Goal: Task Accomplishment & Management: Manage account settings

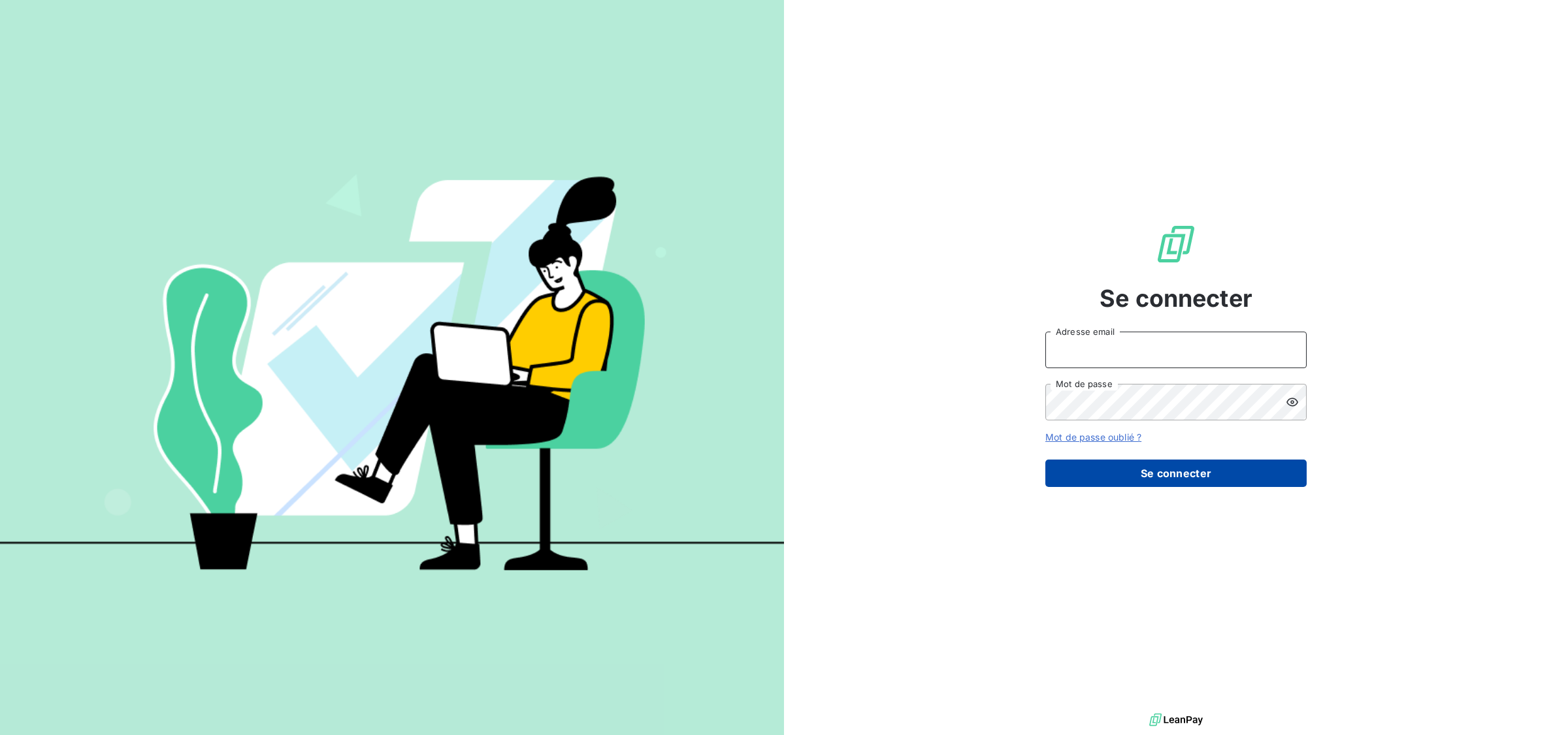
type input "mariama.diallo@greenwishes.fr"
click at [1188, 466] on button "Se connecter" at bounding box center [1176, 473] width 261 height 27
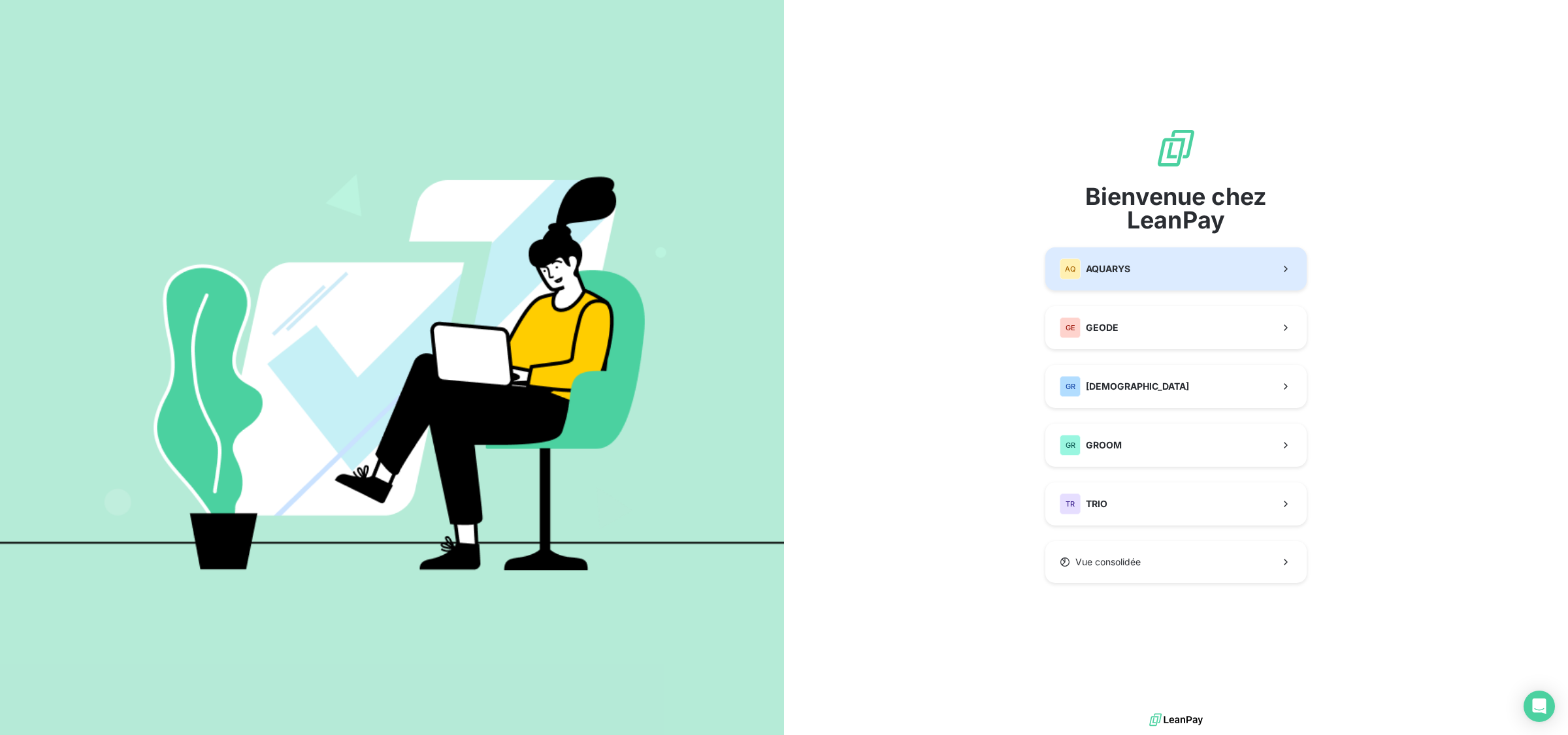
click at [1114, 256] on button "AQ AQUARYS" at bounding box center [1176, 268] width 261 height 43
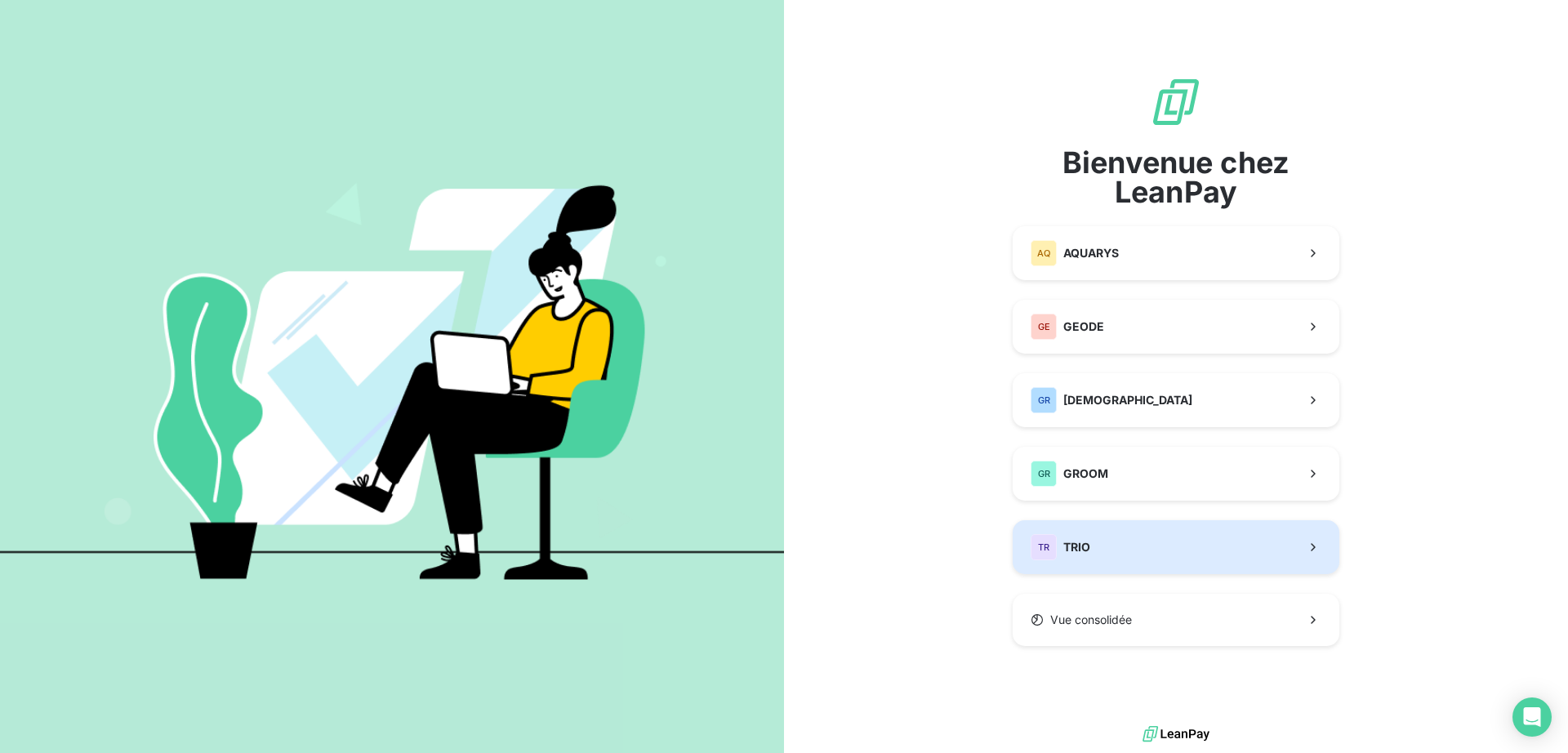
click at [1109, 536] on button "TR TRIO" at bounding box center [1176, 547] width 326 height 54
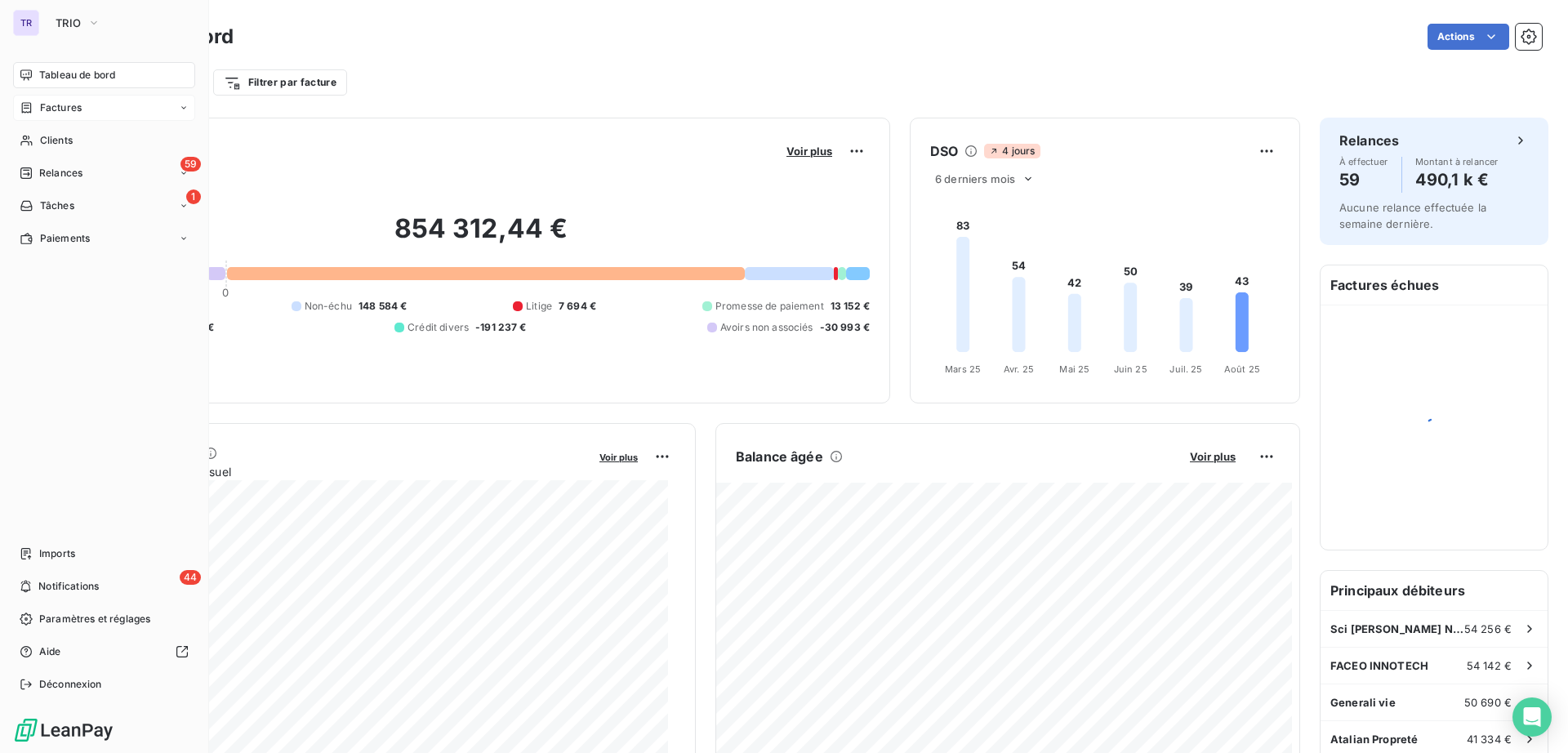
click at [67, 96] on div "Factures" at bounding box center [104, 107] width 182 height 26
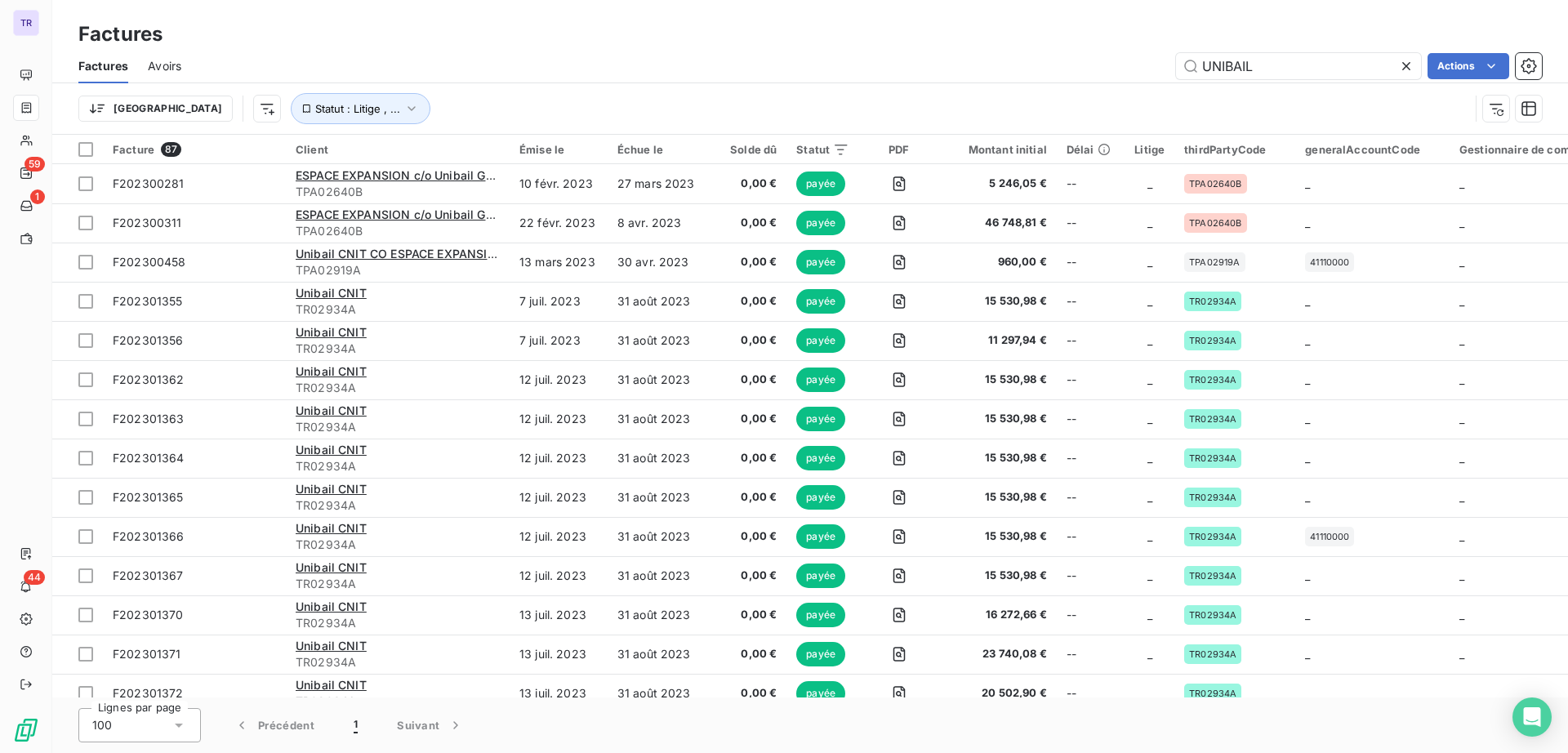
drag, startPoint x: 1265, startPoint y: 76, endPoint x: 1054, endPoint y: 55, distance: 212.0
click at [1054, 56] on div "UNIBAIL Actions" at bounding box center [871, 66] width 1341 height 26
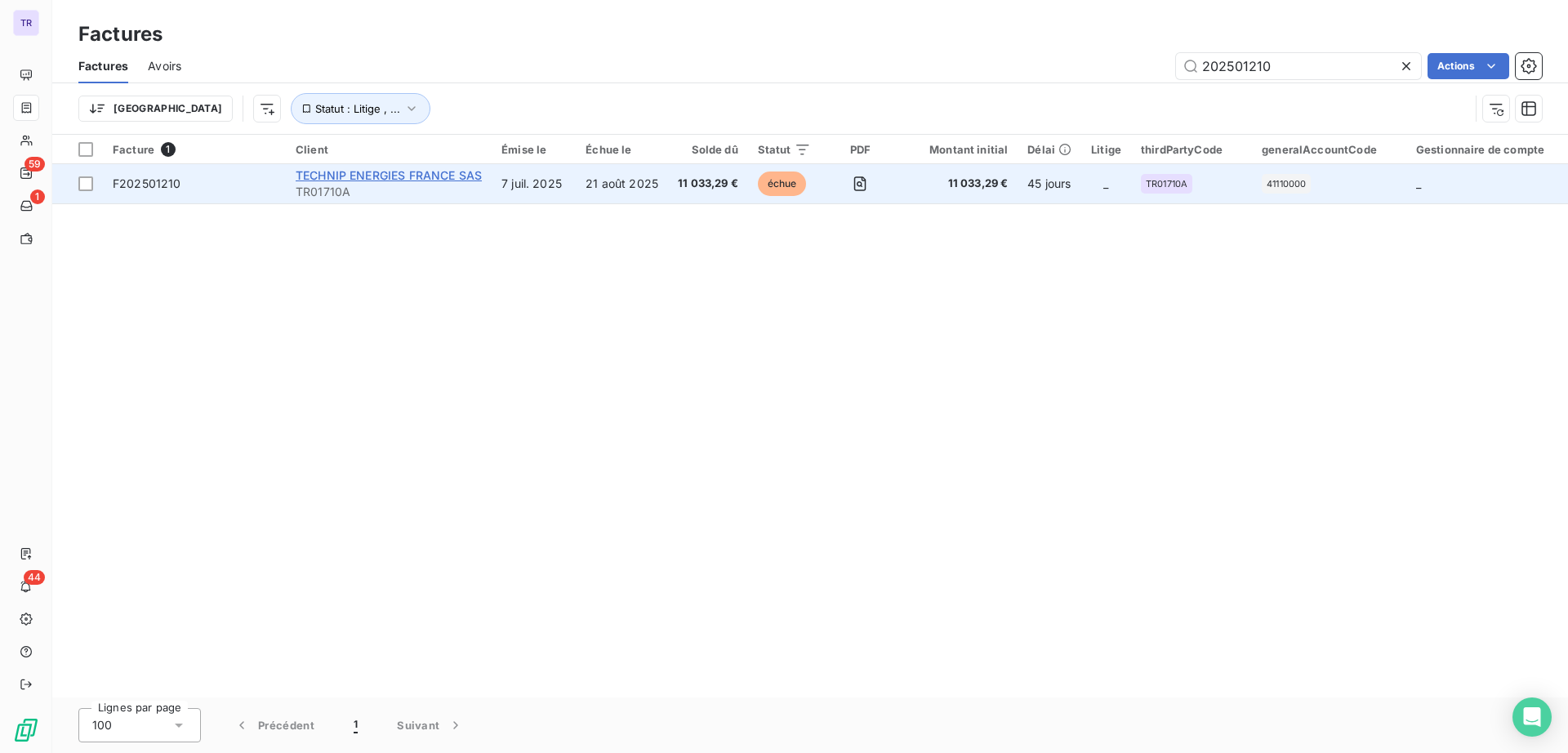
type input "202501210"
click at [368, 175] on span "TECHNIP ENERGIES FRANCE SAS" at bounding box center [388, 174] width 186 height 14
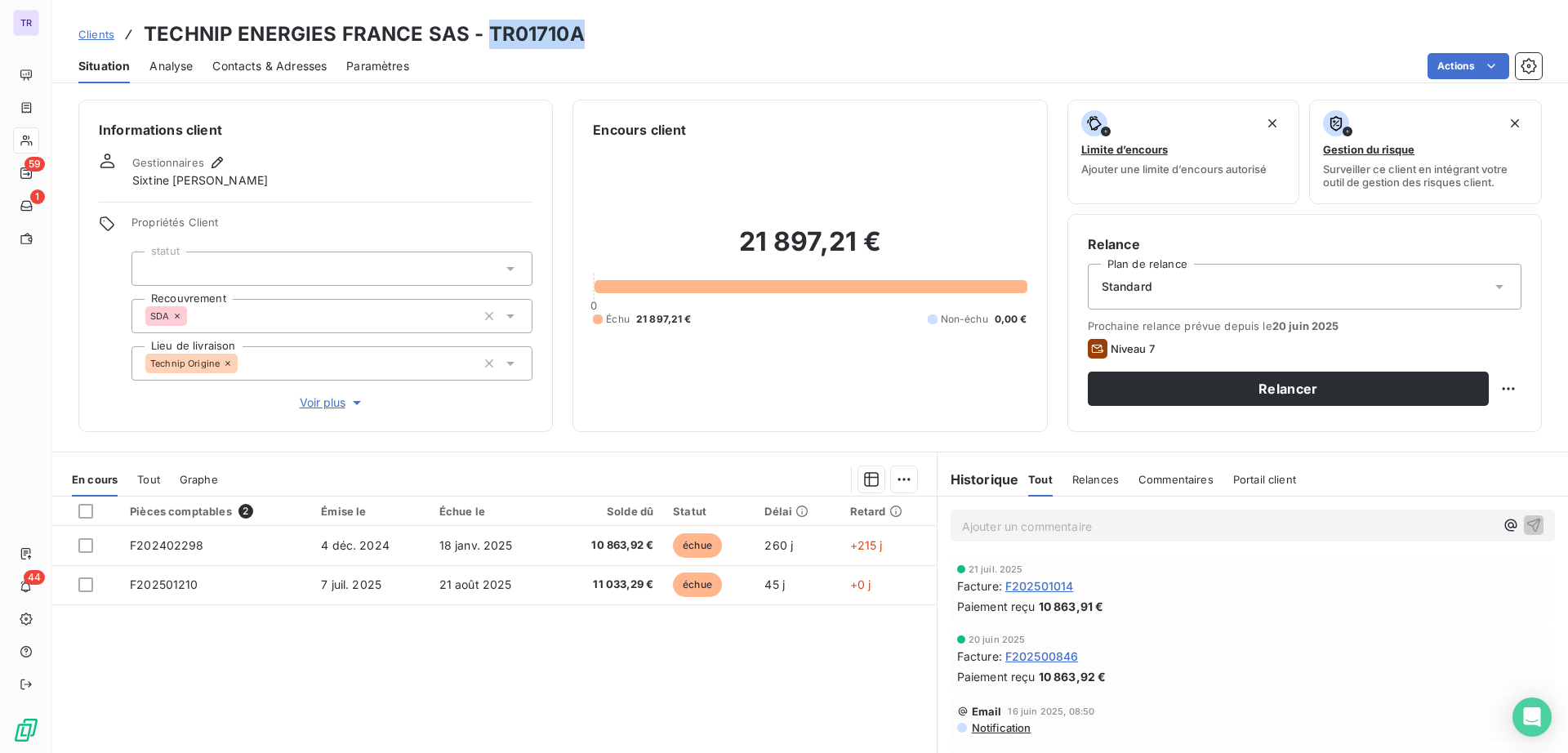
drag, startPoint x: 592, startPoint y: 36, endPoint x: 487, endPoint y: 42, distance: 105.2
click at [487, 42] on div "Clients TECHNIP ENERGIES FRANCE SAS - TR01710A" at bounding box center [810, 34] width 1516 height 29
copy h3 "TR01710A"
drag, startPoint x: 461, startPoint y: 41, endPoint x: 150, endPoint y: 3, distance: 313.3
click at [151, 16] on div "Clients TECHNIP ENERGIES FRANCE SAS - TR01710A Situation Analyse Contacts & Adr…" at bounding box center [810, 41] width 1516 height 83
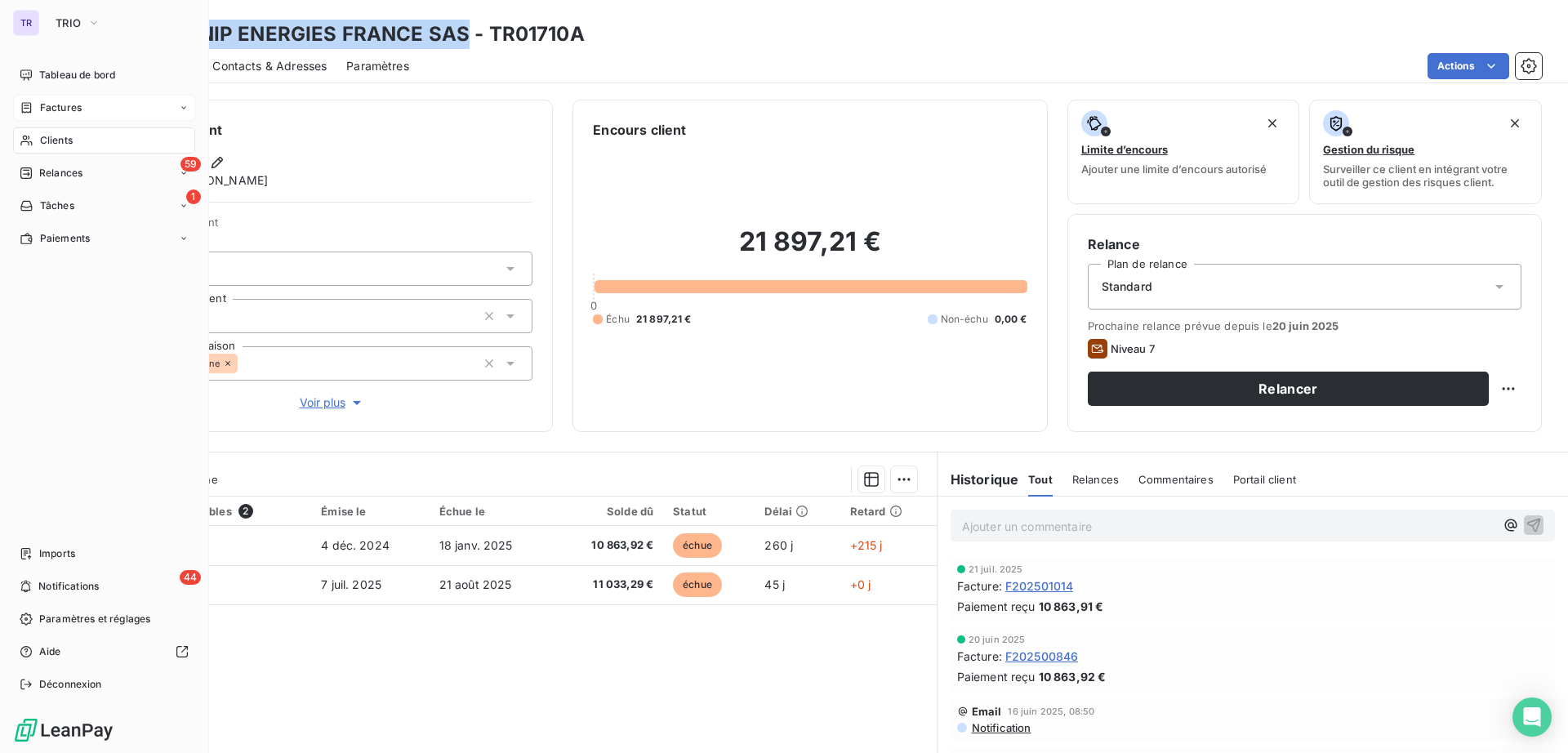
click at [70, 106] on span "Factures" at bounding box center [60, 108] width 41 height 15
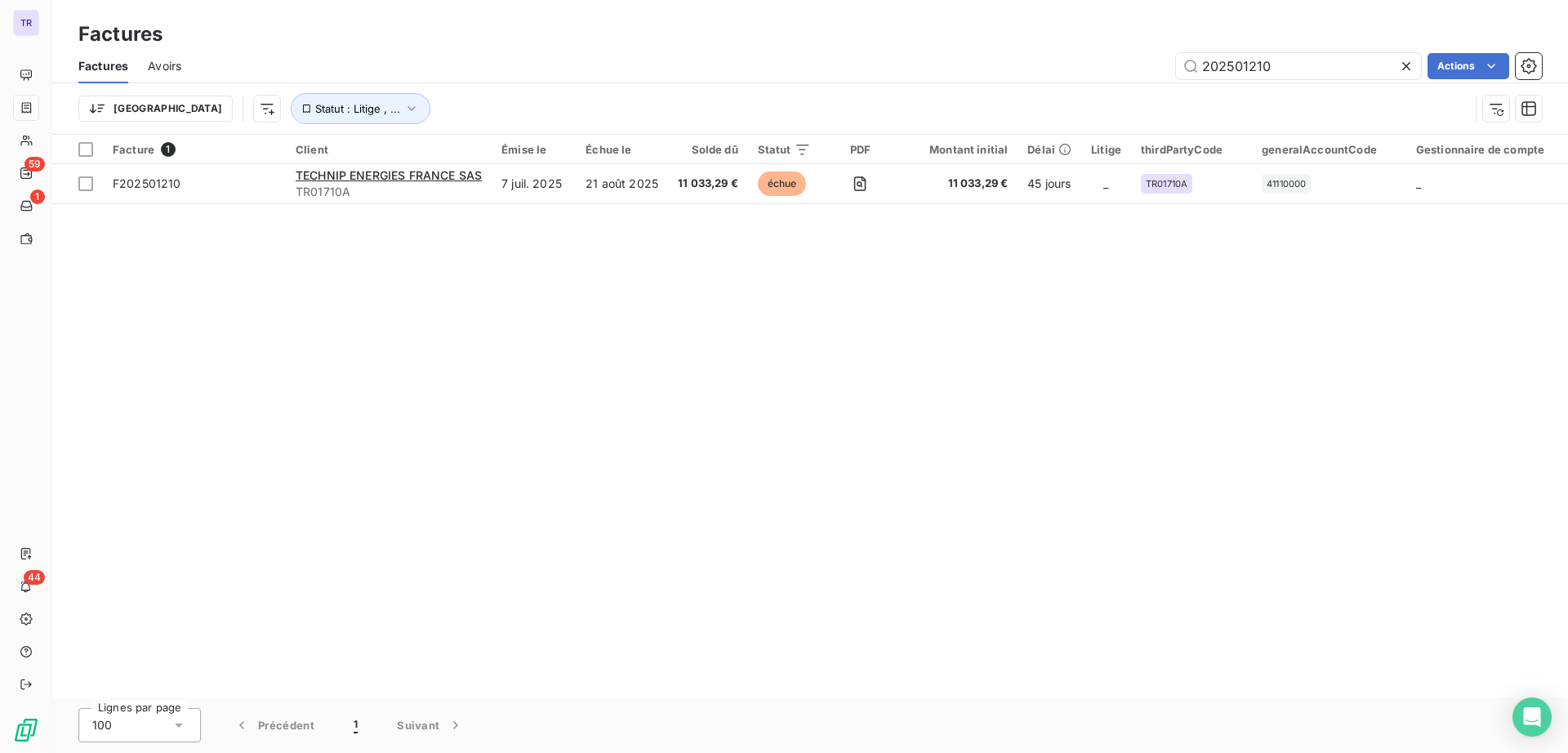
drag, startPoint x: 1321, startPoint y: 60, endPoint x: 1120, endPoint y: 70, distance: 201.2
click at [1120, 70] on div "202501210 Actions" at bounding box center [871, 66] width 1341 height 26
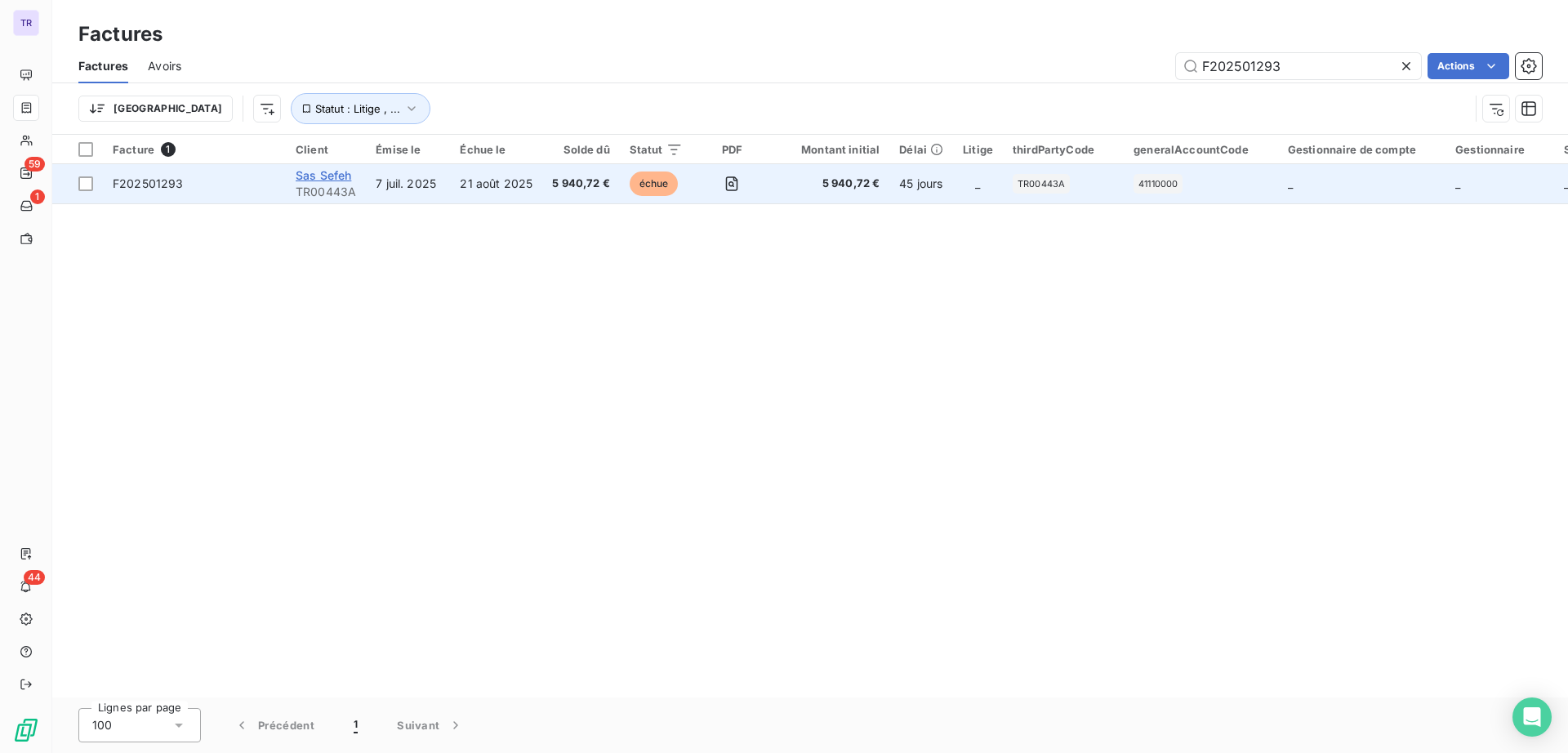
type input "F202501293"
click at [346, 178] on span "Sas Sefeh" at bounding box center [323, 174] width 56 height 14
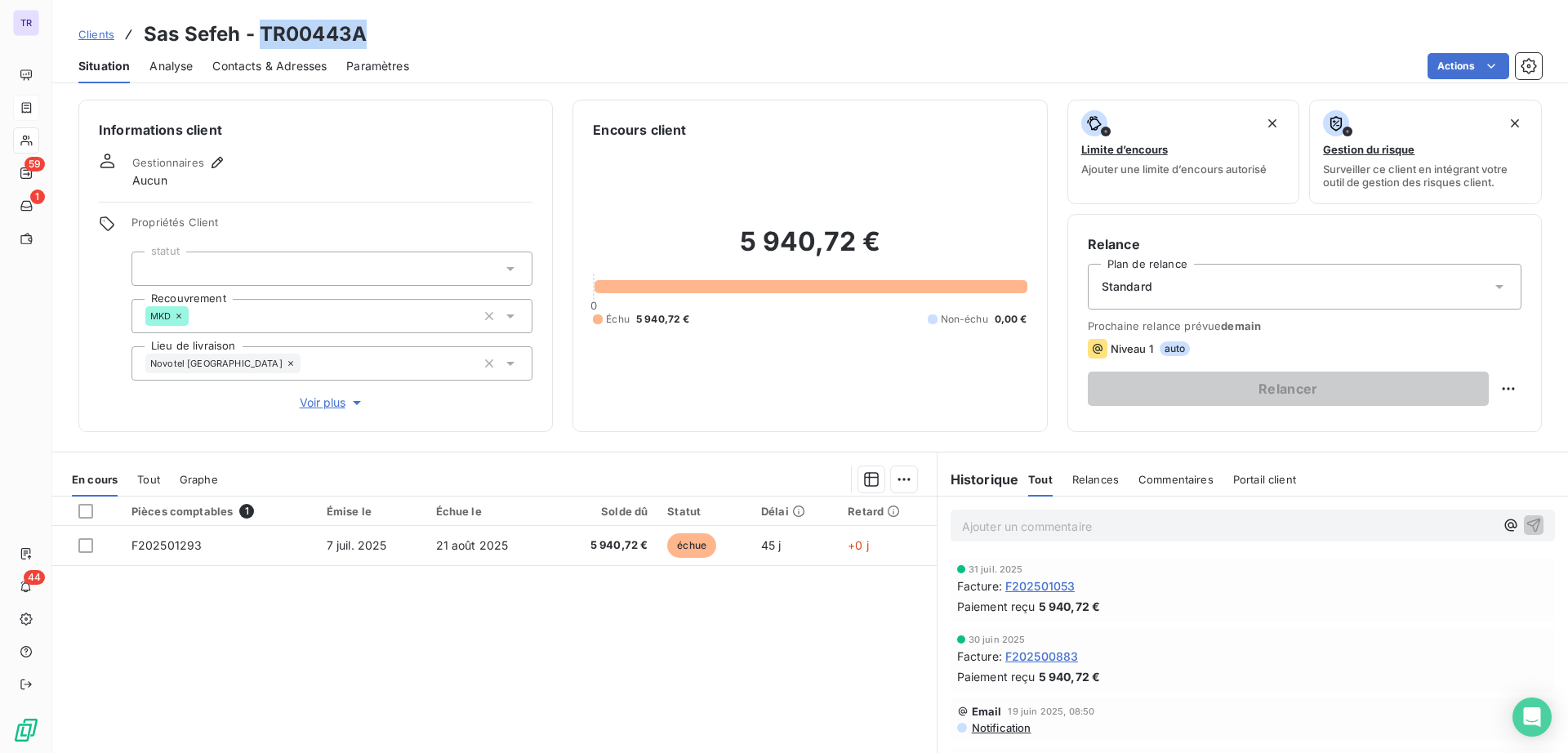
drag, startPoint x: 386, startPoint y: 38, endPoint x: 260, endPoint y: 25, distance: 126.7
click at [260, 25] on div "Clients Sas Sefeh - TR00443A" at bounding box center [810, 34] width 1516 height 29
copy h3 "TR00443A"
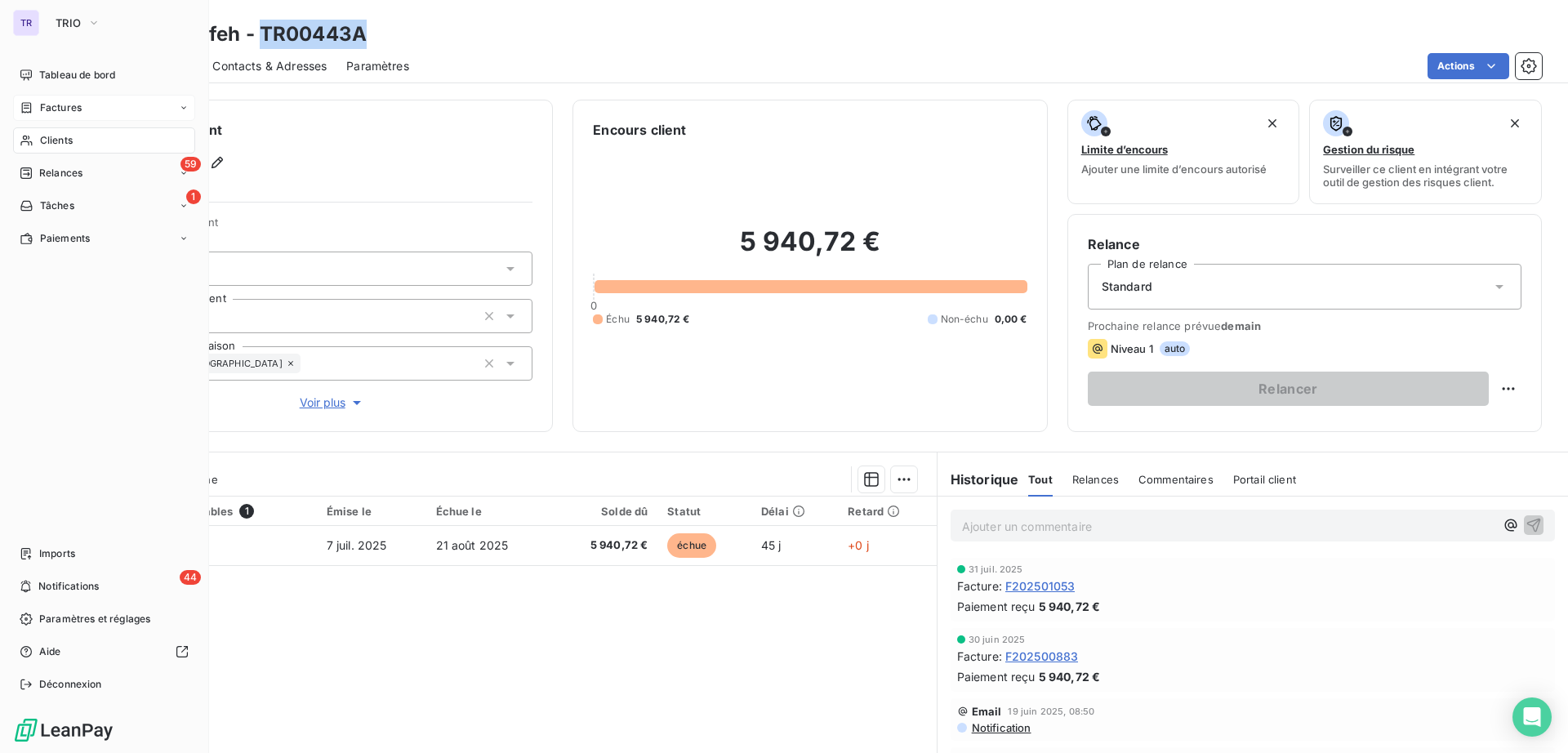
click at [70, 99] on div "Factures" at bounding box center [104, 107] width 182 height 26
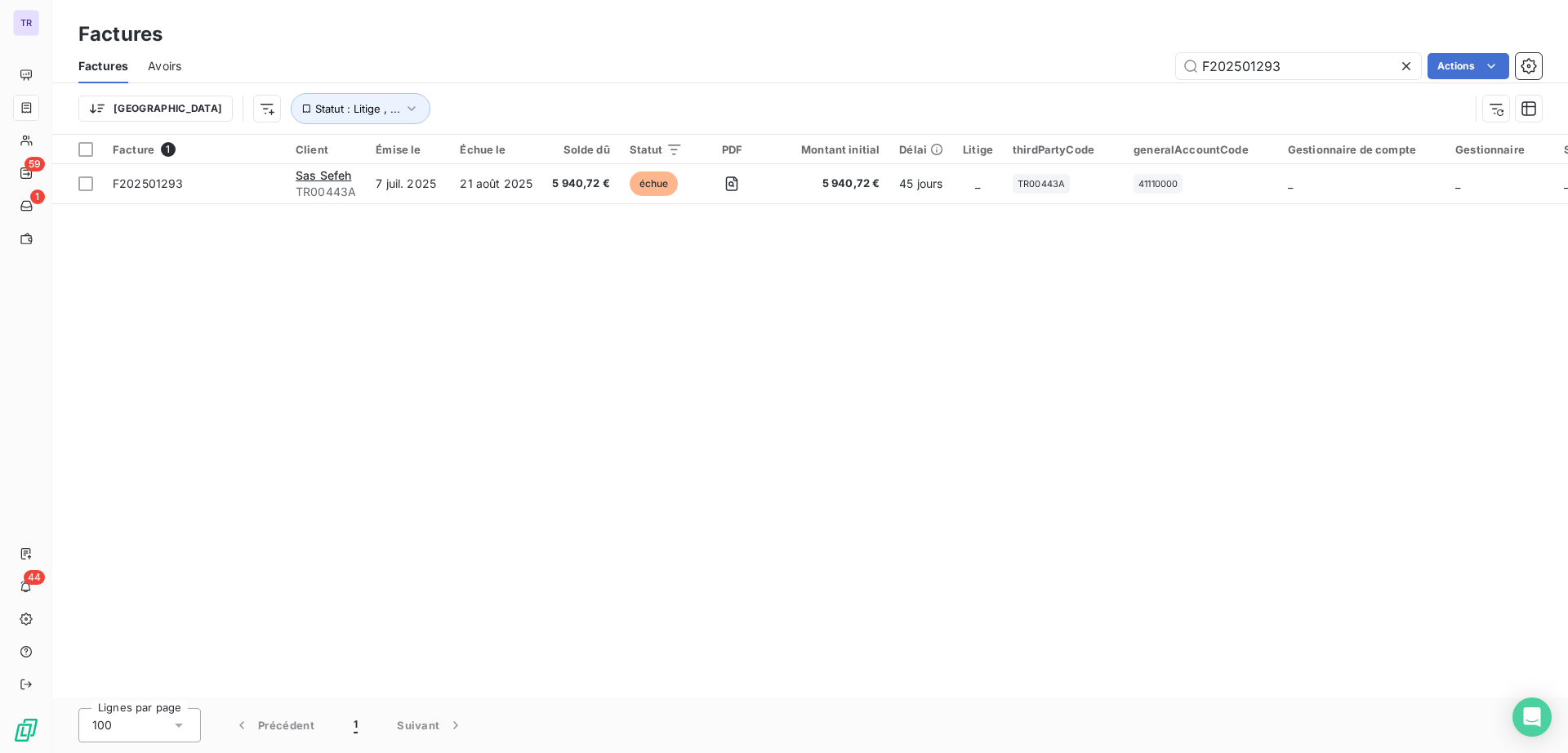
drag, startPoint x: 1332, startPoint y: 70, endPoint x: 1163, endPoint y: 40, distance: 171.6
click at [1163, 40] on div "Factures Factures Avoirs F202501293 Actions Trier Statut : Litige , ..." at bounding box center [810, 67] width 1516 height 135
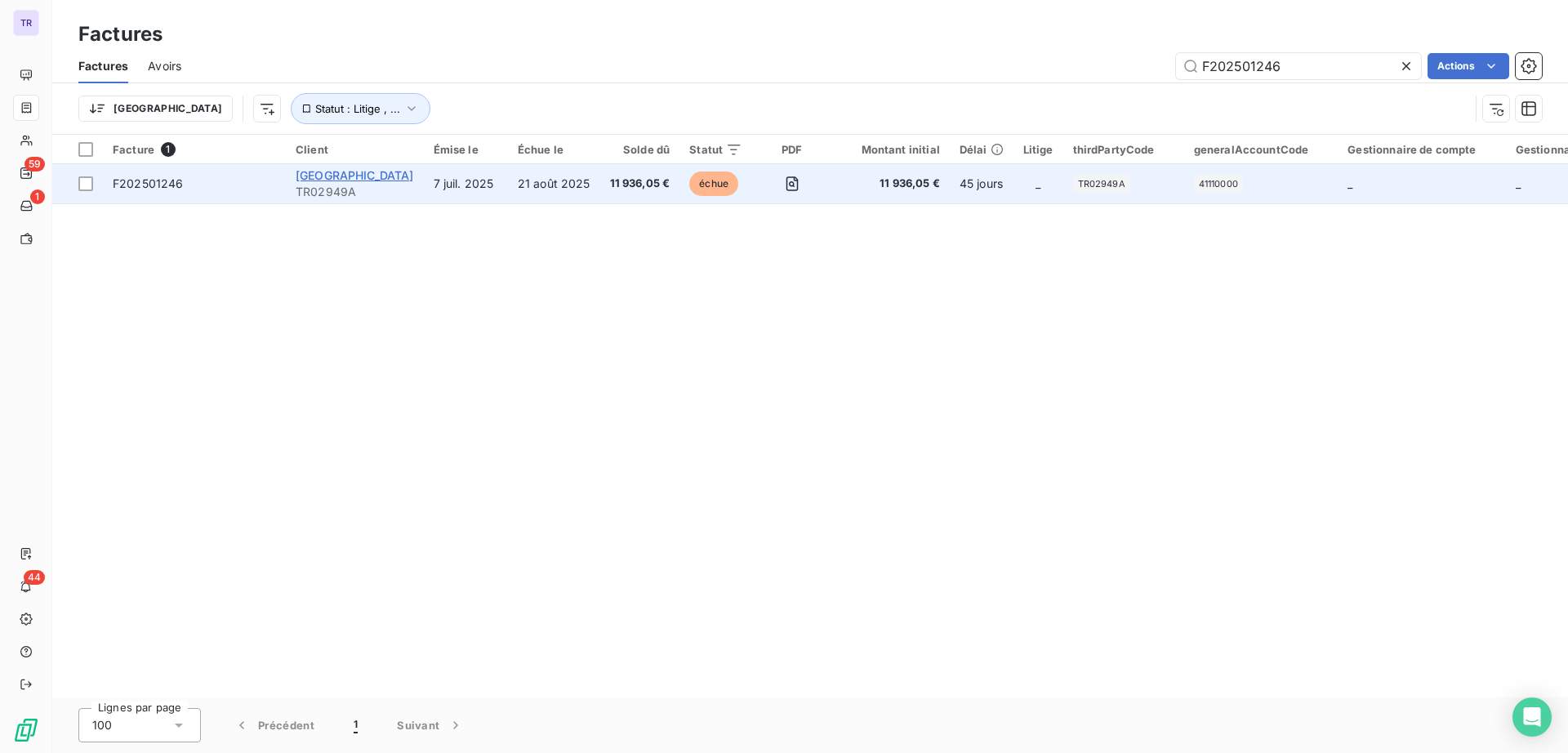
type input "F202501246"
click at [403, 177] on span "Hotel Plaza Athenee" at bounding box center [355, 174] width 119 height 14
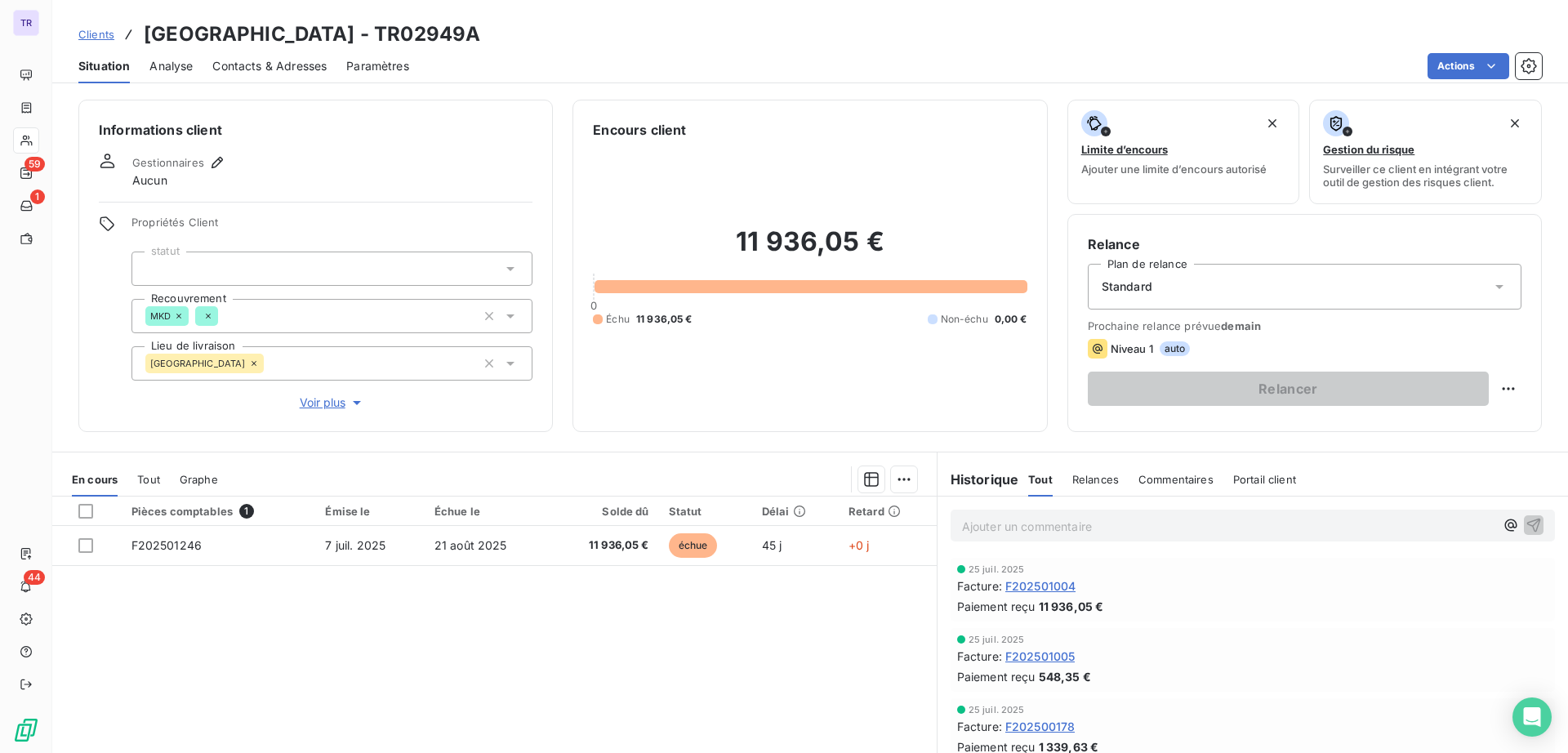
drag, startPoint x: 464, startPoint y: 35, endPoint x: 360, endPoint y: 41, distance: 104.2
click at [360, 41] on div "Clients Hotel Plaza Athenee - TR02949A" at bounding box center [810, 34] width 1516 height 29
copy h3 "TR02949A"
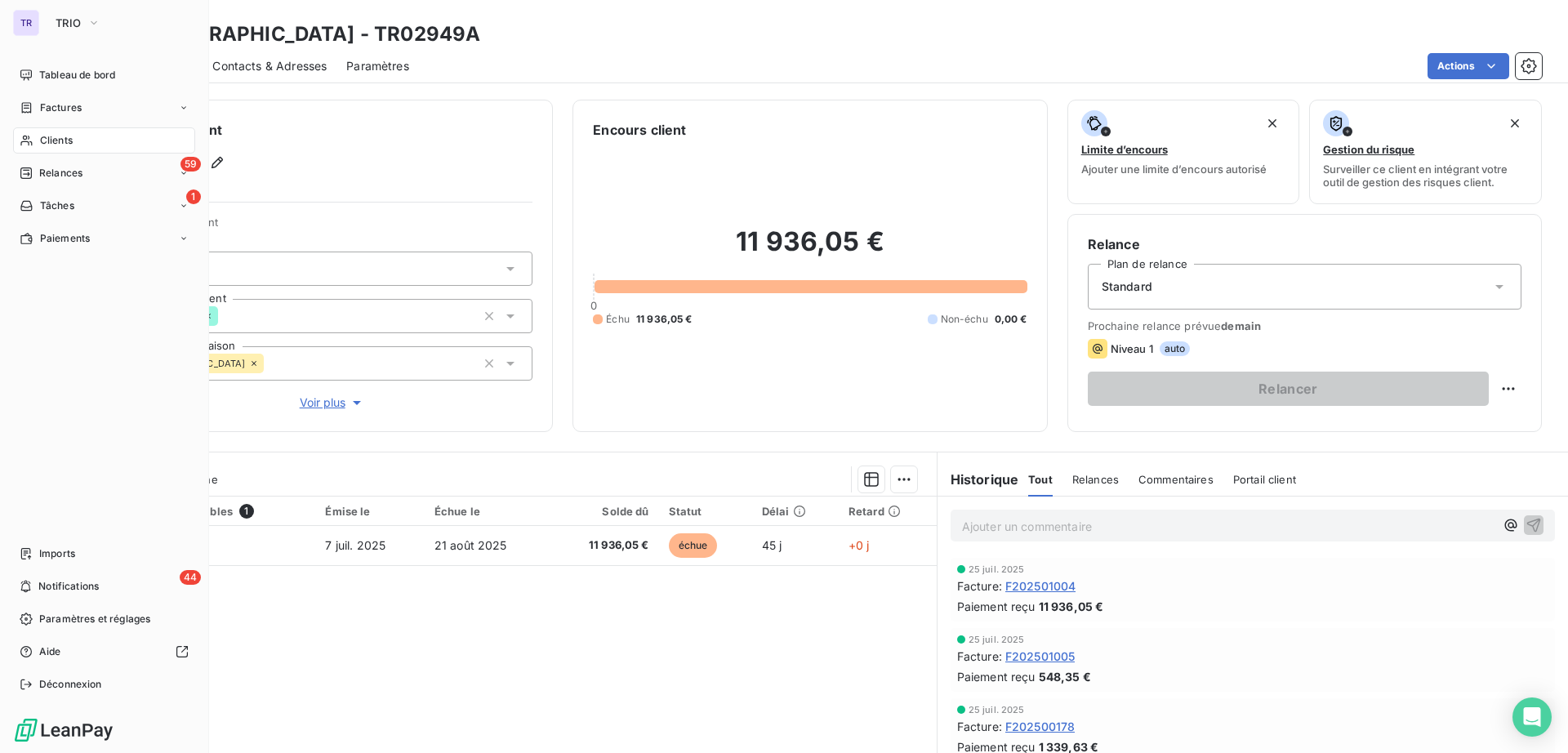
click at [65, 101] on span "Factures" at bounding box center [60, 108] width 41 height 15
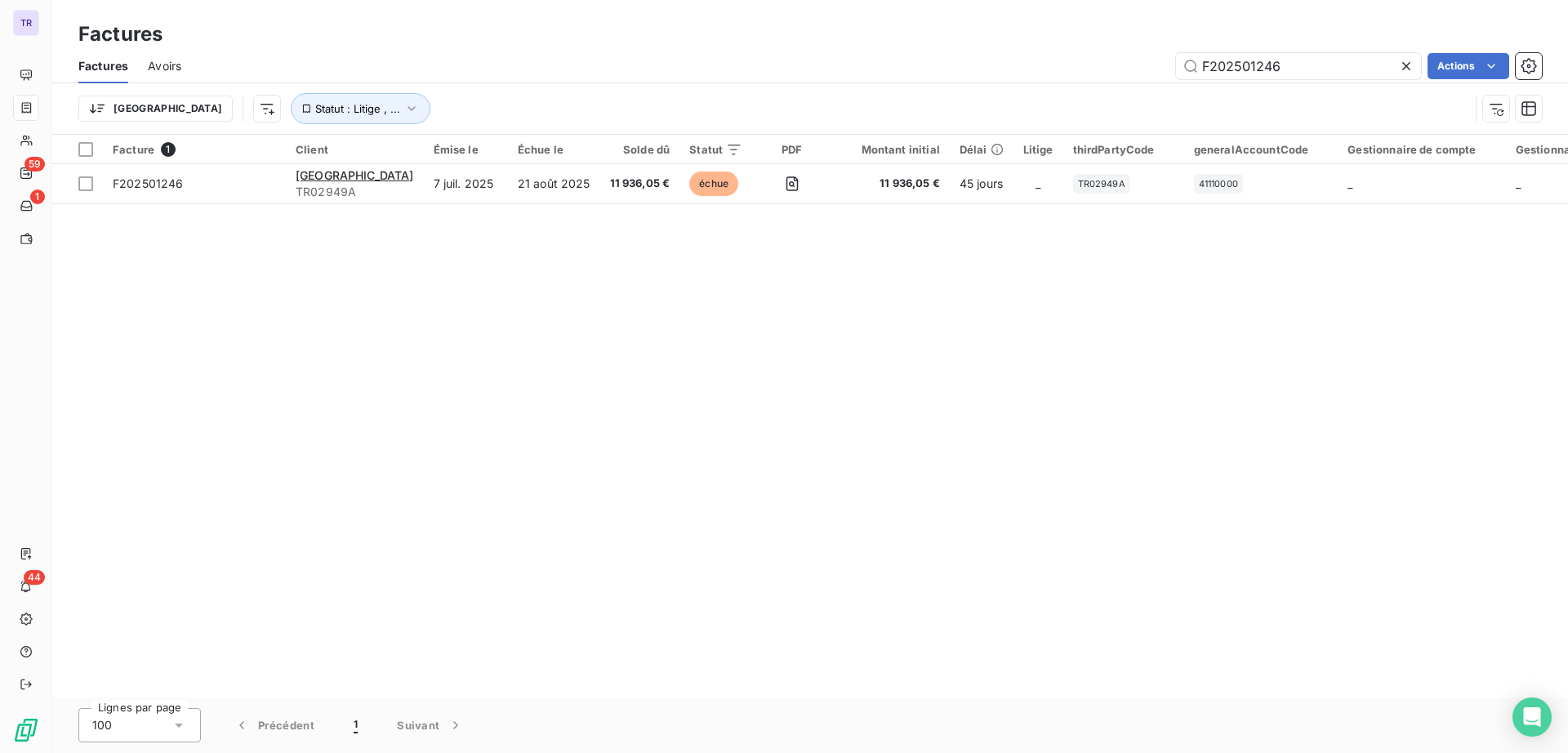
drag, startPoint x: 1333, startPoint y: 62, endPoint x: 1024, endPoint y: 63, distance: 309.0
click at [1024, 63] on div "F202501246 Actions" at bounding box center [871, 66] width 1341 height 26
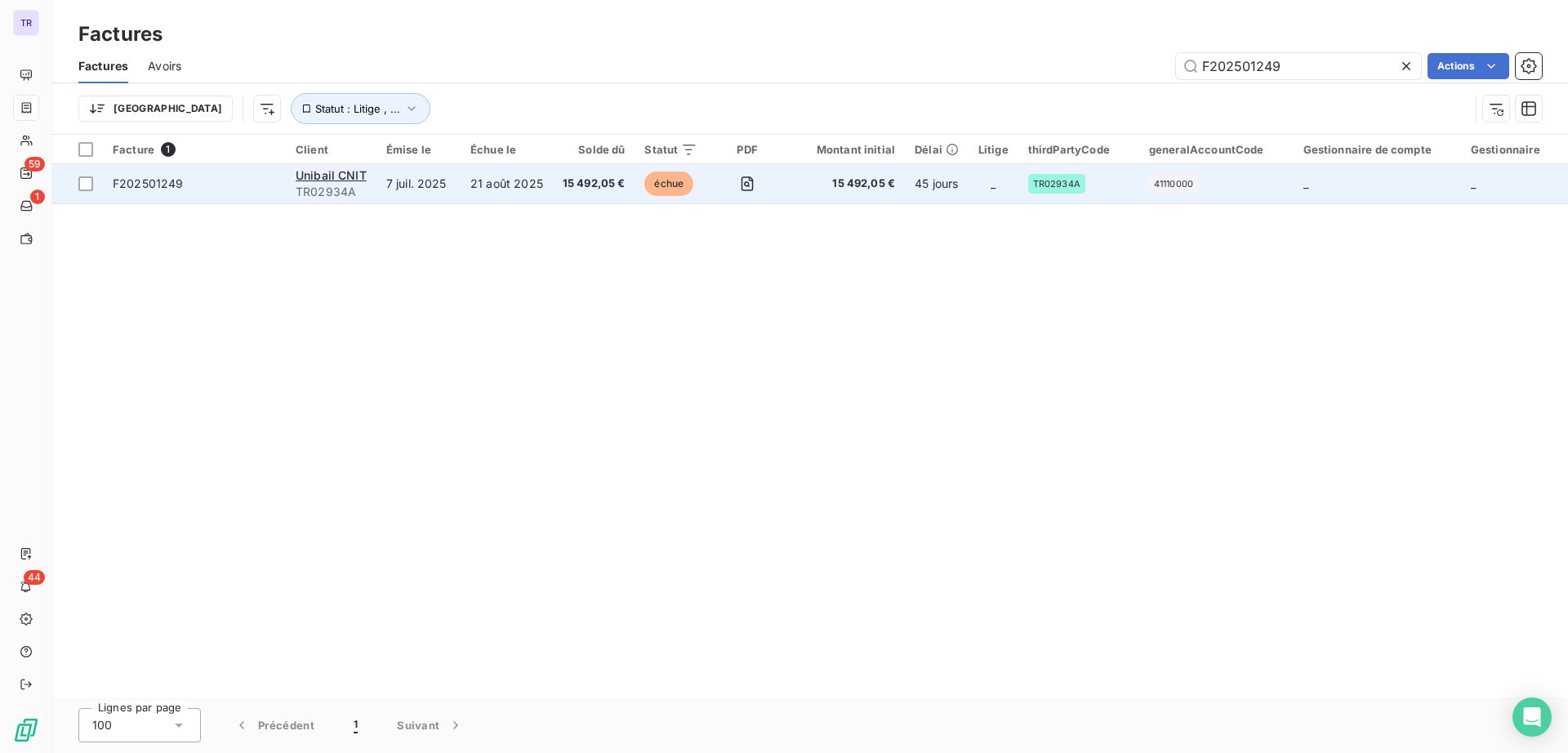
type input "F202501249"
click at [497, 185] on td "21 août 2025" at bounding box center [507, 184] width 92 height 40
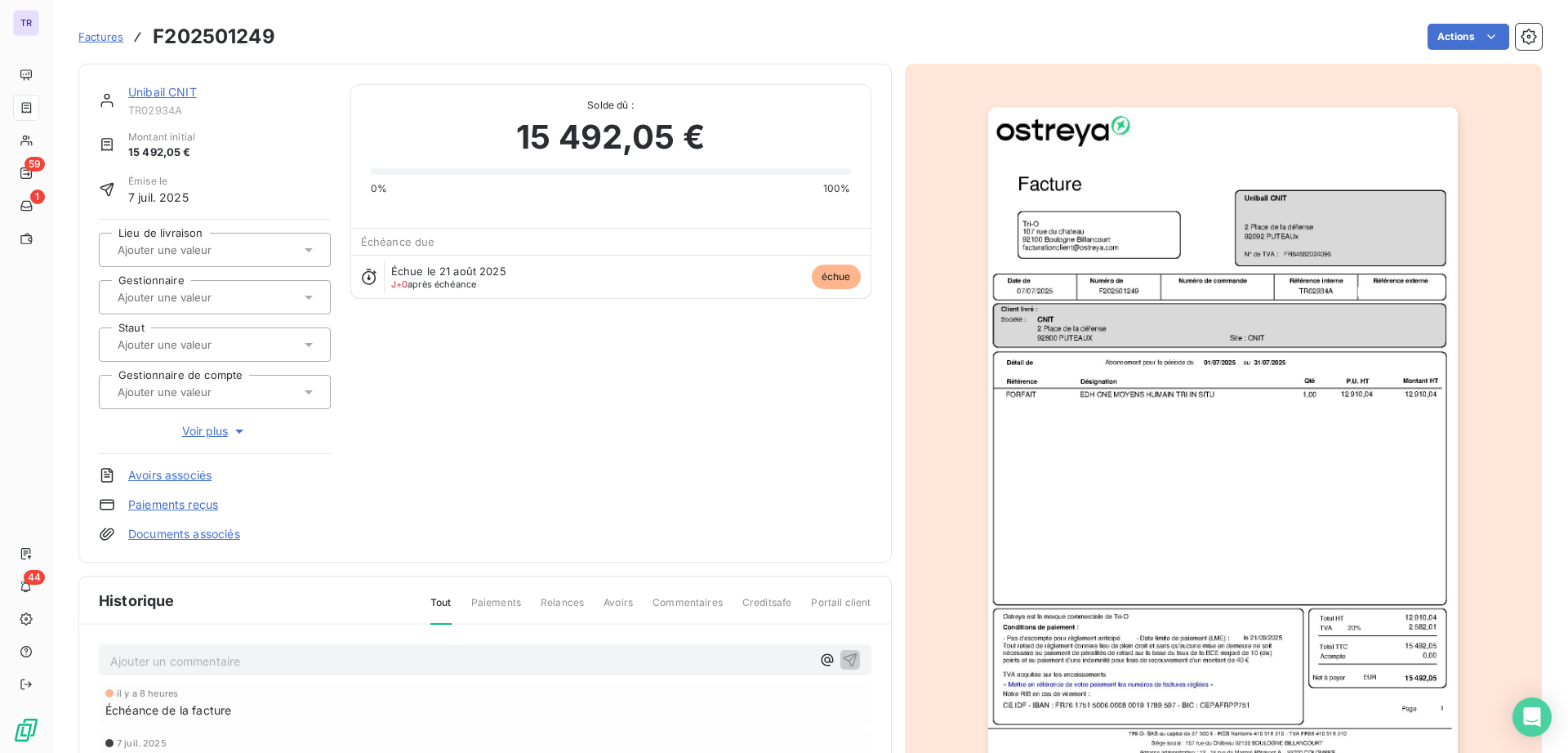
click at [158, 88] on link "Unibail CNIT" at bounding box center [162, 91] width 69 height 14
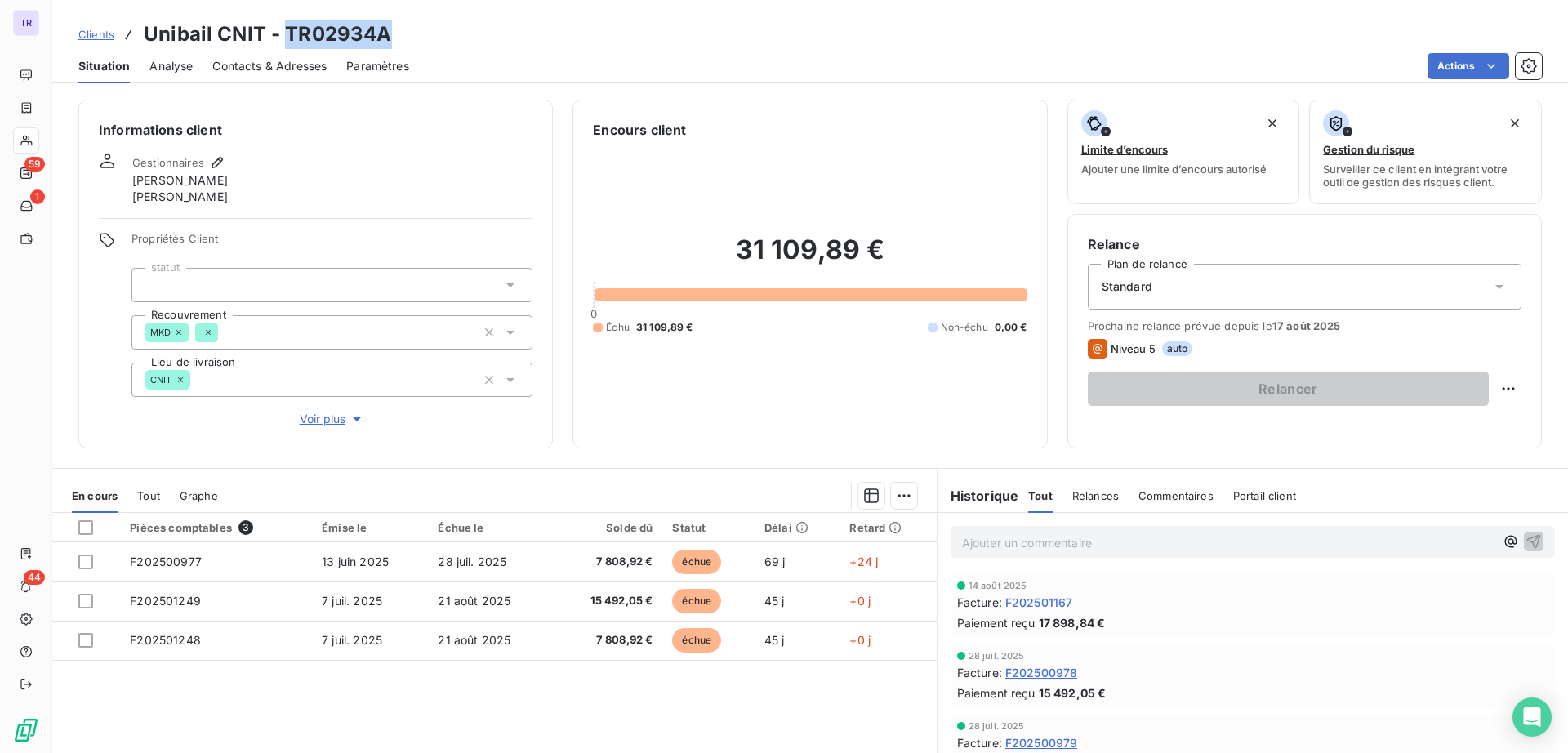
drag, startPoint x: 396, startPoint y: 32, endPoint x: 288, endPoint y: 34, distance: 108.0
click at [288, 34] on div "Clients Unibail CNIT - TR02934A" at bounding box center [810, 34] width 1516 height 29
copy h3 "TR02934A"
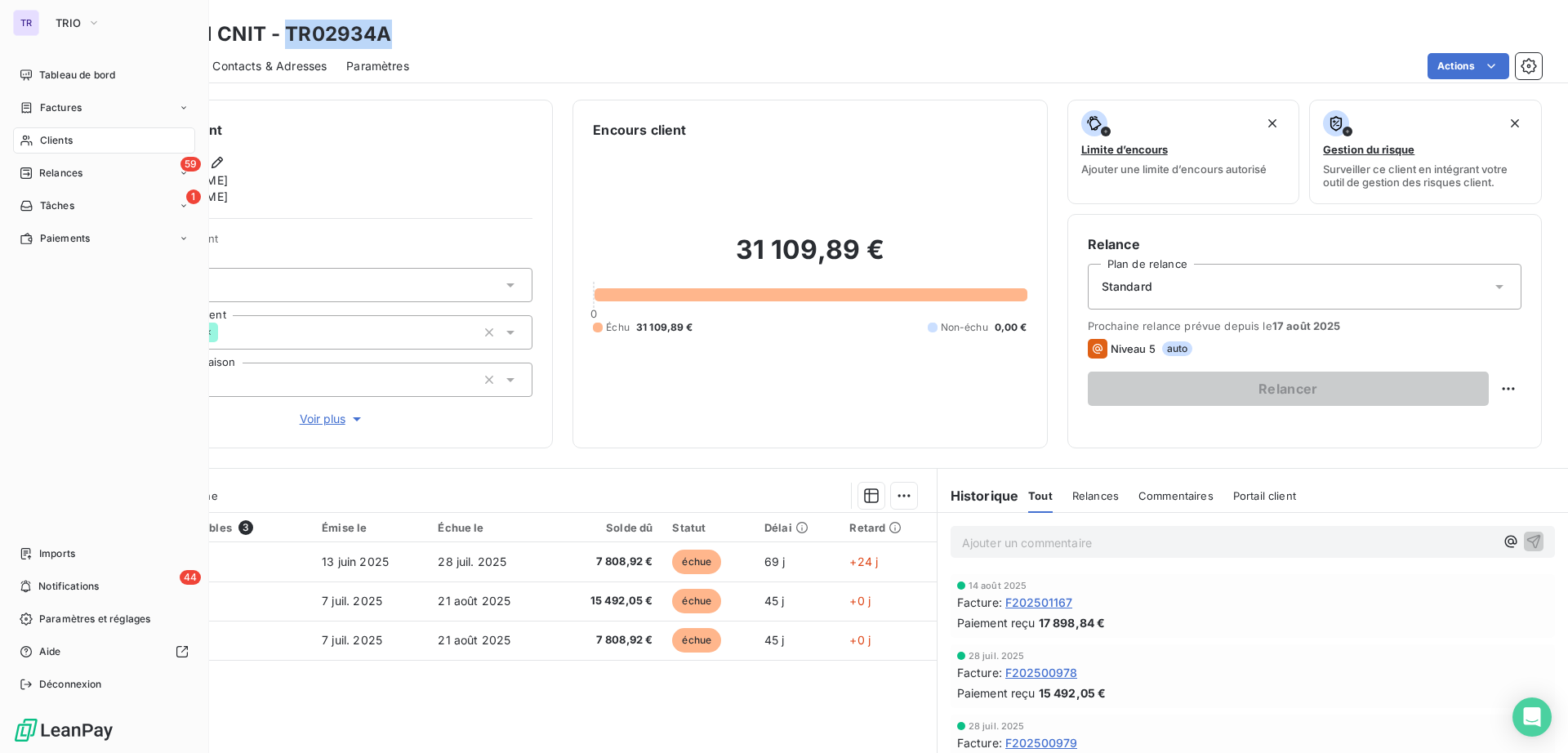
click at [59, 106] on span "Factures" at bounding box center [60, 108] width 41 height 15
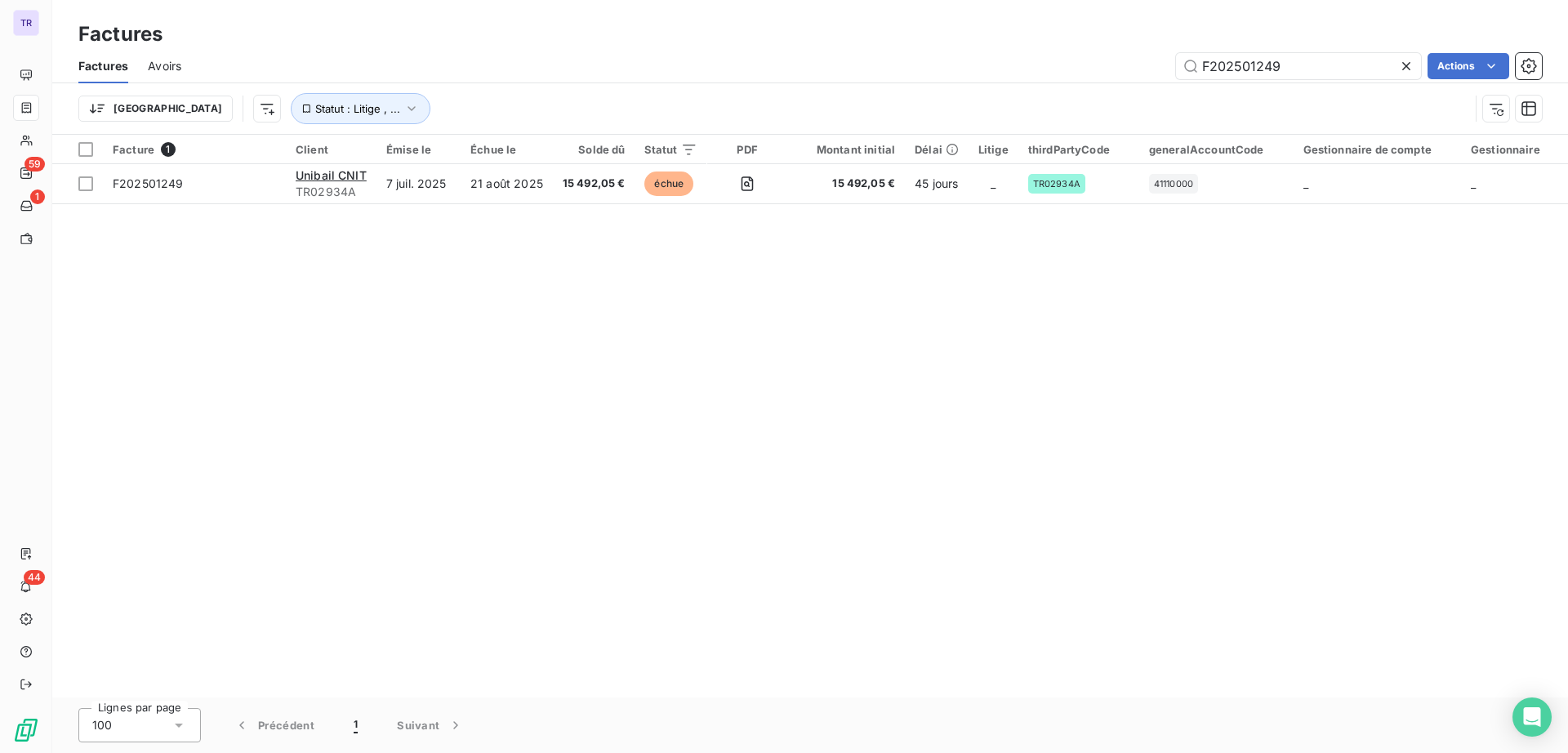
drag, startPoint x: 1328, startPoint y: 53, endPoint x: 1203, endPoint y: 32, distance: 126.8
click at [1201, 33] on div "Factures Factures Avoirs F202501249 Actions Trier Statut : Litige , ..." at bounding box center [810, 67] width 1516 height 135
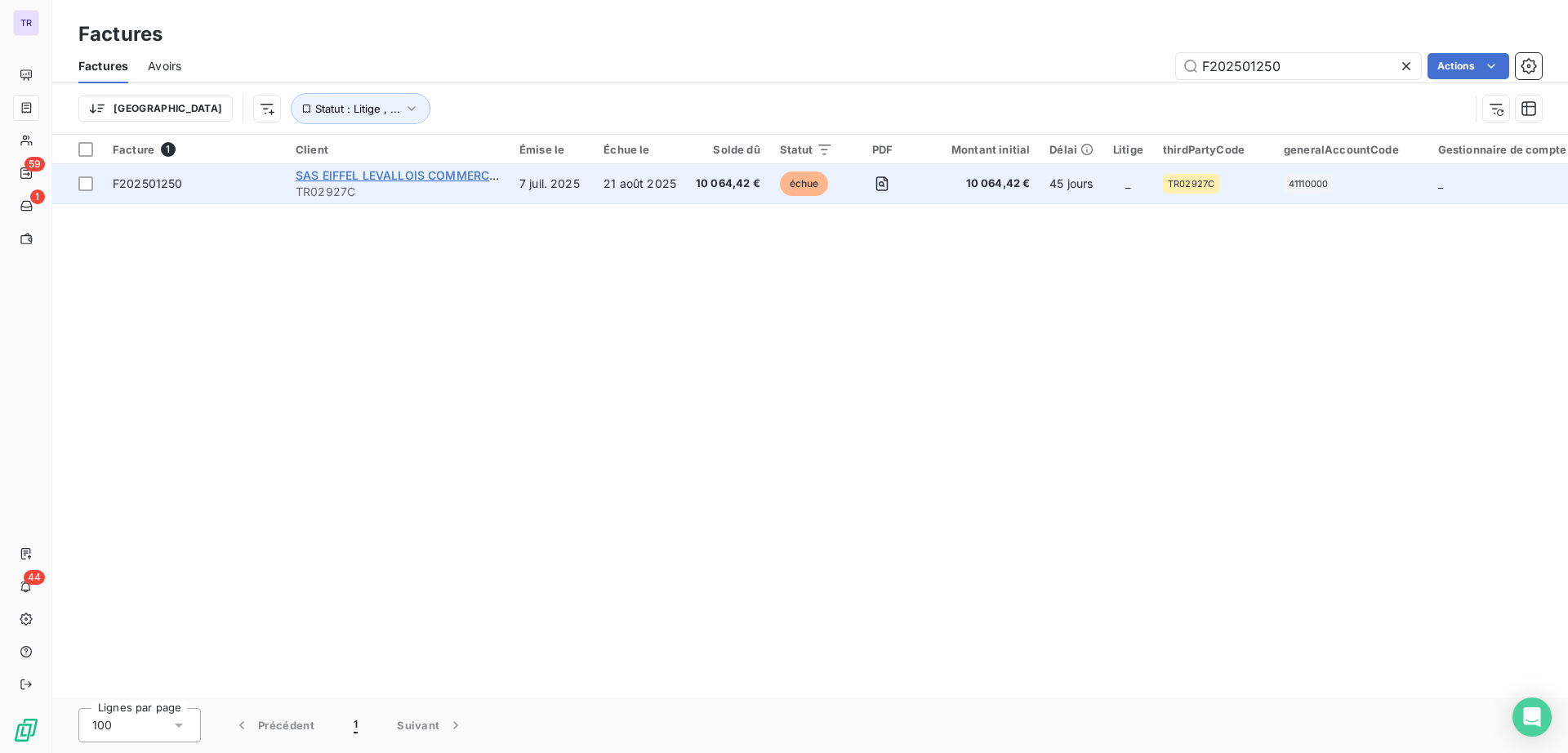
type input "F202501250"
click at [424, 176] on span "SAS EIFFEL LEVALLOIS COMMERCES" at bounding box center [400, 174] width 208 height 14
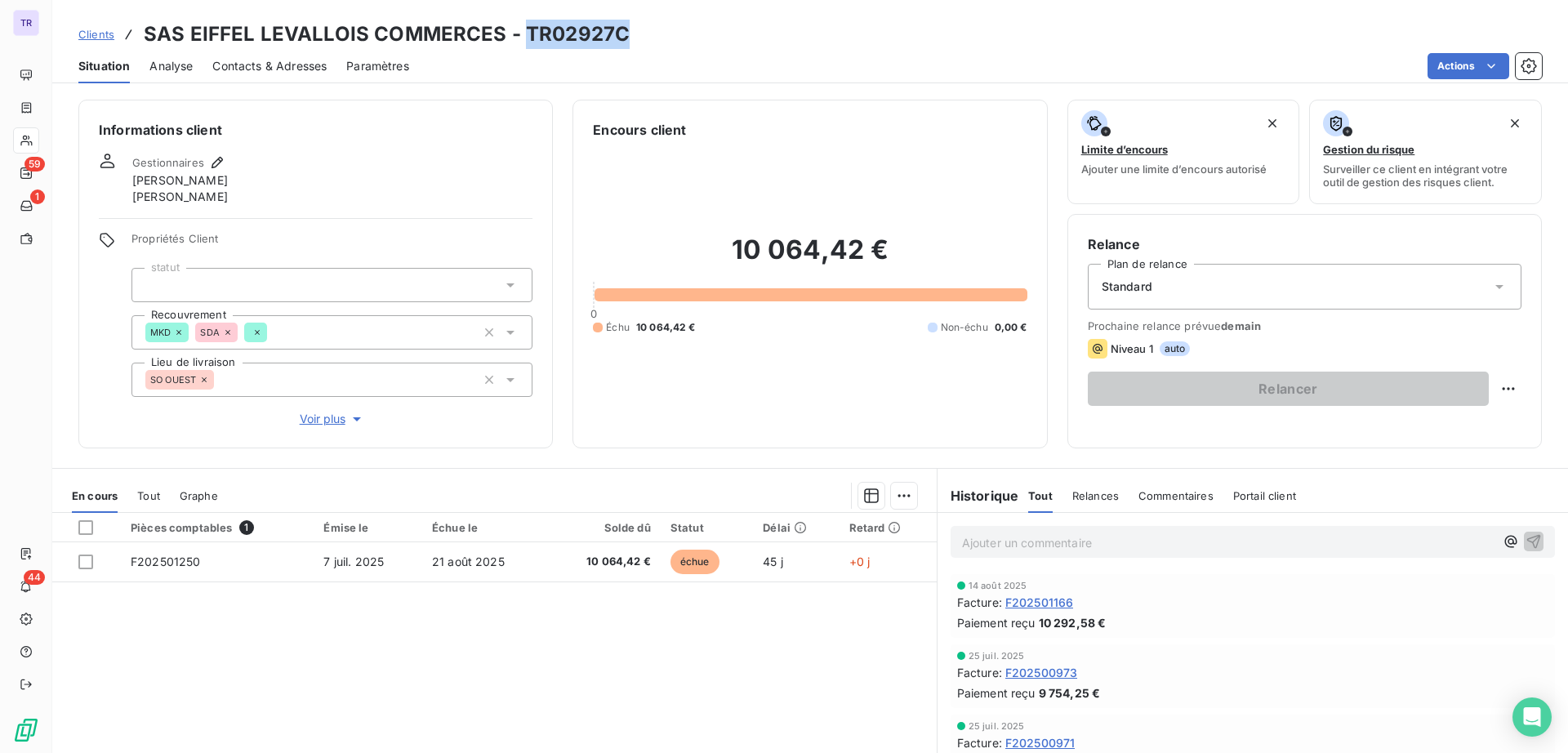
drag, startPoint x: 632, startPoint y: 41, endPoint x: 522, endPoint y: 39, distance: 110.0
click at [522, 39] on div "Clients SAS EIFFEL LEVALLOIS COMMERCES - TR02927C" at bounding box center [810, 34] width 1516 height 29
copy h3 "TR02927C"
drag, startPoint x: 499, startPoint y: 31, endPoint x: 140, endPoint y: 31, distance: 359.0
click at [140, 31] on div "Clients SAS EIFFEL LEVALLOIS COMMERCES - TR02927C" at bounding box center [354, 34] width 552 height 29
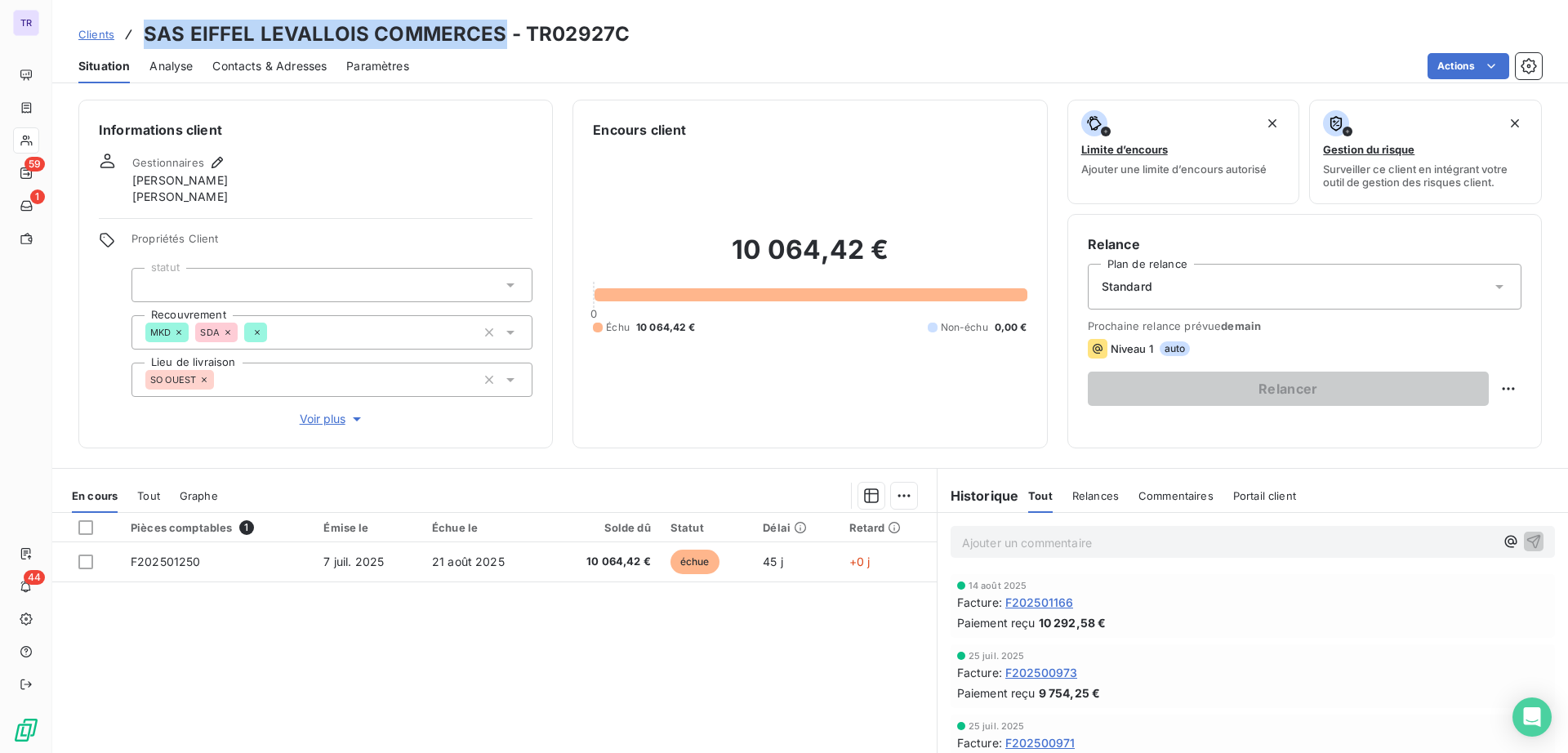
copy h3 "SAS EIFFEL LEVALLOIS COMMERCES"
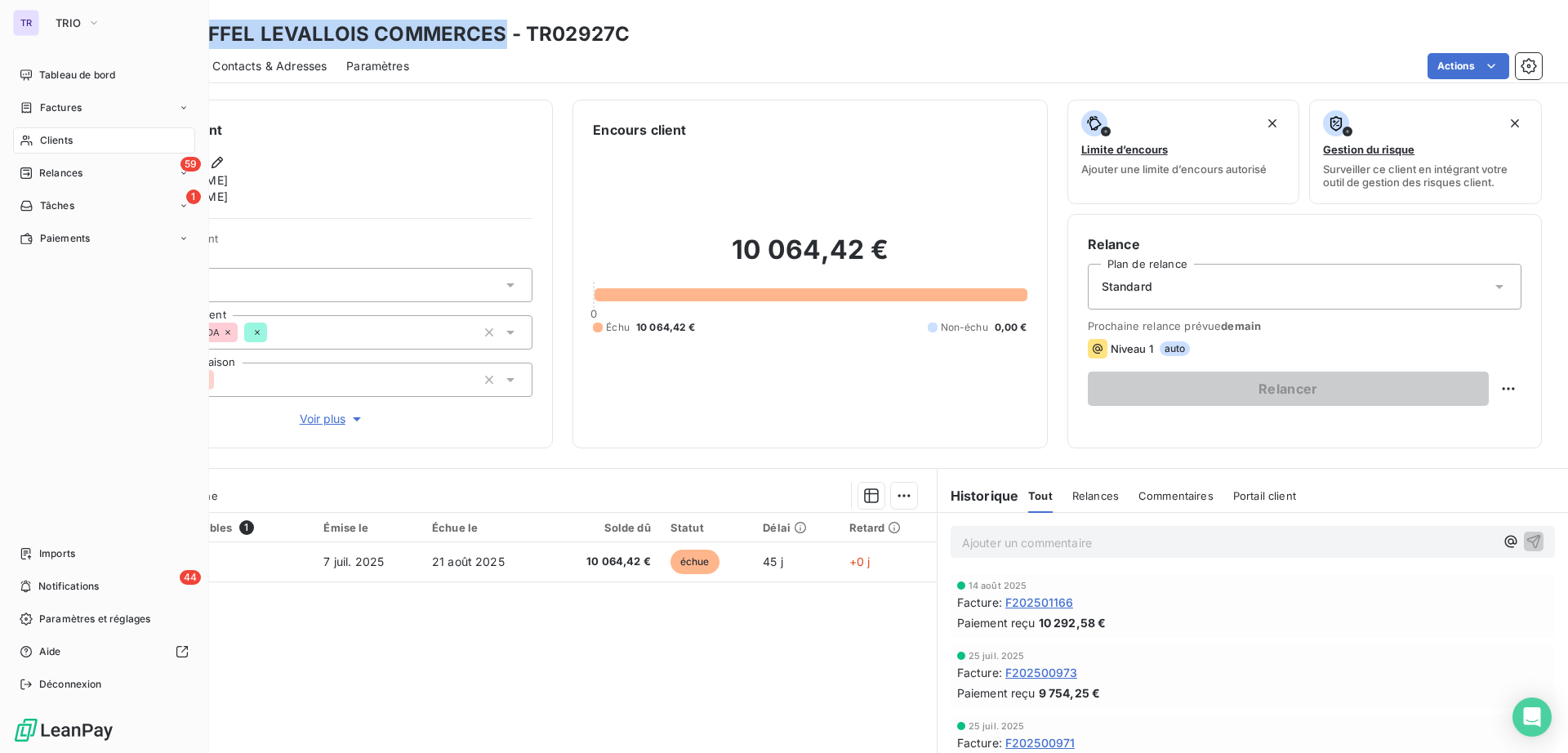
click at [52, 110] on span "Factures" at bounding box center [60, 108] width 41 height 15
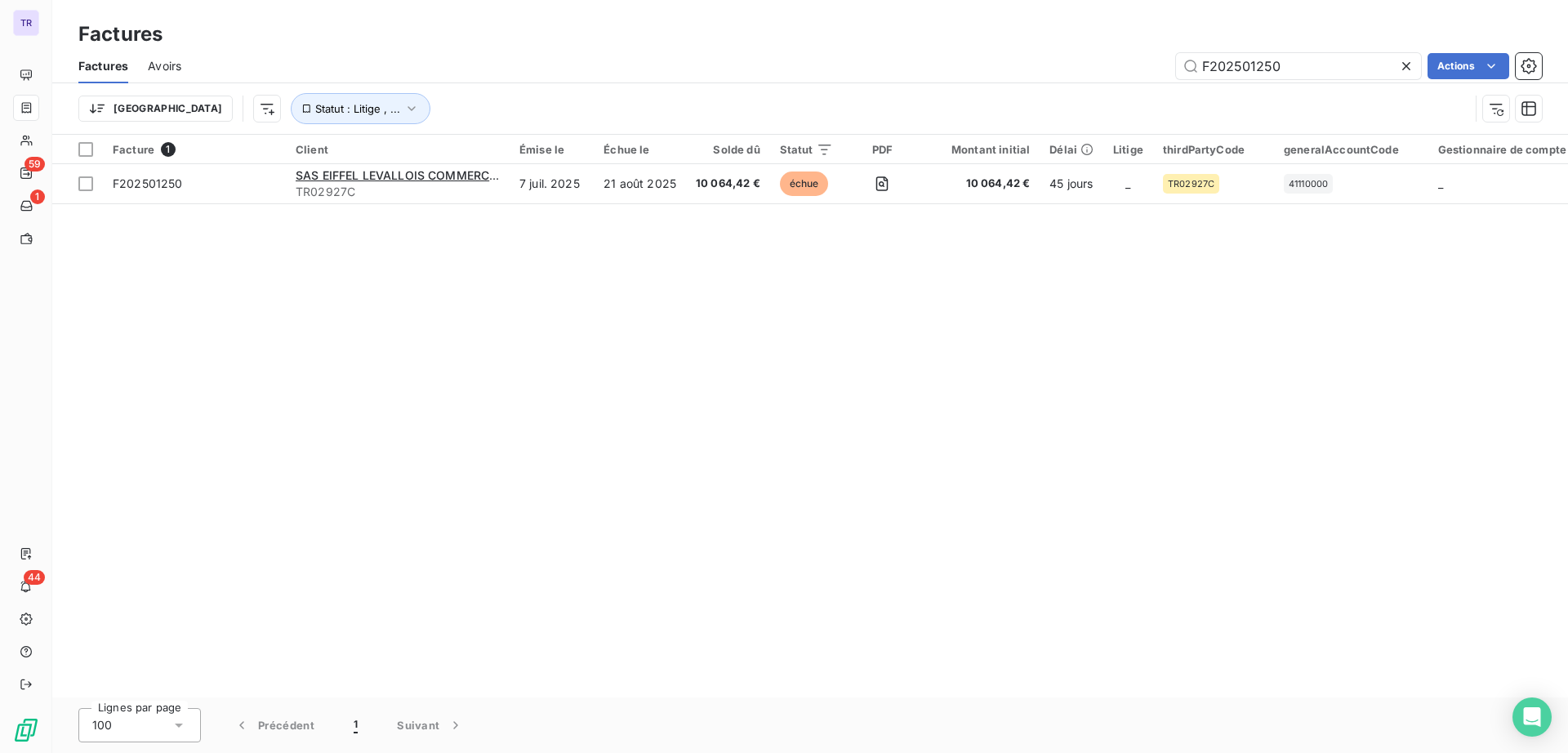
drag, startPoint x: 1298, startPoint y: 55, endPoint x: 804, endPoint y: 102, distance: 496.2
click at [804, 102] on div "Factures Avoirs F202501250 Actions Trier Statut : Litige , ..." at bounding box center [810, 91] width 1516 height 85
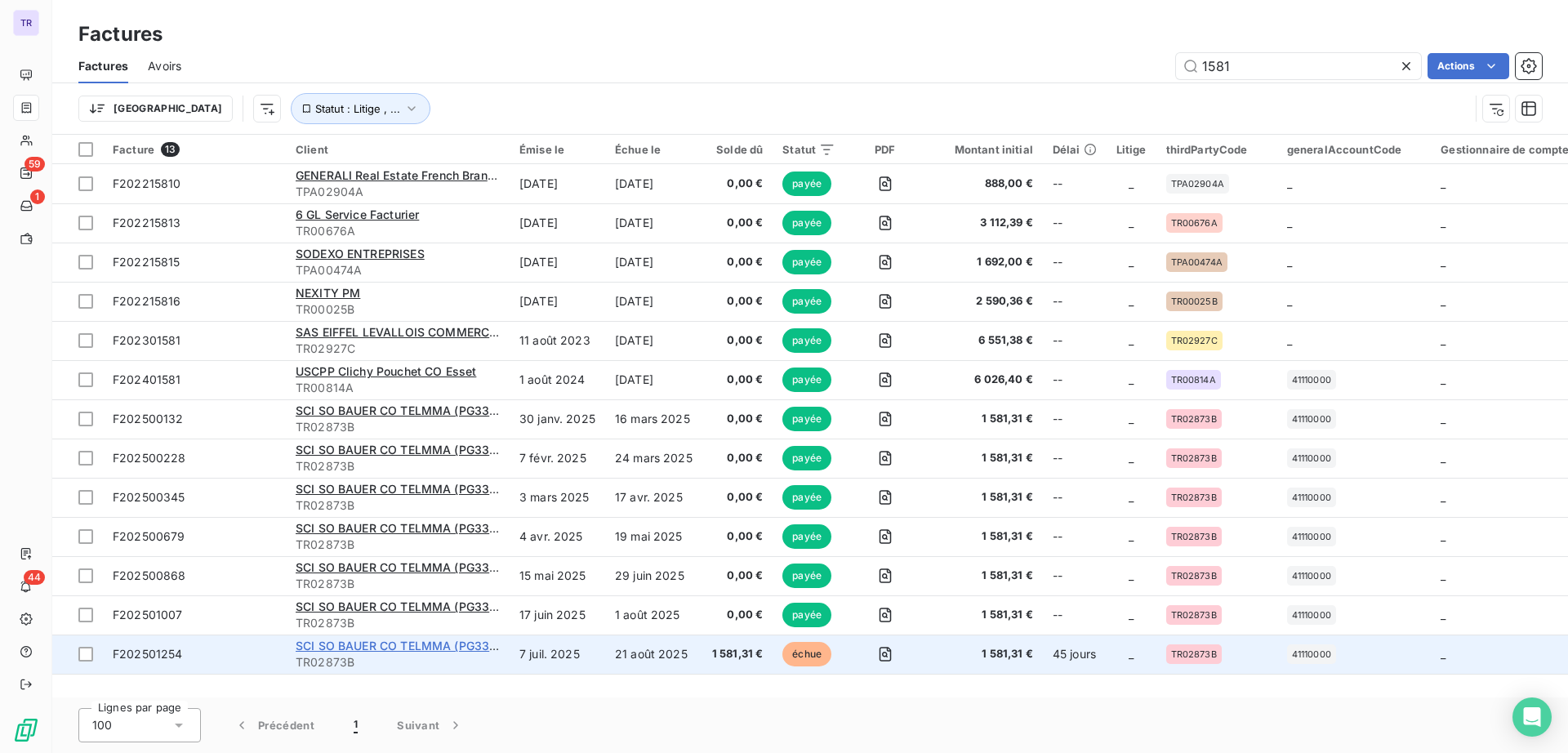
type input "1581"
click at [411, 649] on span "SCI SO BAUER CO TELMMA (PG3351)" at bounding box center [401, 645] width 210 height 14
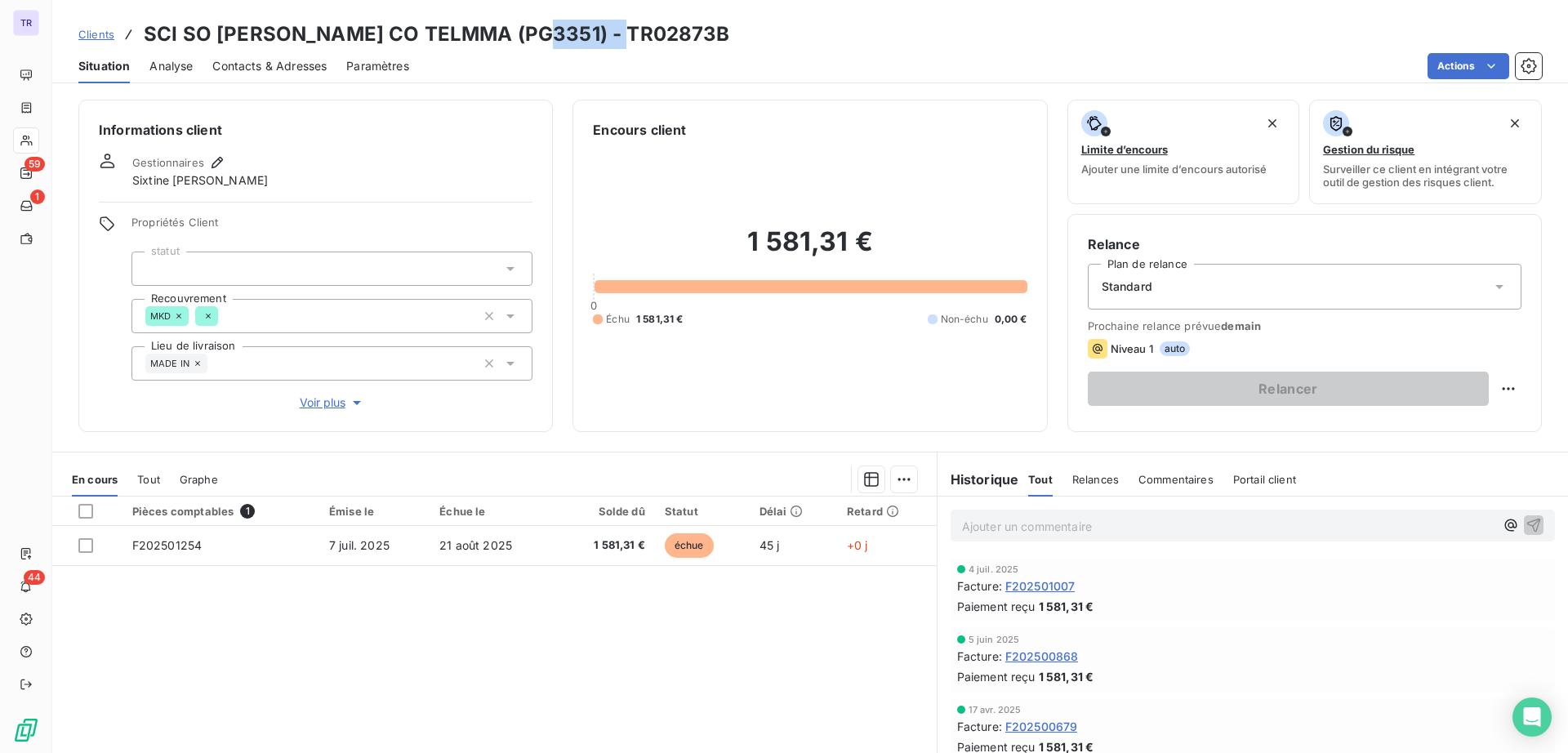
drag, startPoint x: 623, startPoint y: 41, endPoint x: 524, endPoint y: 34, distance: 99.2
click at [524, 34] on h3 "SCI SO BAUER CO TELMMA (PG3351) - TR02873B" at bounding box center [437, 34] width 586 height 29
copy h3 "TR02873B"
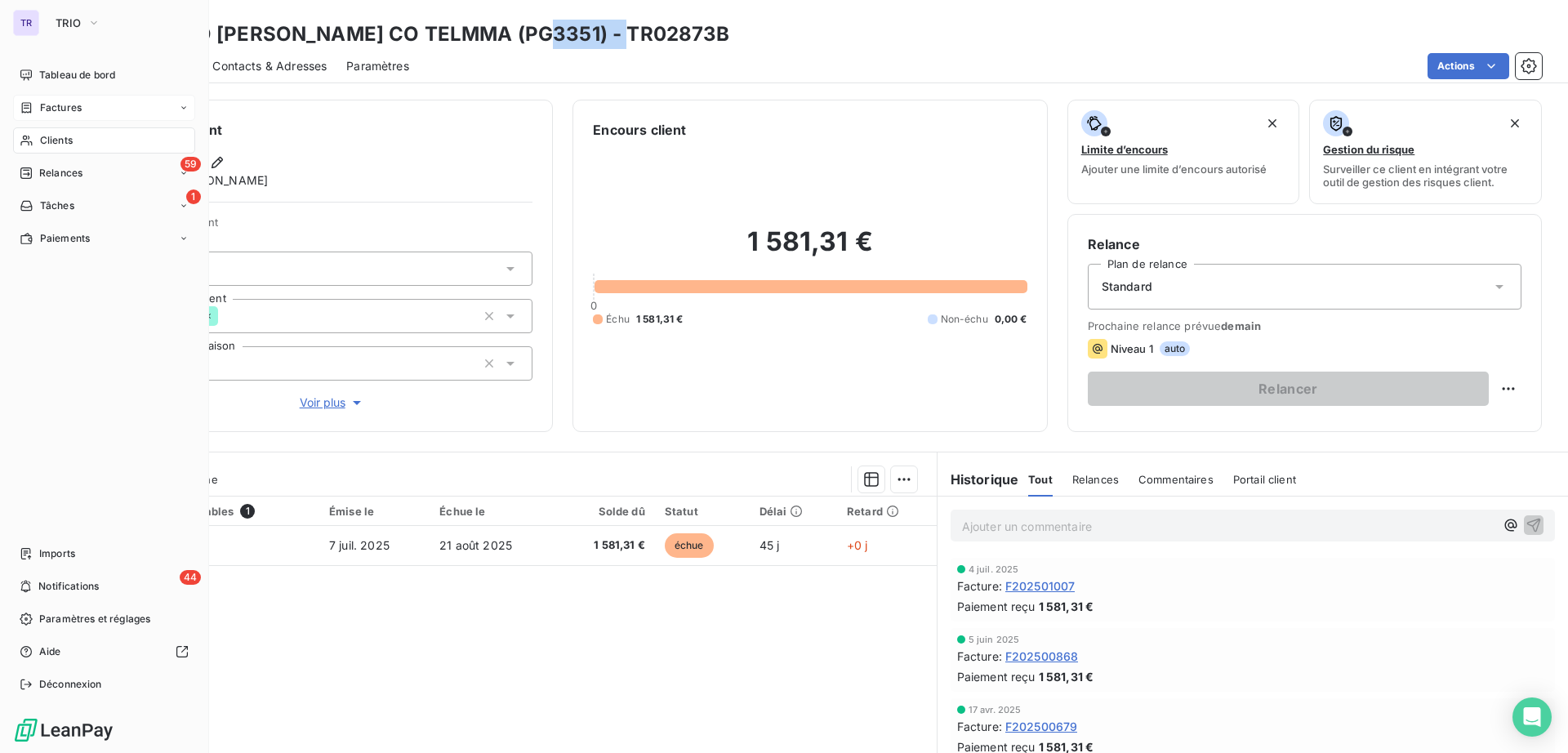
click at [50, 115] on div "Factures" at bounding box center [104, 107] width 182 height 26
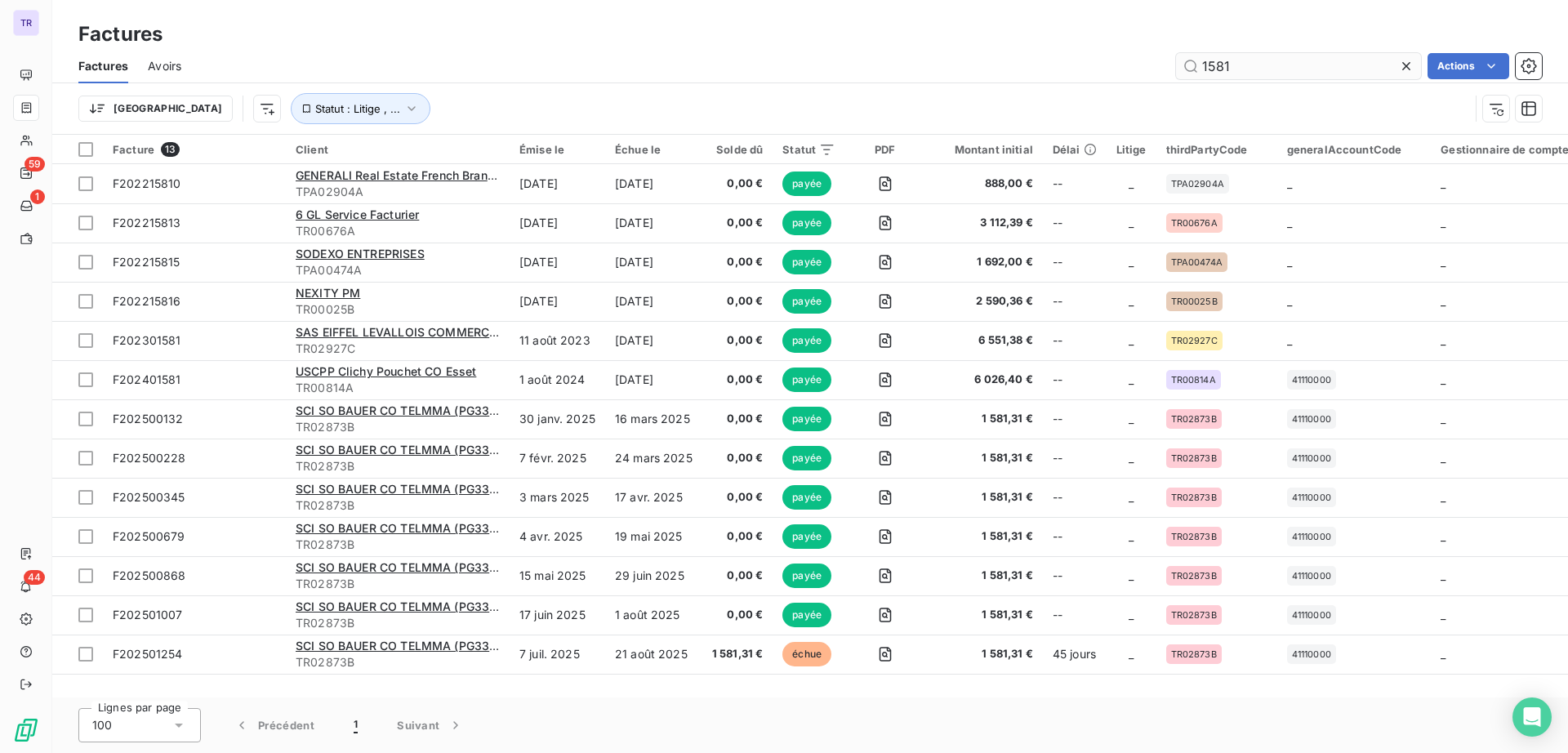
drag, startPoint x: 1271, startPoint y: 74, endPoint x: 1188, endPoint y: 55, distance: 85.1
click at [1185, 53] on input "1581" at bounding box center [1298, 66] width 245 height 26
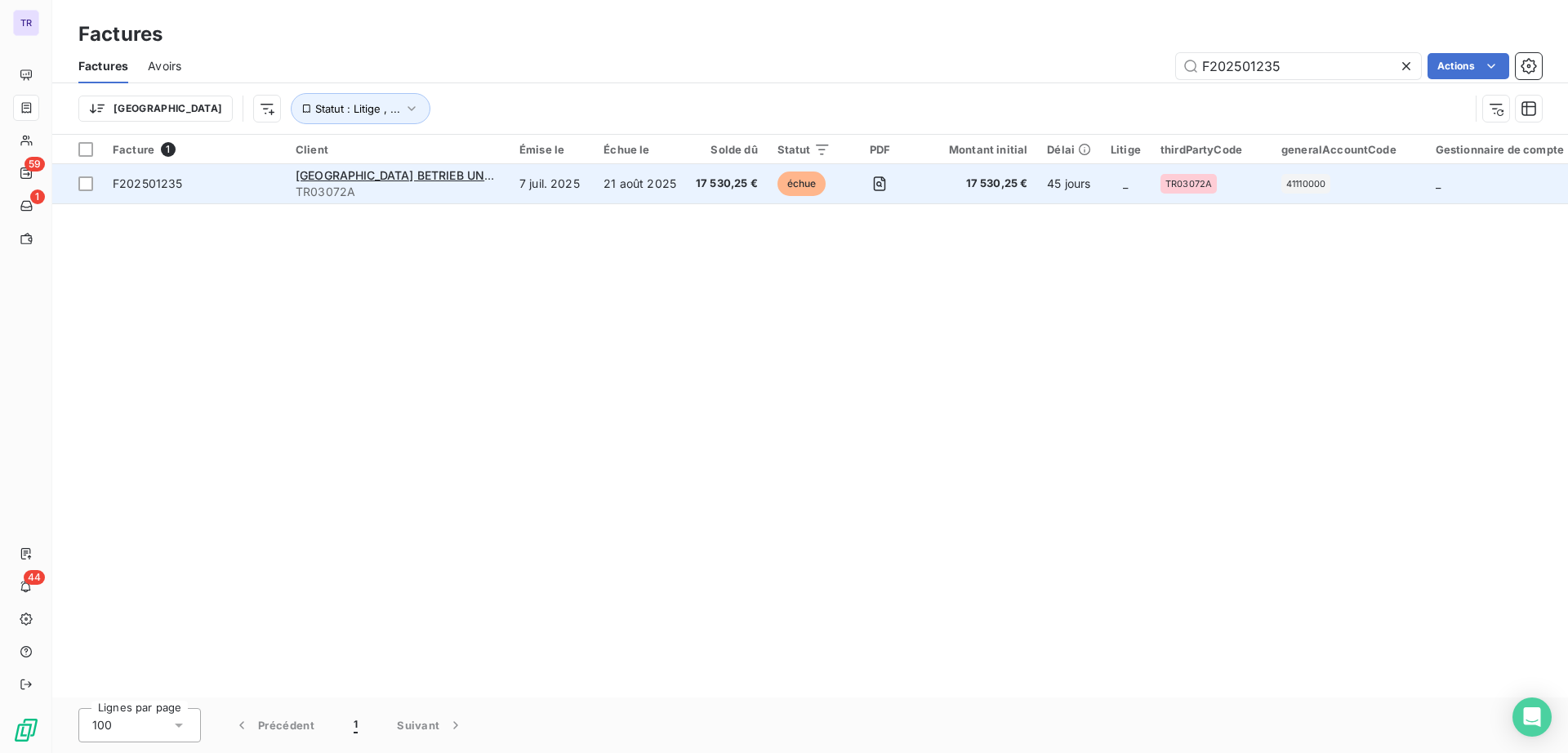
type input "F202501235"
click at [426, 182] on div "H4 HOTEL PARIS SAINT DENIS BETRIEB UND MANAGEMENT" at bounding box center [398, 175] width 205 height 16
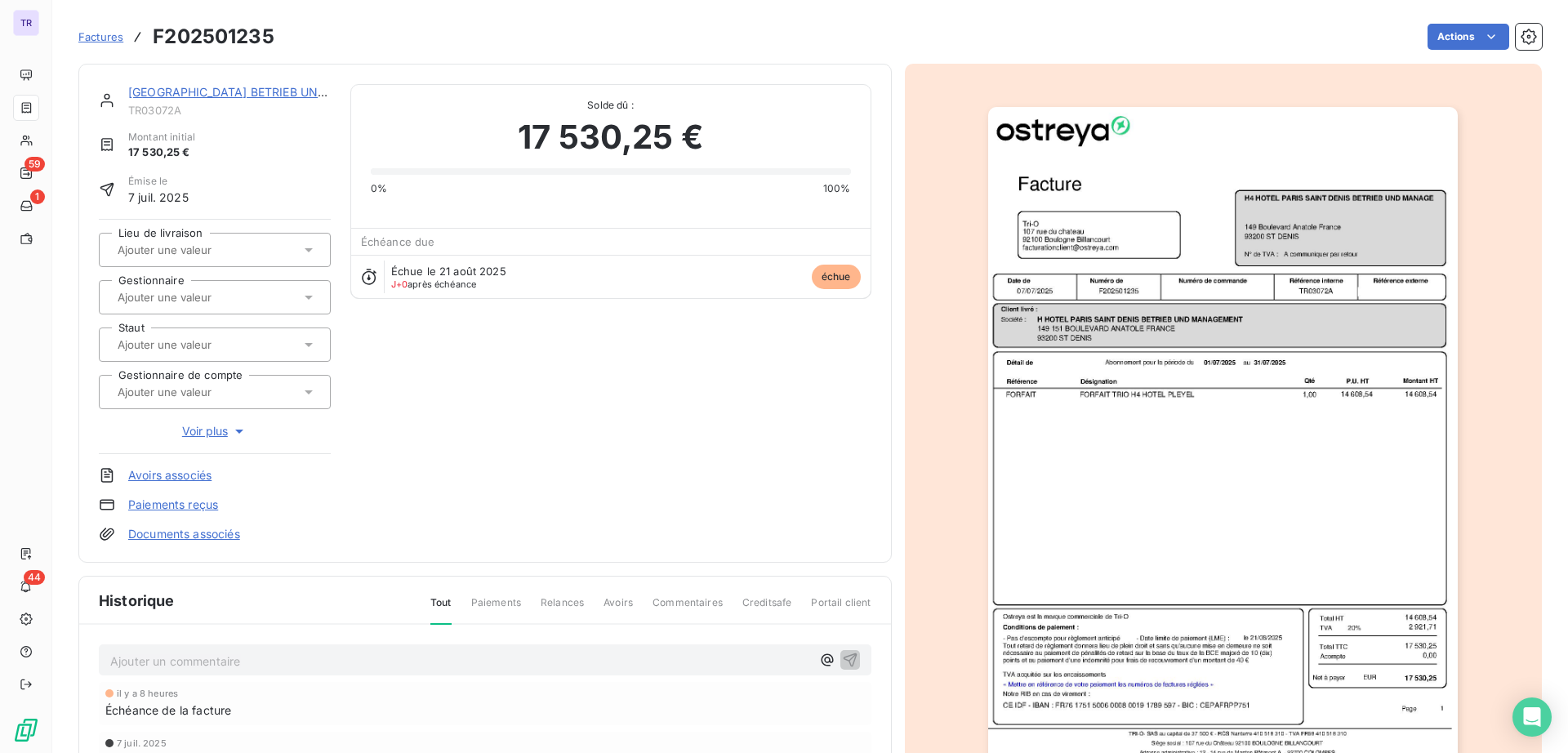
click at [305, 89] on link "H4 HOTEL PARIS SAINT DENIS BETRIEB UND MANAGEMENT" at bounding box center [272, 91] width 287 height 14
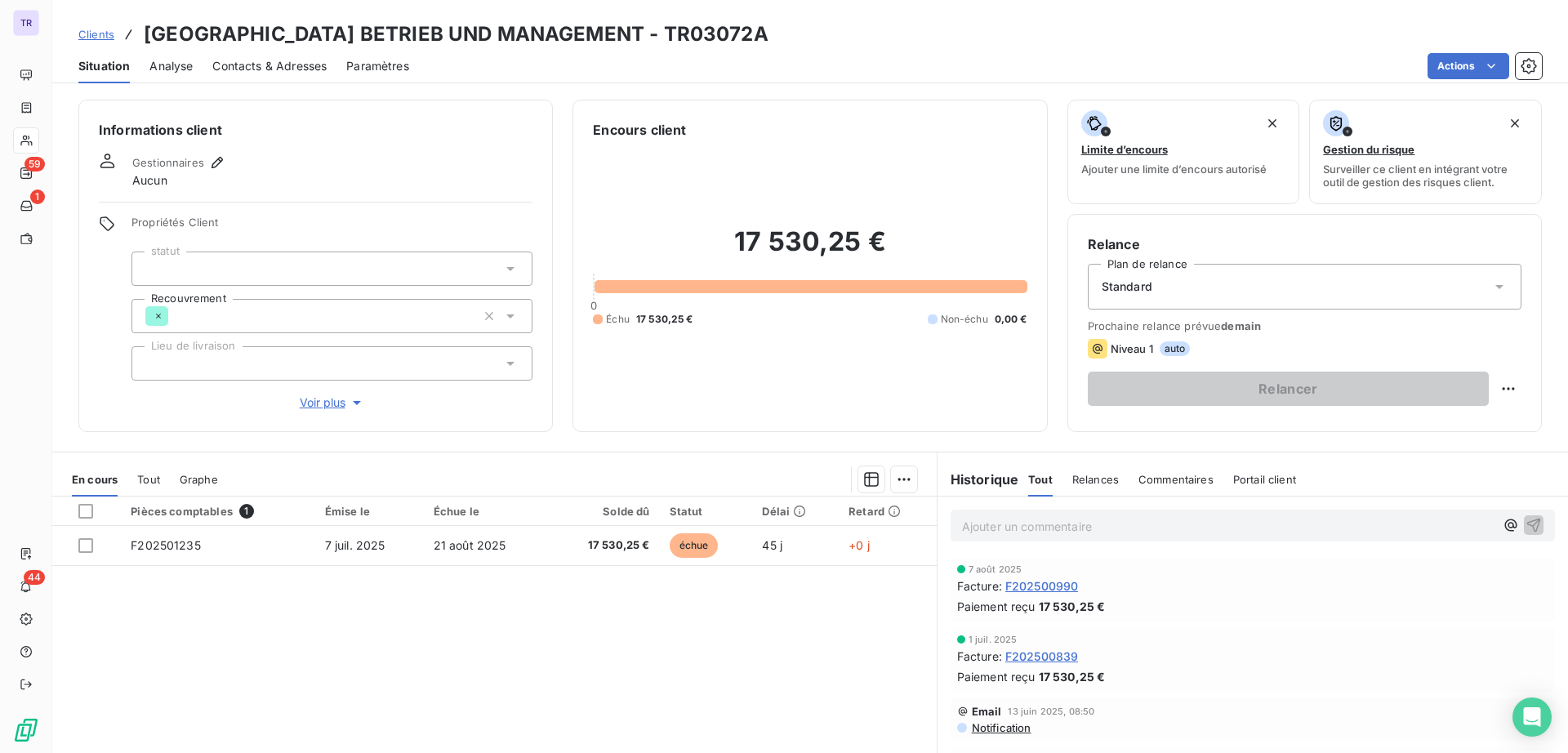
drag, startPoint x: 851, startPoint y: 40, endPoint x: 743, endPoint y: 42, distance: 108.0
click at [743, 42] on div "Clients H4 HOTEL PARIS SAINT DENIS BETRIEB UND MANAGEMENT - TR03072A" at bounding box center [810, 34] width 1516 height 29
copy h3 "TR03072A"
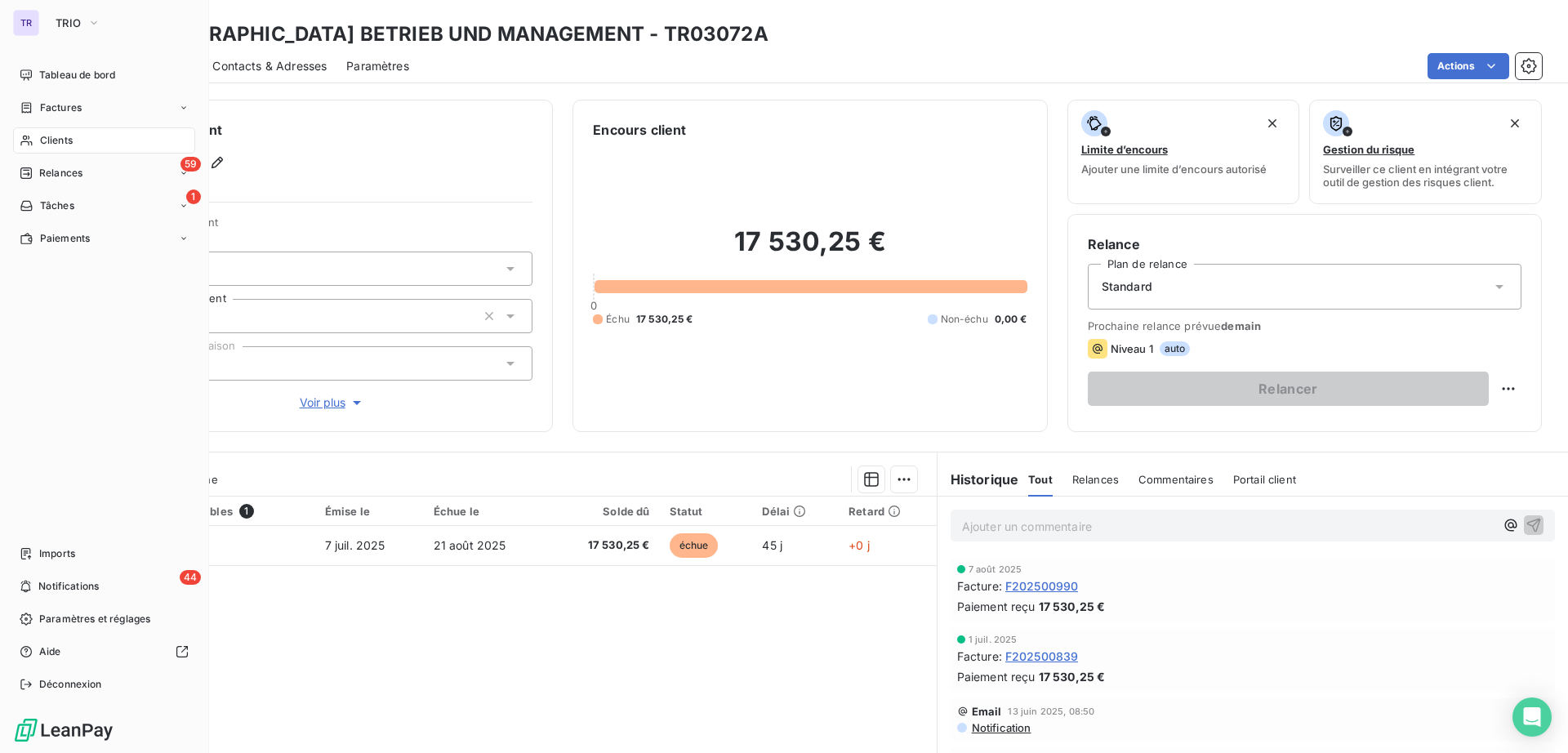
click at [61, 141] on span "Clients" at bounding box center [56, 140] width 33 height 15
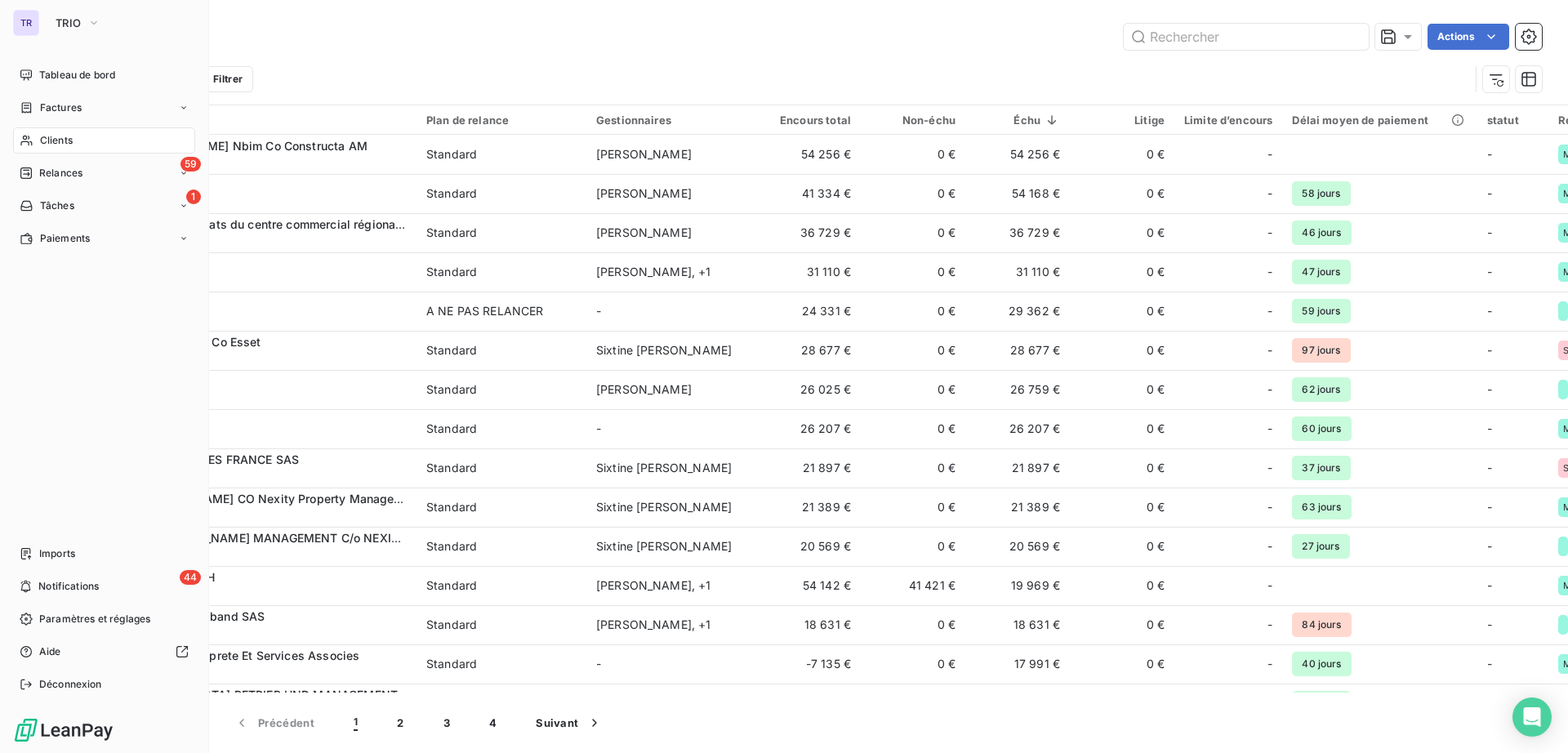
click at [51, 104] on span "Factures" at bounding box center [60, 108] width 41 height 15
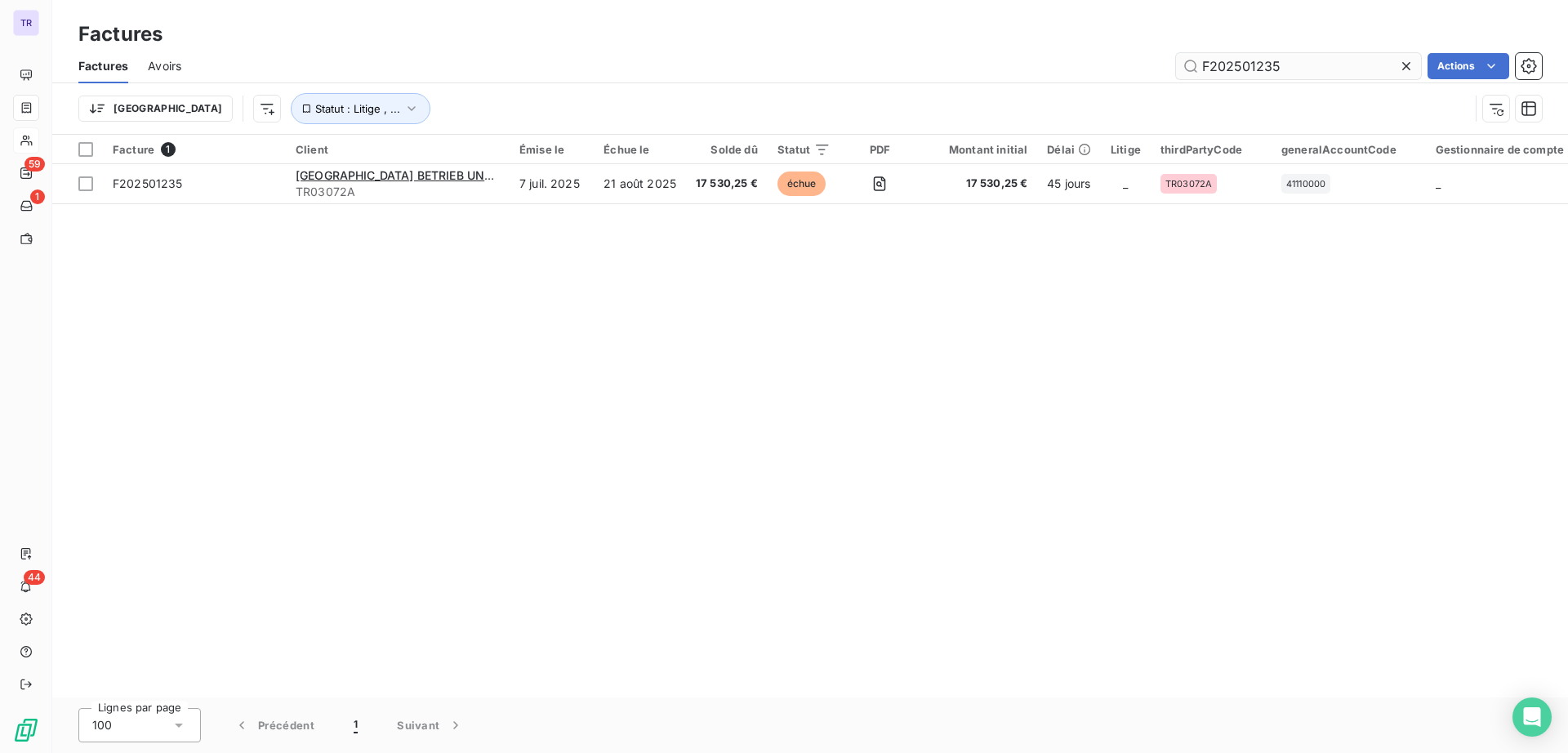
drag, startPoint x: 1297, startPoint y: 81, endPoint x: 1230, endPoint y: 69, distance: 68.1
click at [1171, 69] on div "Factures Avoirs F202501235 Actions" at bounding box center [810, 66] width 1516 height 34
click at [1263, 74] on input "F202501235" at bounding box center [1298, 66] width 245 height 26
drag, startPoint x: 1282, startPoint y: 68, endPoint x: 1224, endPoint y: 78, distance: 58.9
click at [1186, 64] on input "F202501235" at bounding box center [1298, 66] width 245 height 26
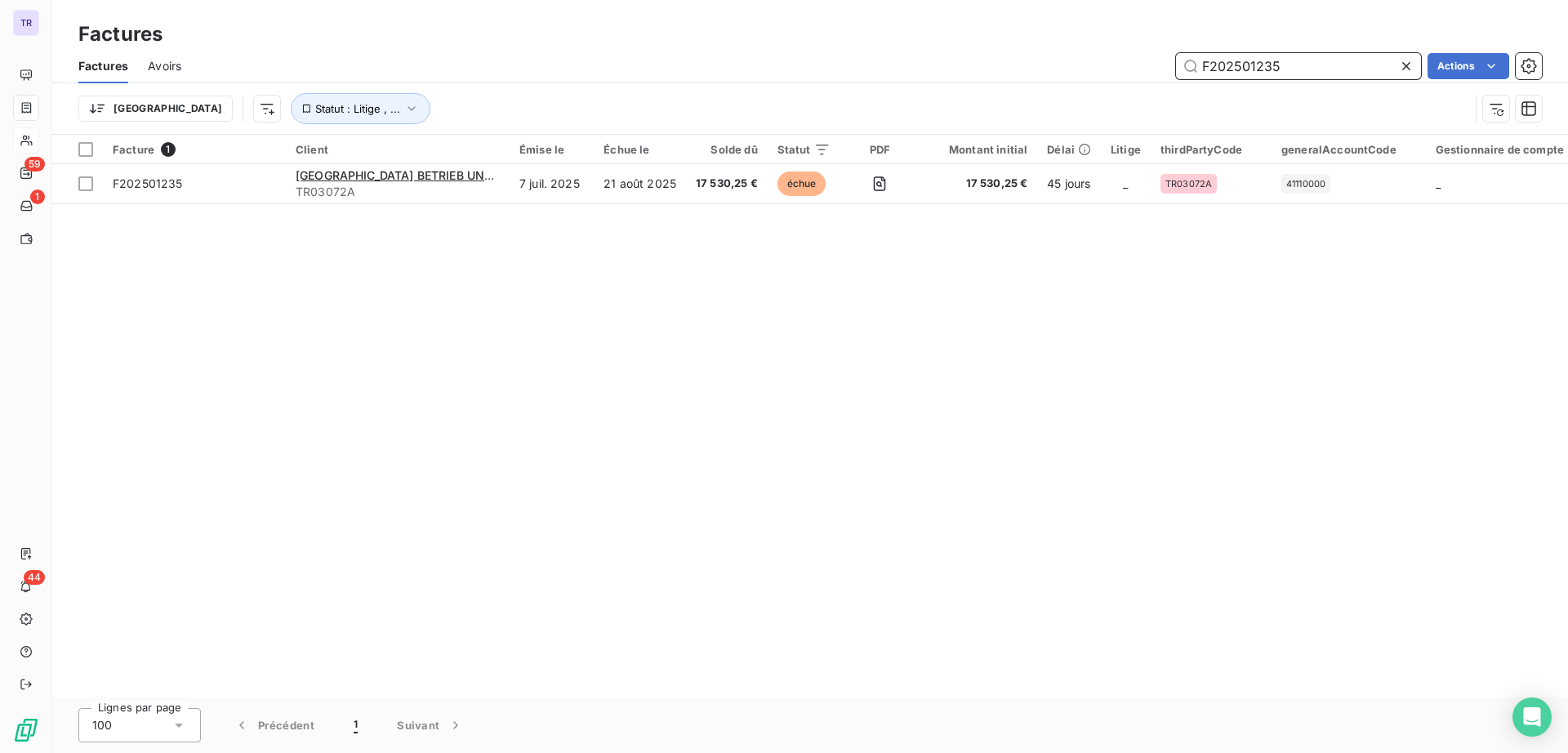
paste input "99"
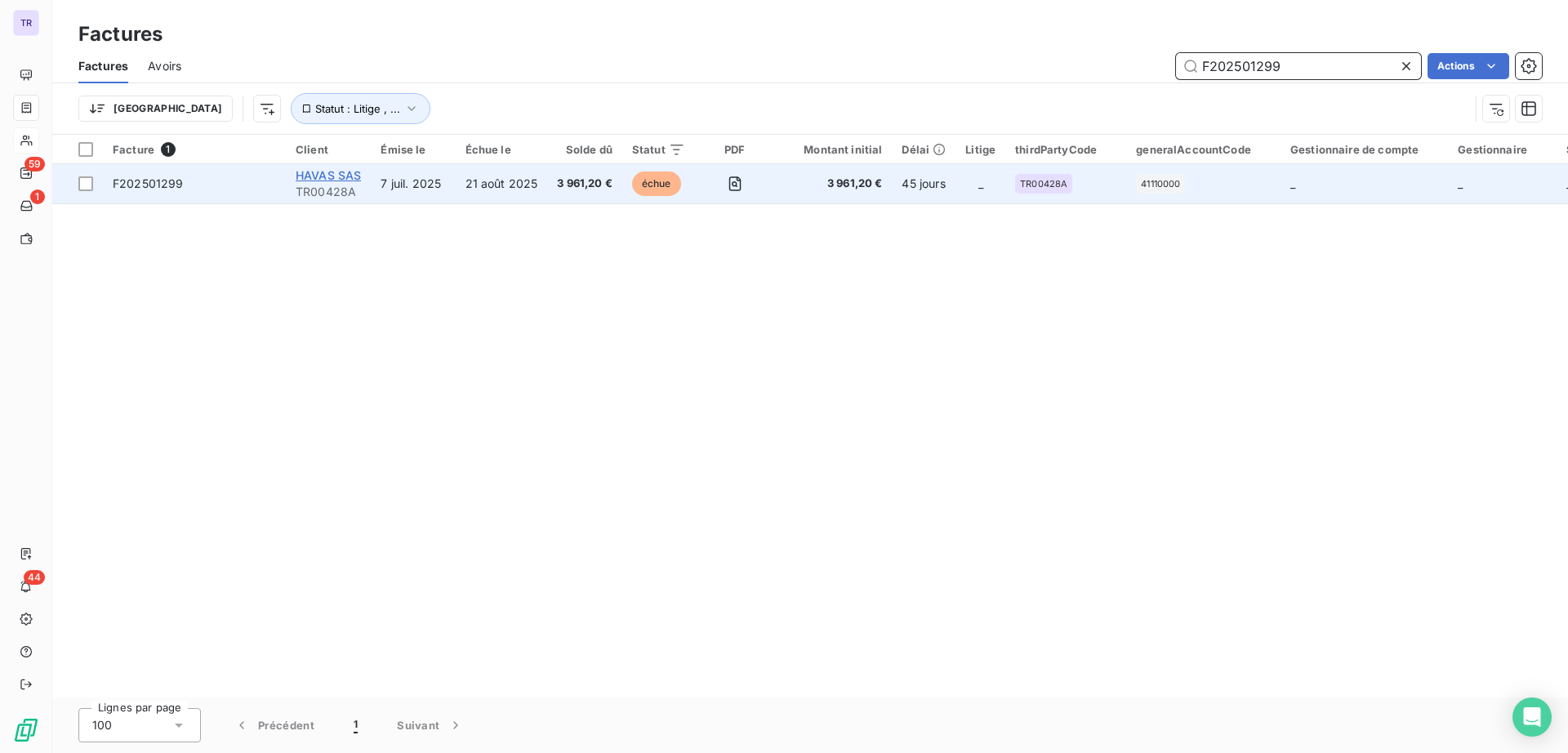
type input "F202501299"
click at [339, 174] on span "HAVAS SAS" at bounding box center [328, 174] width 65 height 14
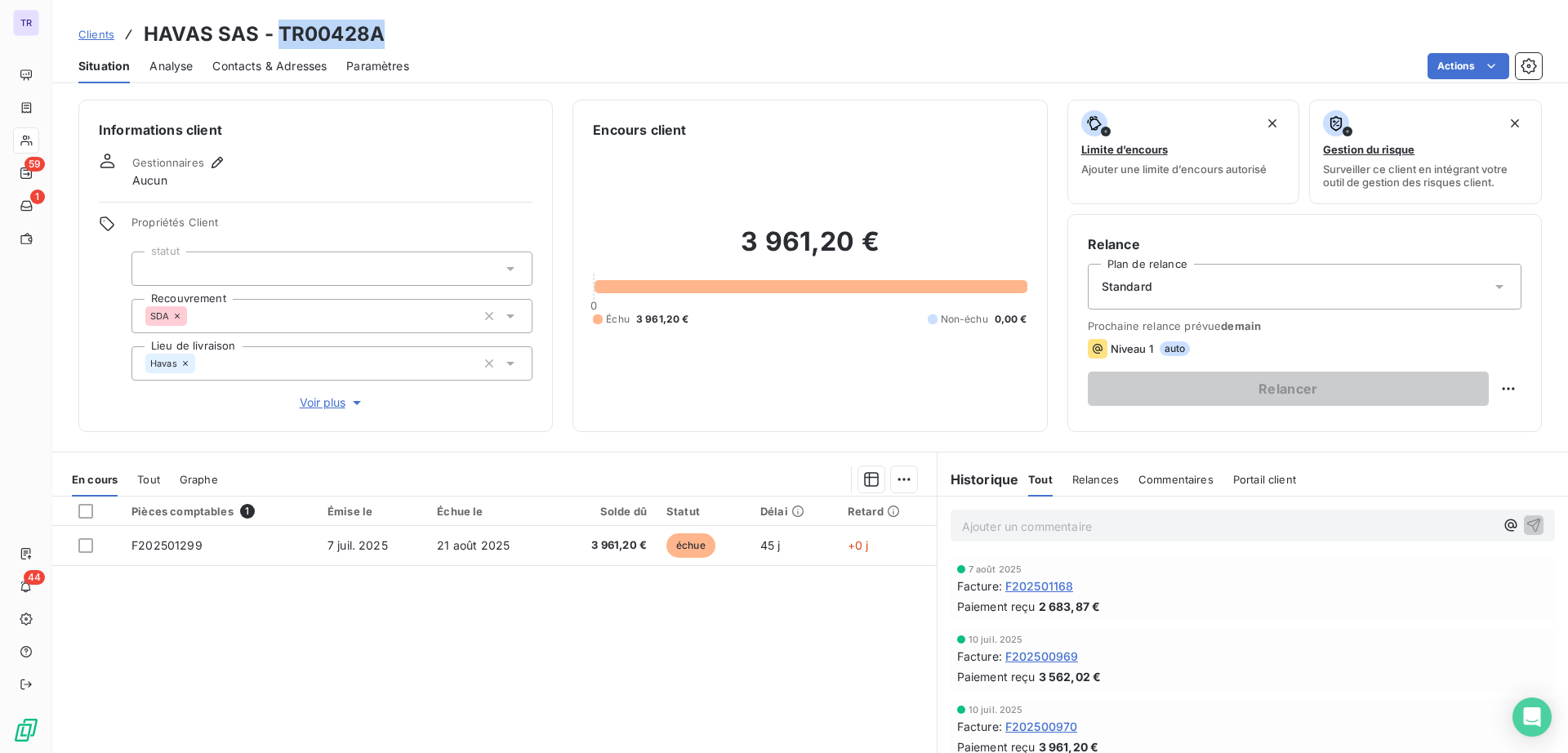
drag, startPoint x: 383, startPoint y: 35, endPoint x: 275, endPoint y: 18, distance: 109.3
click at [275, 18] on div "Clients HAVAS SAS - TR00428A Situation Analyse Contacts & Adresses Paramètres A…" at bounding box center [810, 41] width 1516 height 83
copy h3 "TR00428A"
drag, startPoint x: 256, startPoint y: 39, endPoint x: 150, endPoint y: 23, distance: 107.2
click at [150, 23] on h3 "HAVAS SAS - TR00428A" at bounding box center [264, 34] width 241 height 29
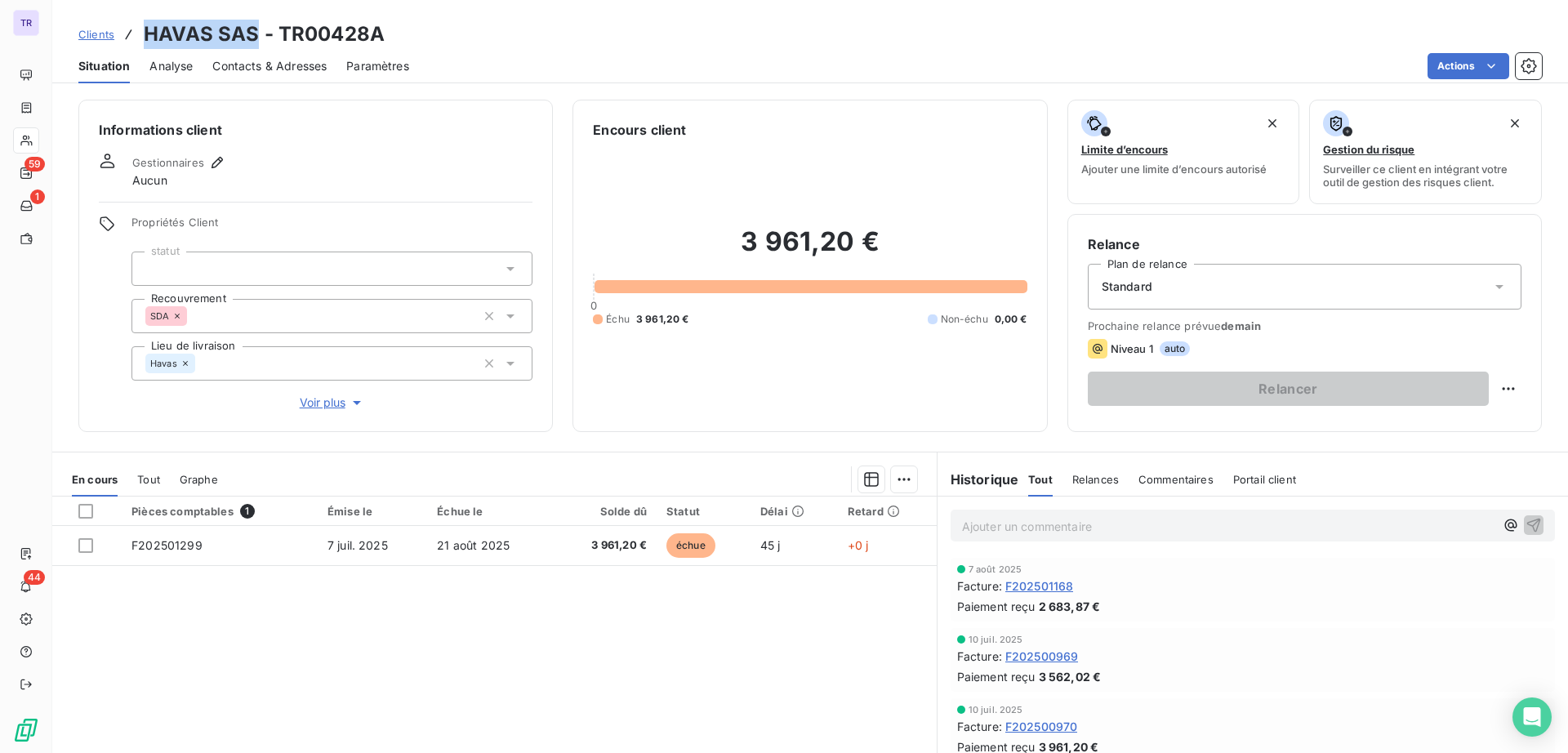
copy h3 "HAVAS SAS"
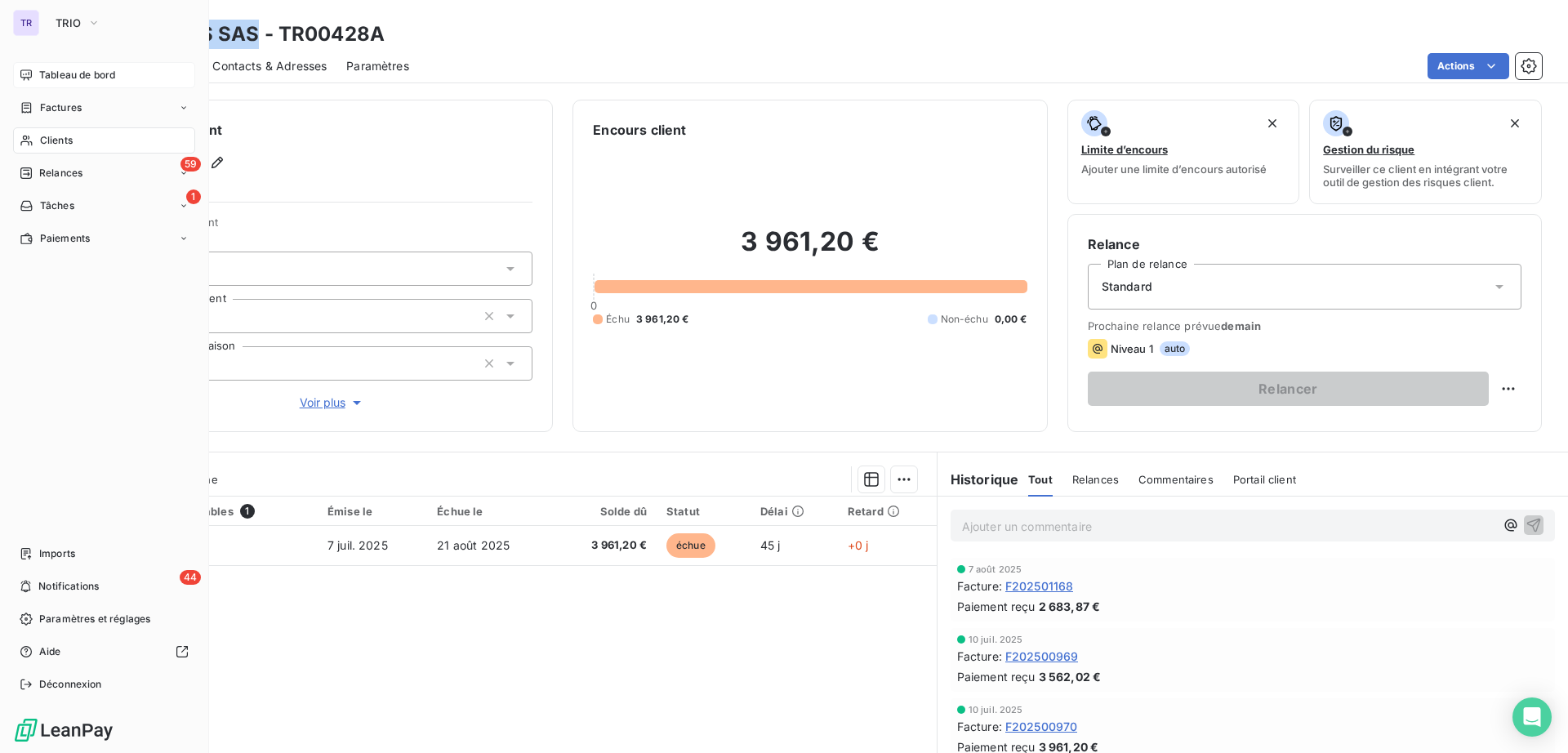
click at [58, 71] on span "Tableau de bord" at bounding box center [77, 75] width 76 height 15
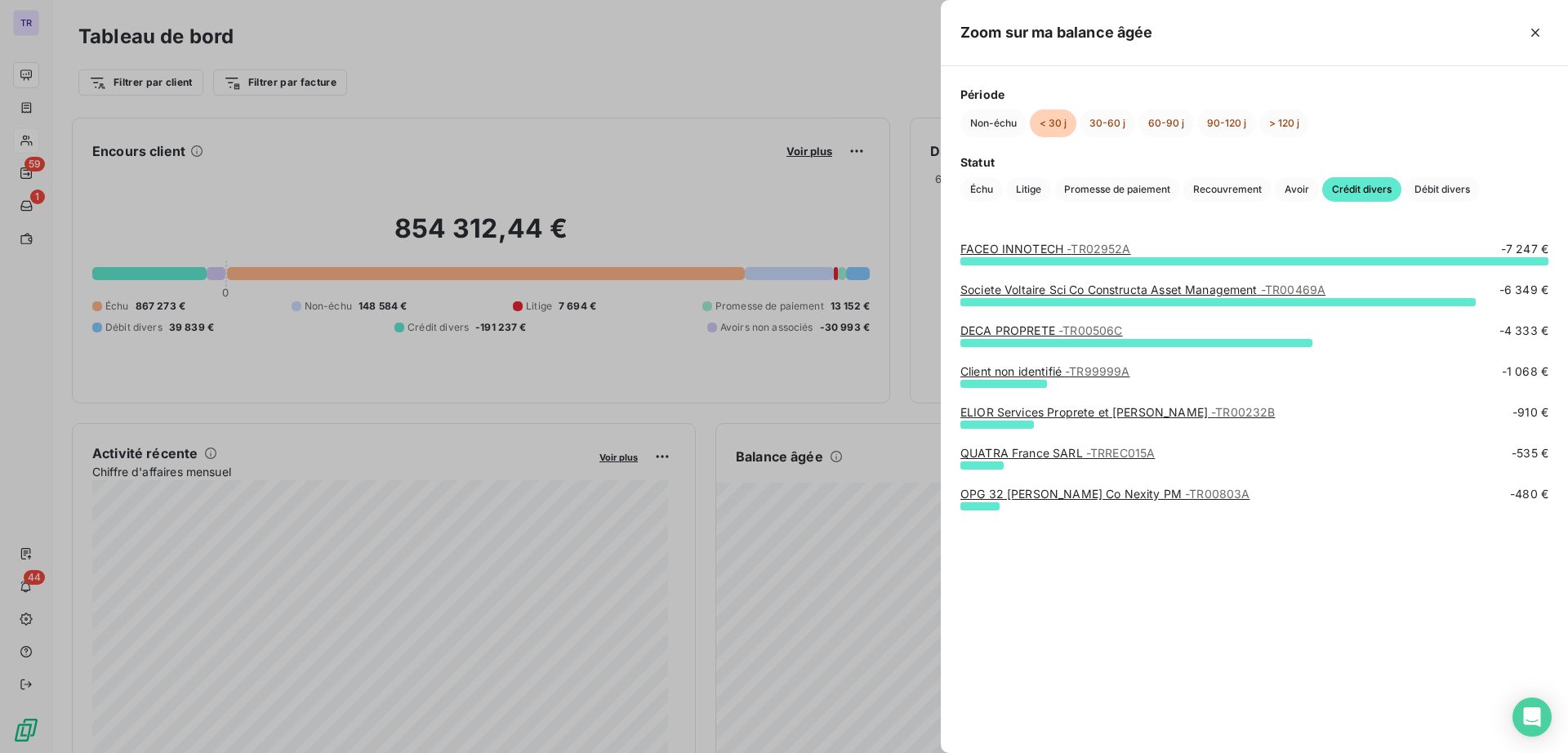
click at [1031, 290] on link "Societe Voltaire Sci Co Constructa Asset Management - TR00469A" at bounding box center [1143, 289] width 365 height 14
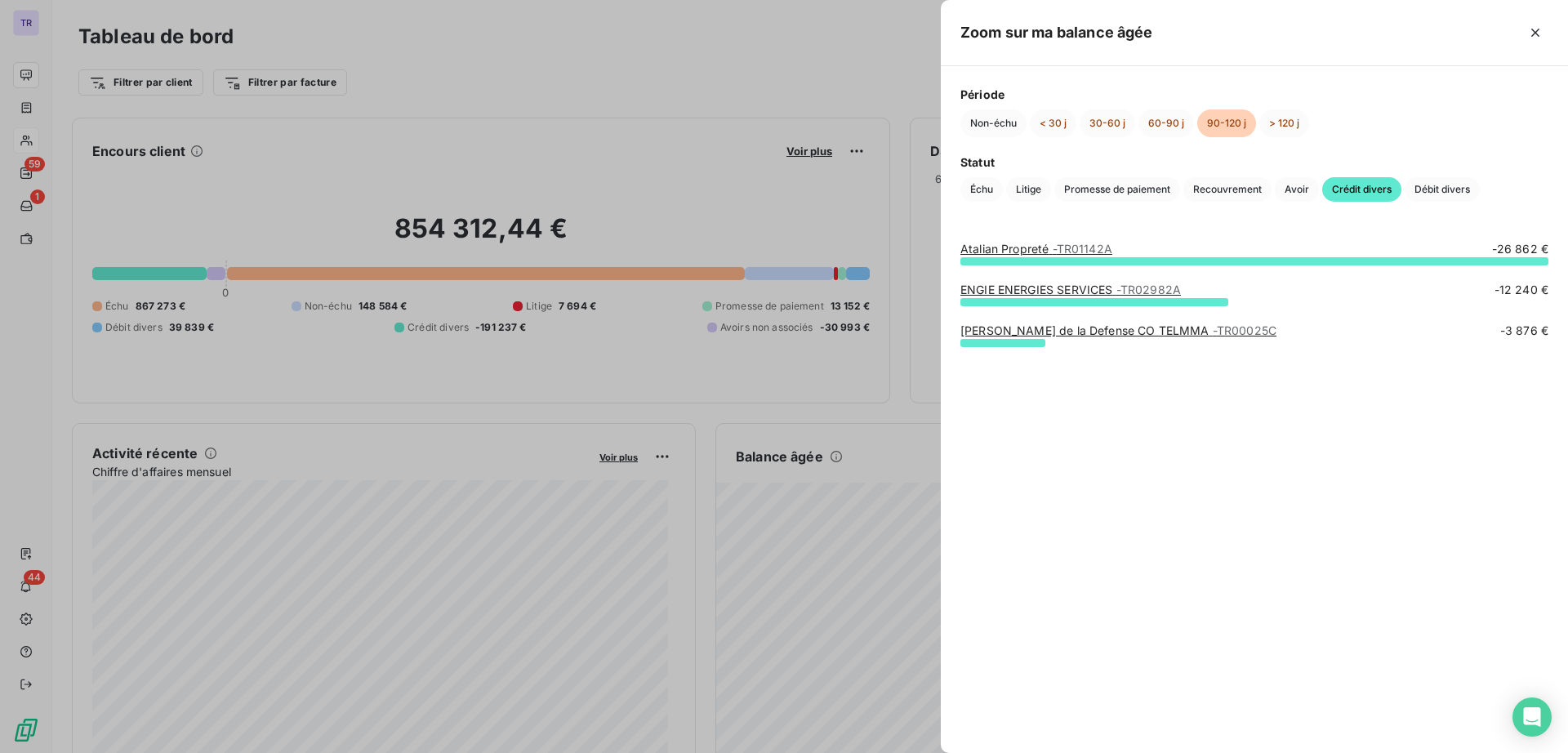
click at [1075, 247] on span "- TR01142A" at bounding box center [1082, 248] width 59 height 14
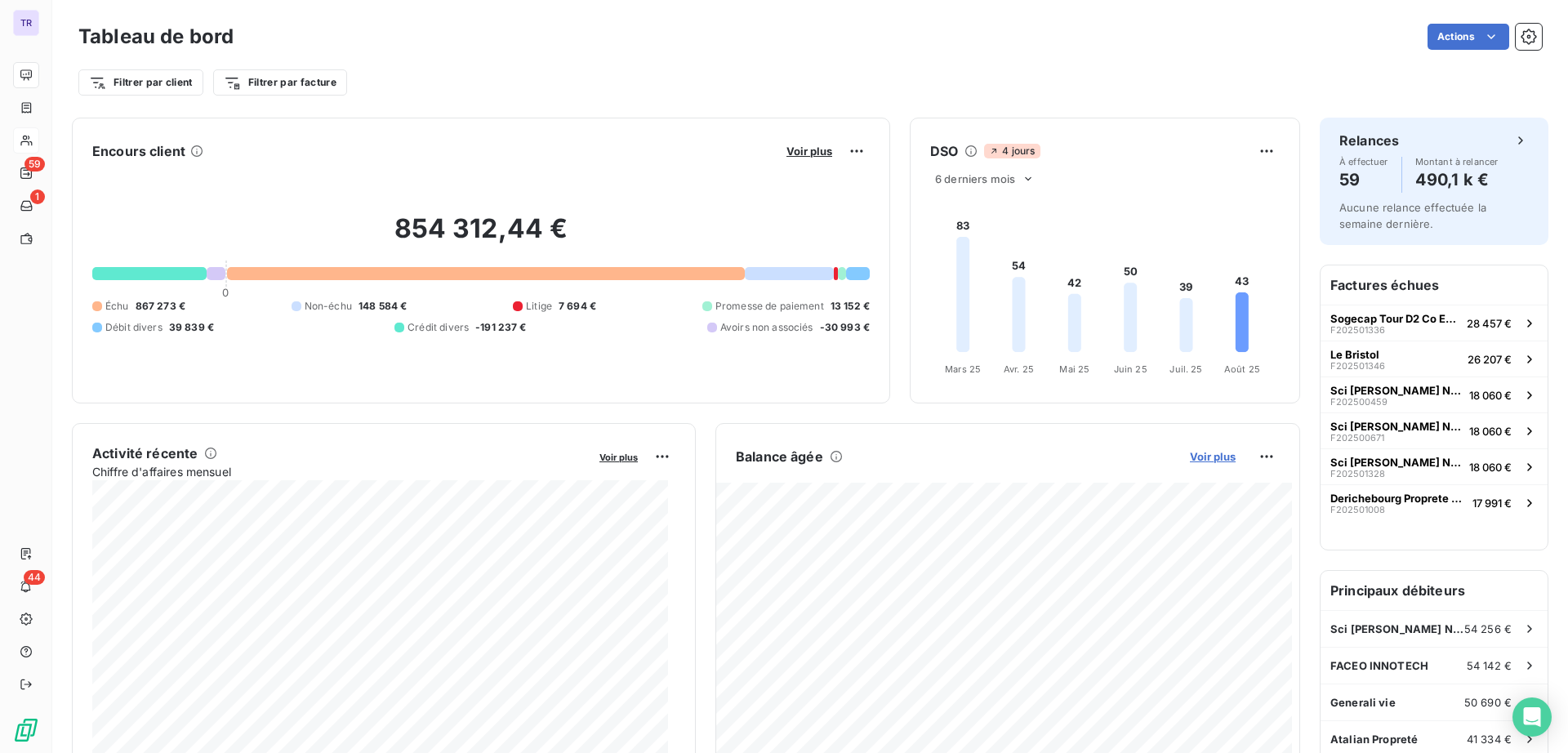
click at [1215, 454] on span "Voir plus" at bounding box center [1213, 456] width 46 height 13
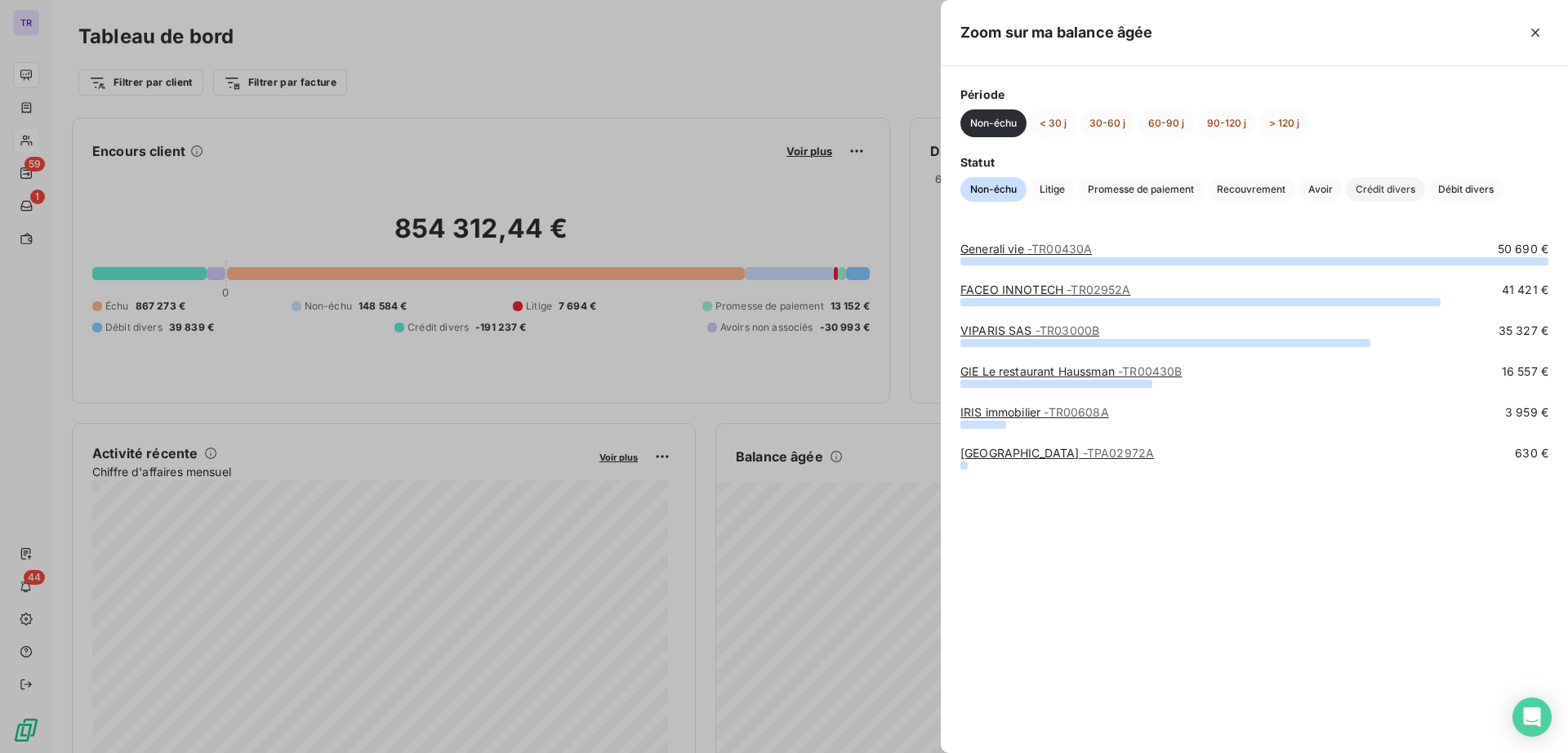
click at [1390, 192] on span "Crédit divers" at bounding box center [1386, 189] width 79 height 25
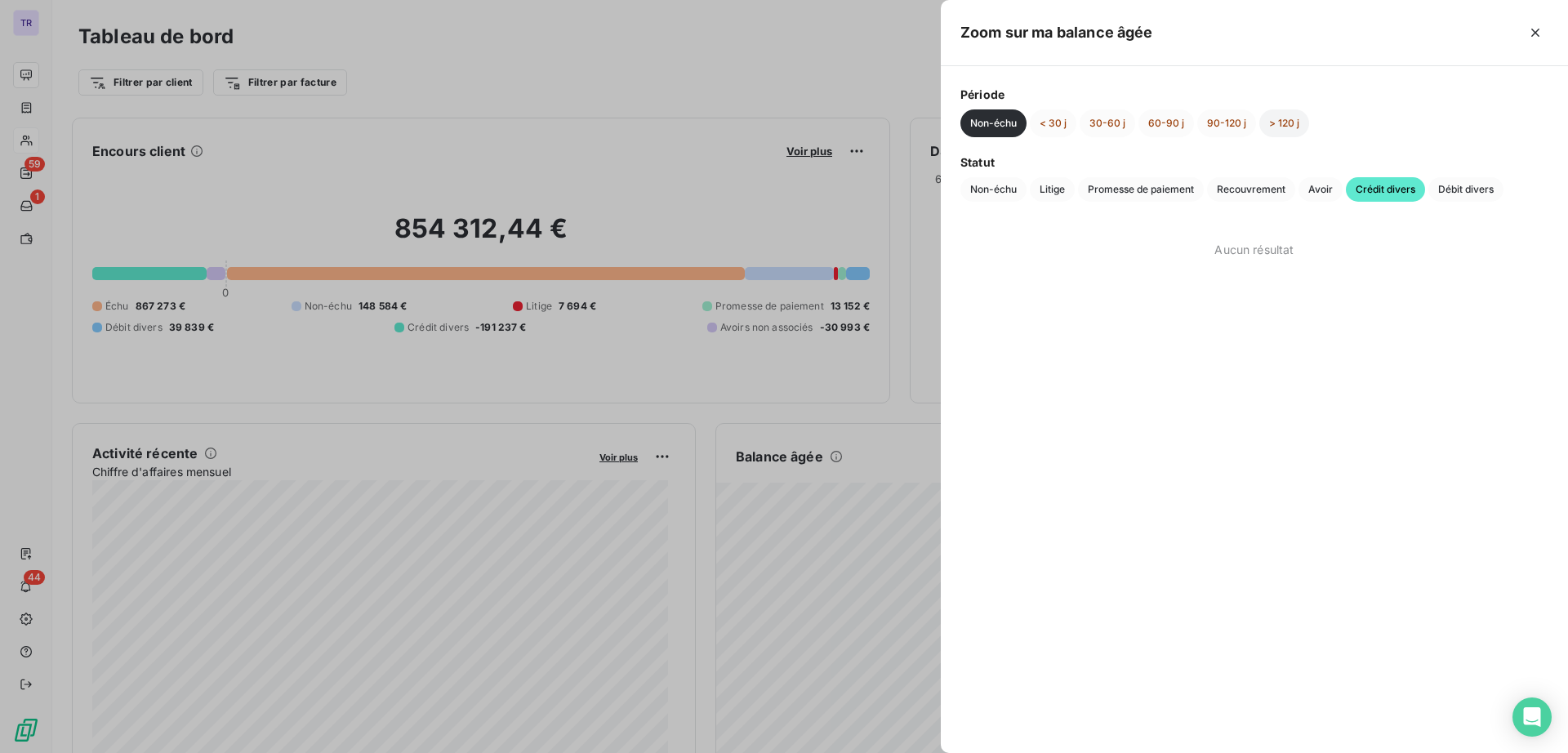
click at [1276, 120] on button "> 120 j" at bounding box center [1284, 123] width 50 height 27
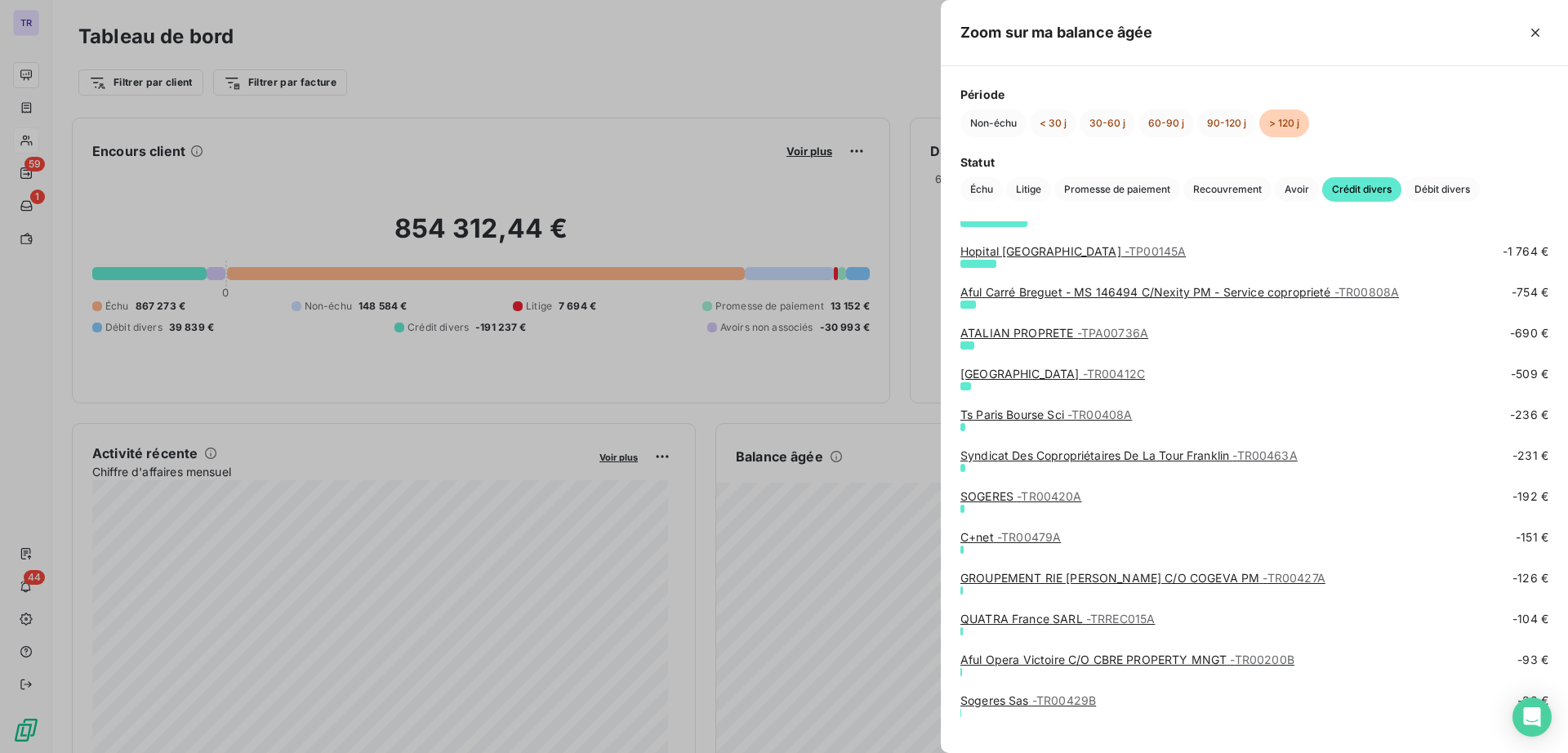
scroll to position [467, 0]
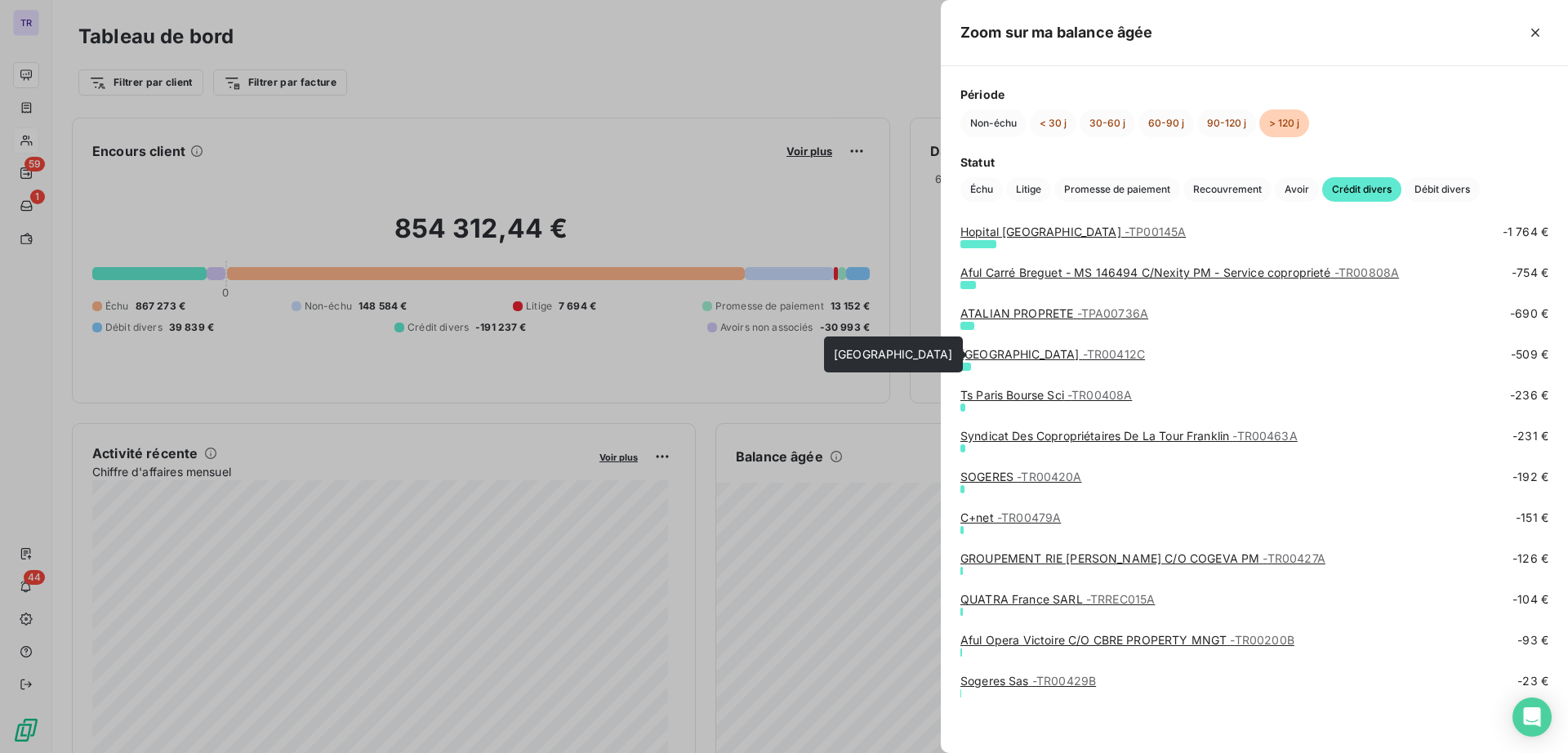
click at [1033, 351] on link "Armonia HospitalitY - TR00412C" at bounding box center [1053, 353] width 185 height 14
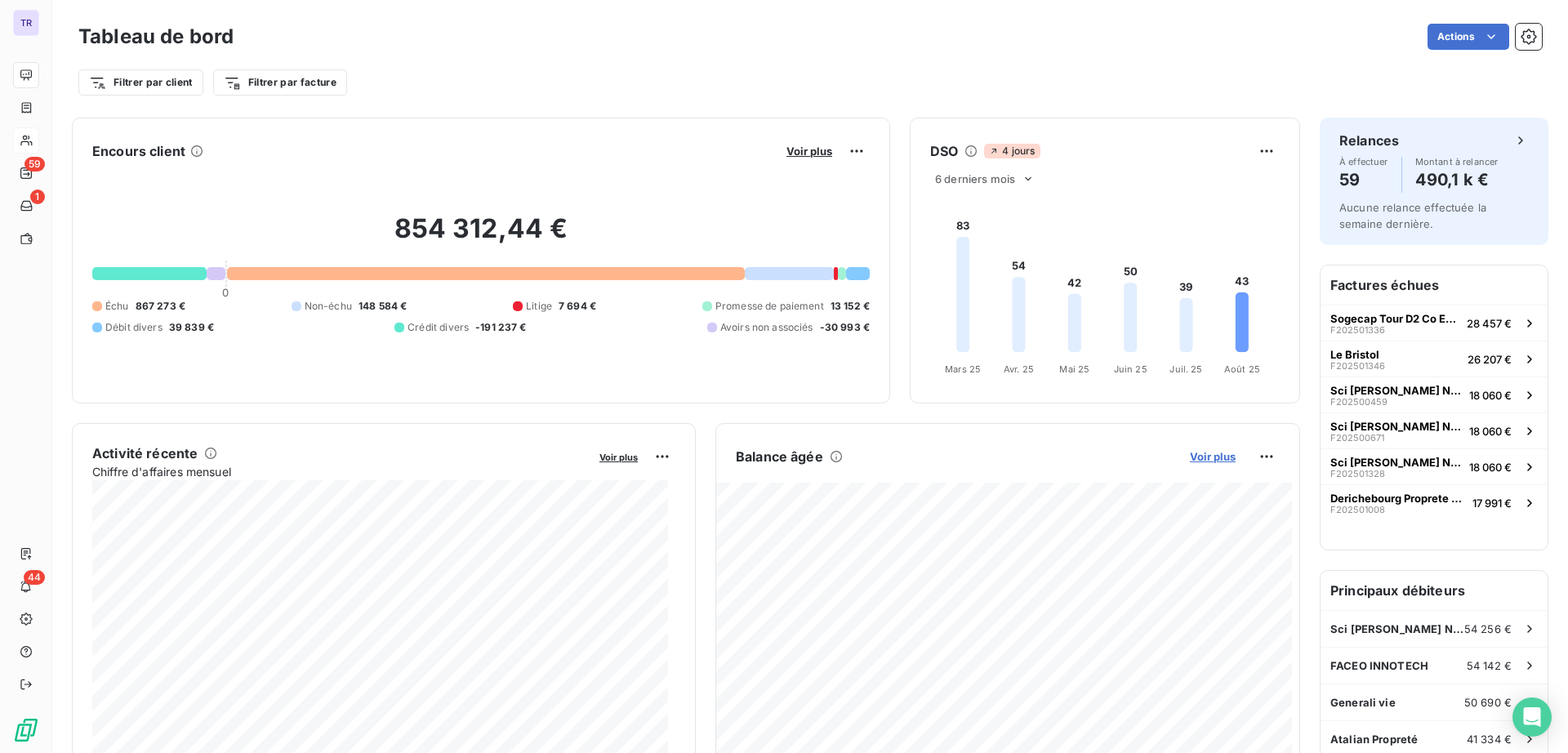
click at [1203, 461] on span "Voir plus" at bounding box center [1213, 456] width 46 height 13
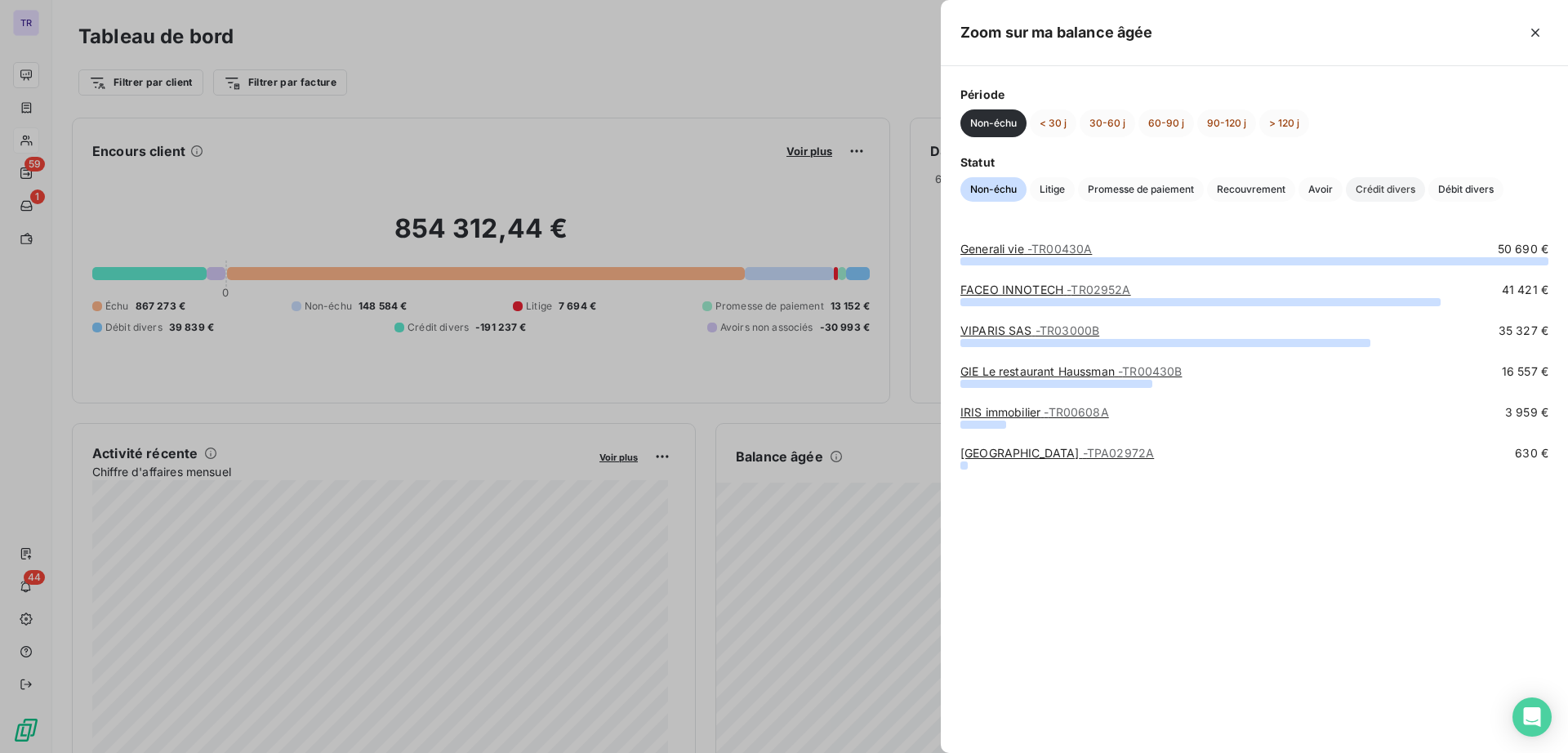
click at [1371, 192] on span "Crédit divers" at bounding box center [1386, 189] width 79 height 25
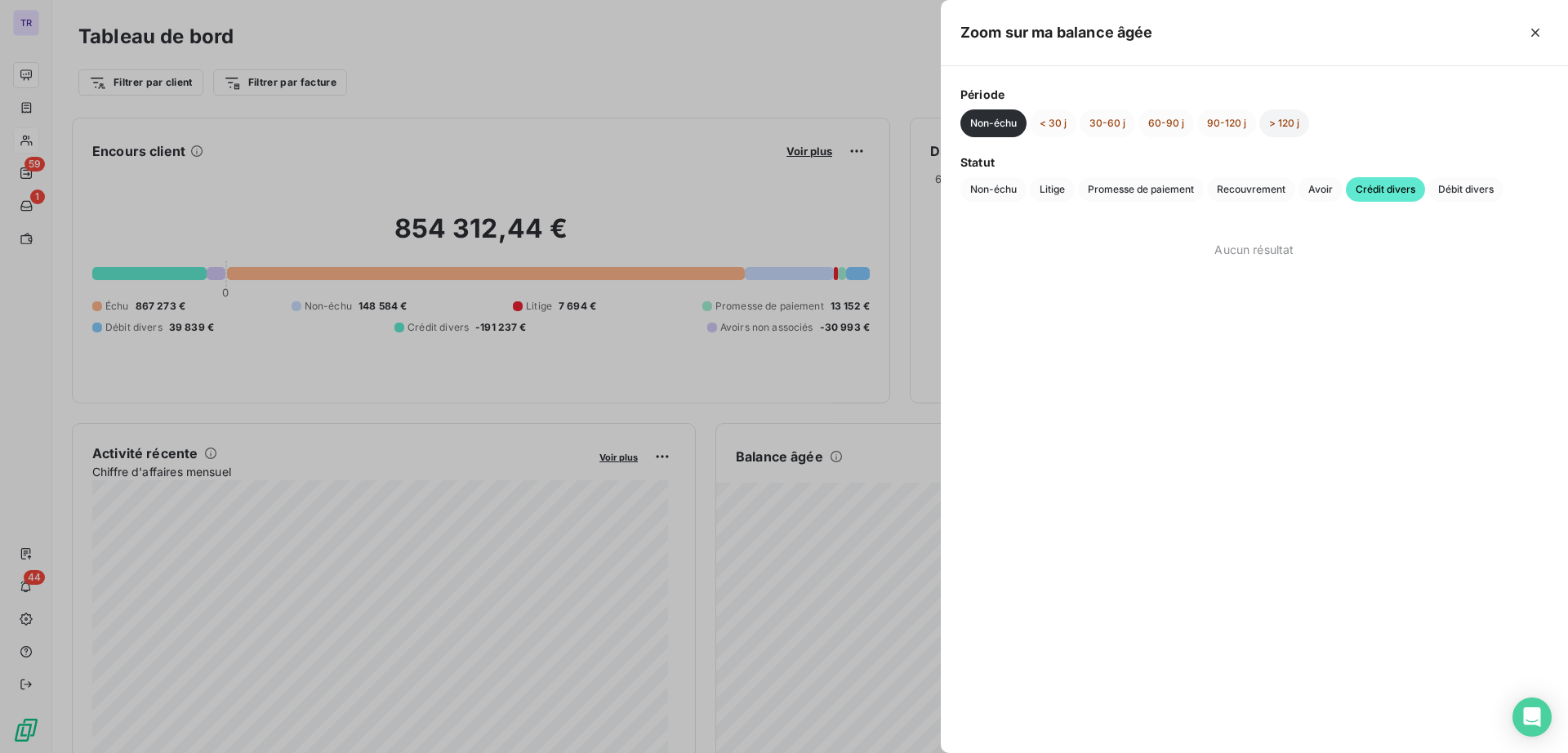
click at [1284, 125] on button "> 120 j" at bounding box center [1284, 123] width 50 height 27
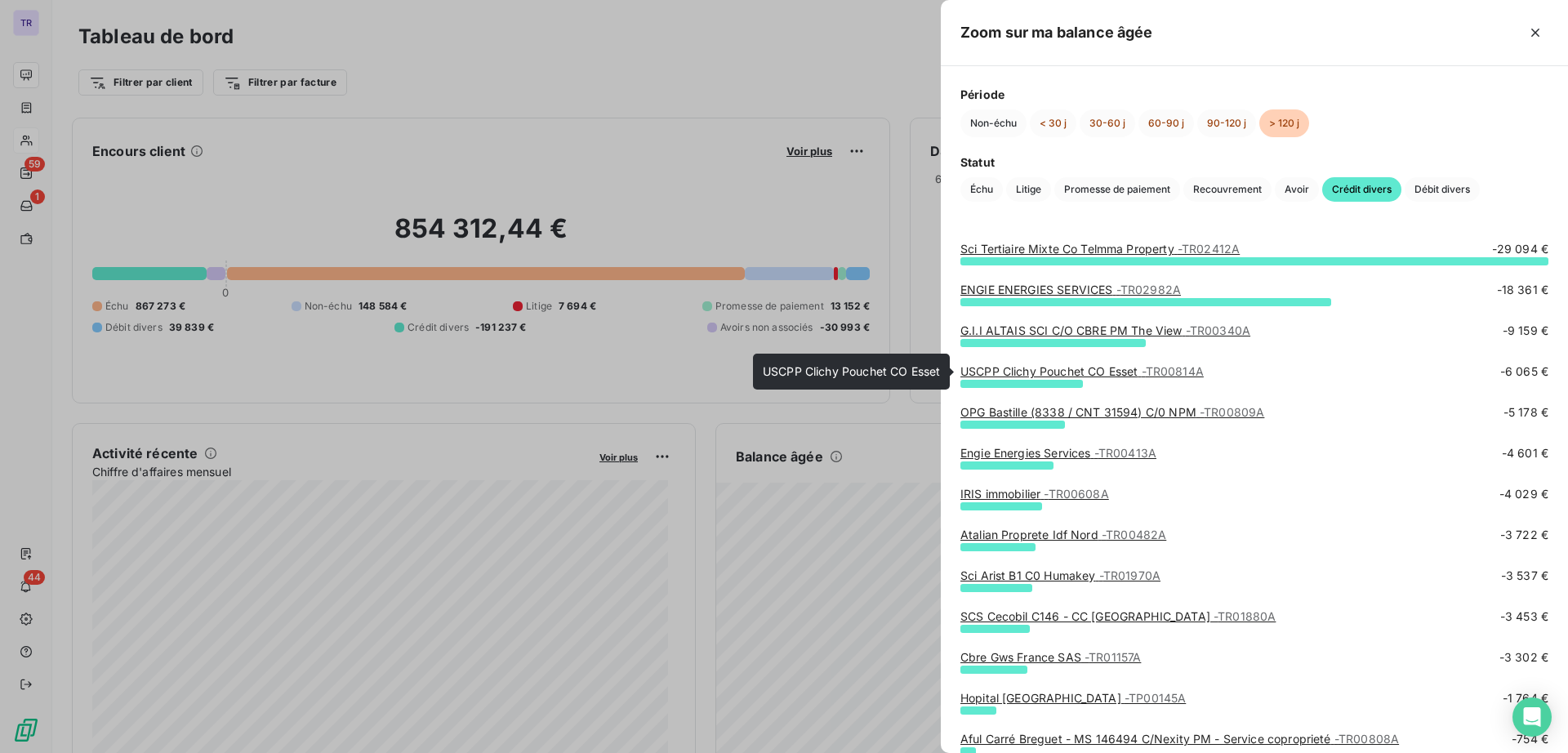
click at [1087, 372] on link "USCPP Clichy Pouchet CO Esset - TR00814A" at bounding box center [1082, 370] width 243 height 14
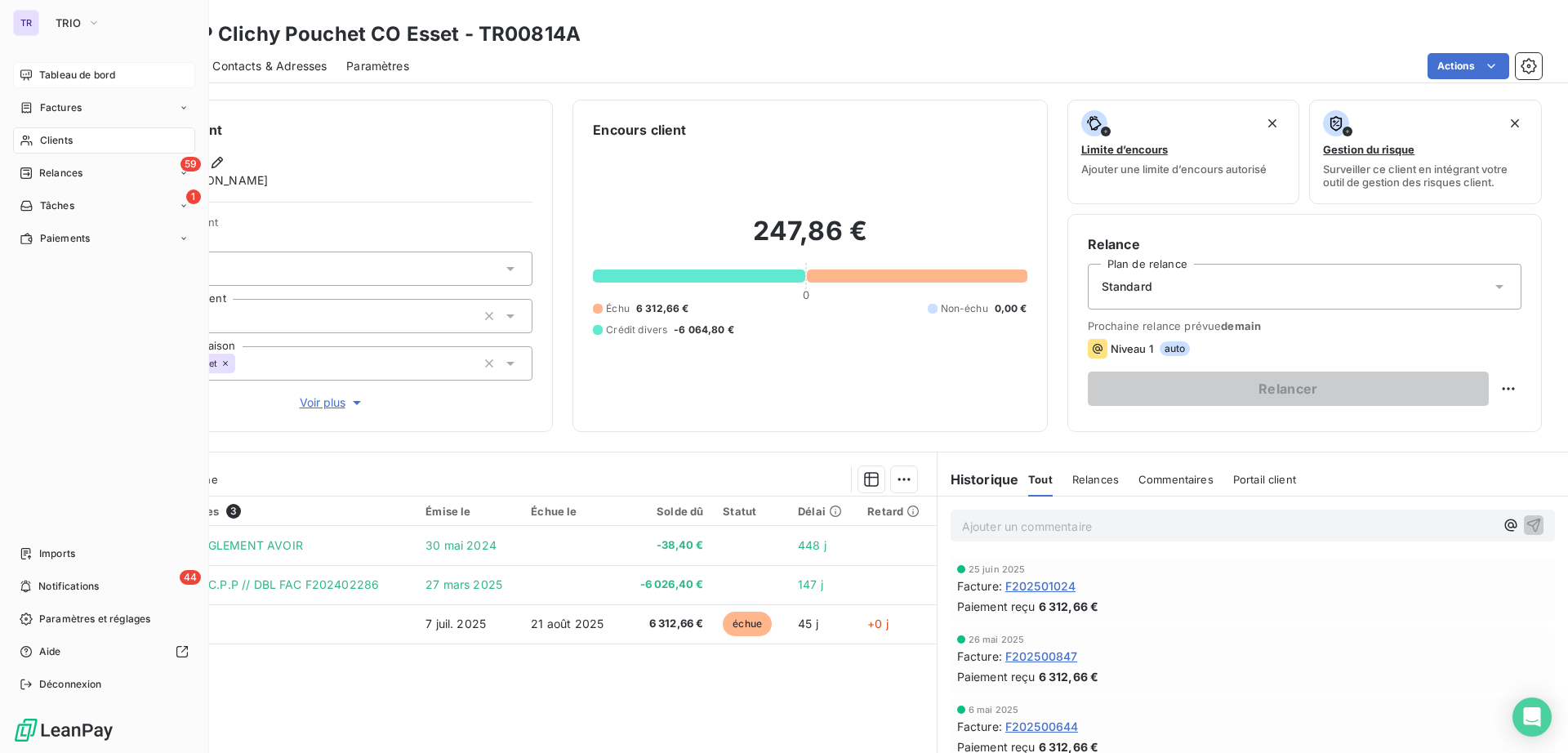
click at [42, 70] on span "Tableau de bord" at bounding box center [77, 75] width 76 height 15
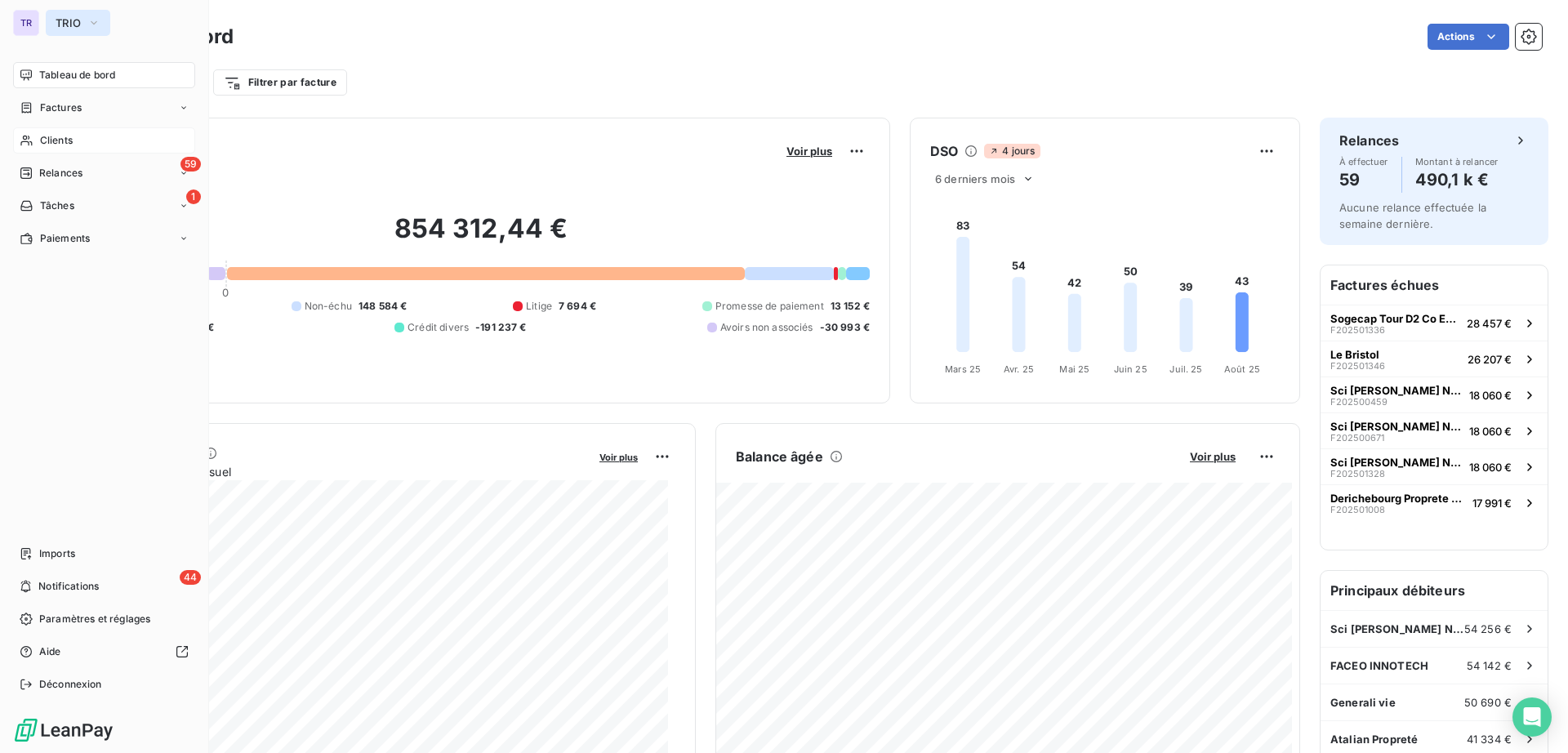
click at [69, 18] on span "TRIO" at bounding box center [68, 23] width 25 height 13
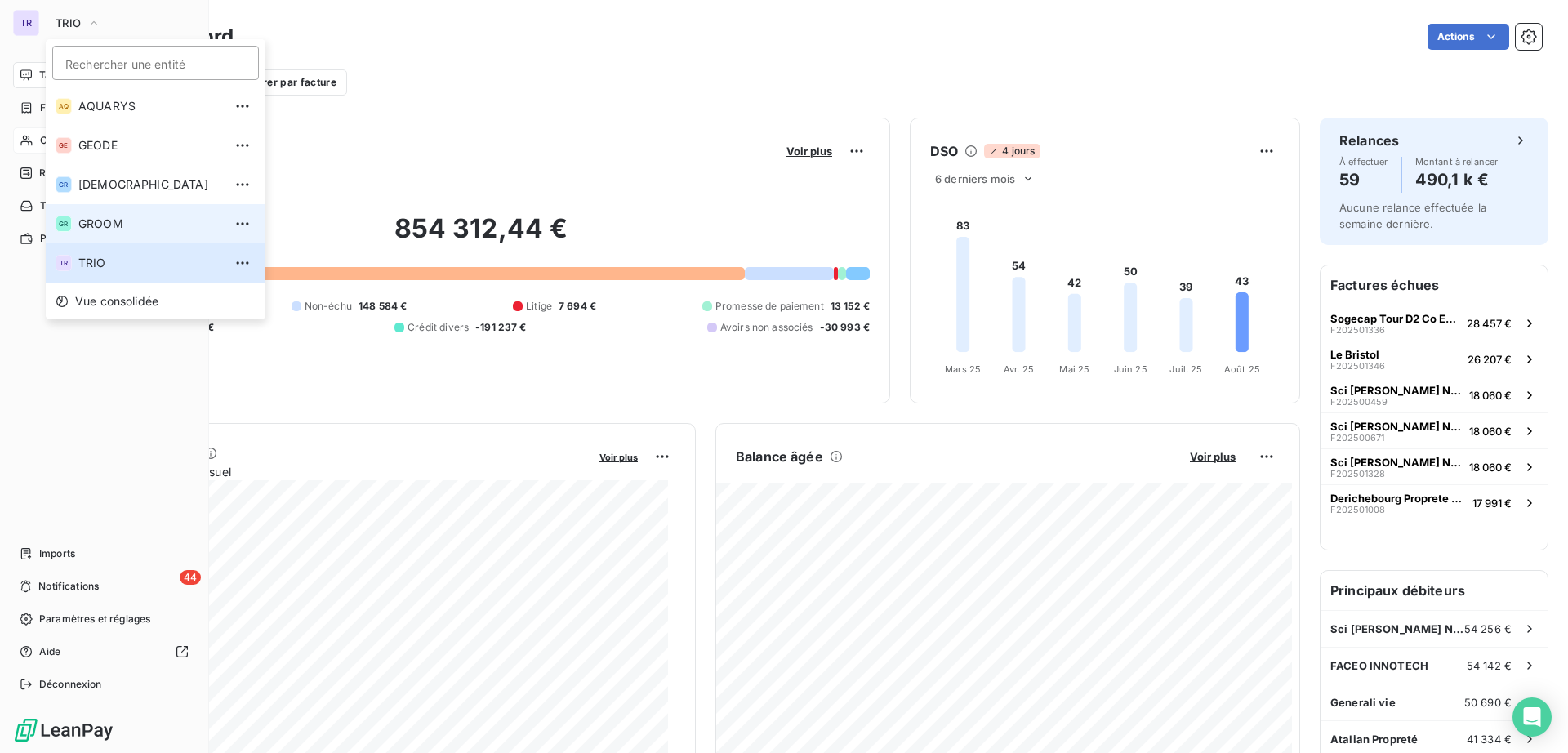
click at [101, 227] on span "GROOM" at bounding box center [150, 223] width 144 height 16
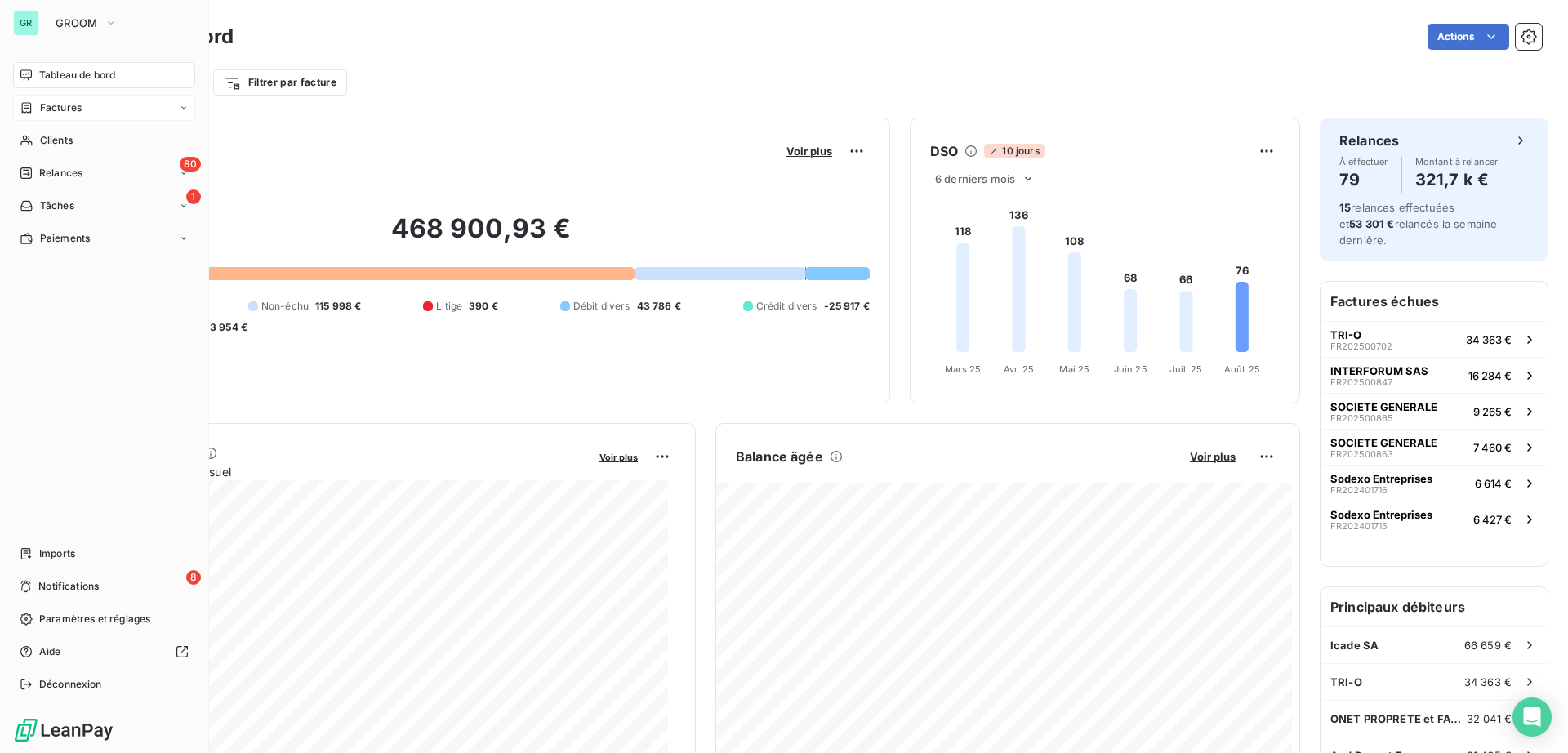
click at [57, 101] on span "Factures" at bounding box center [60, 108] width 41 height 15
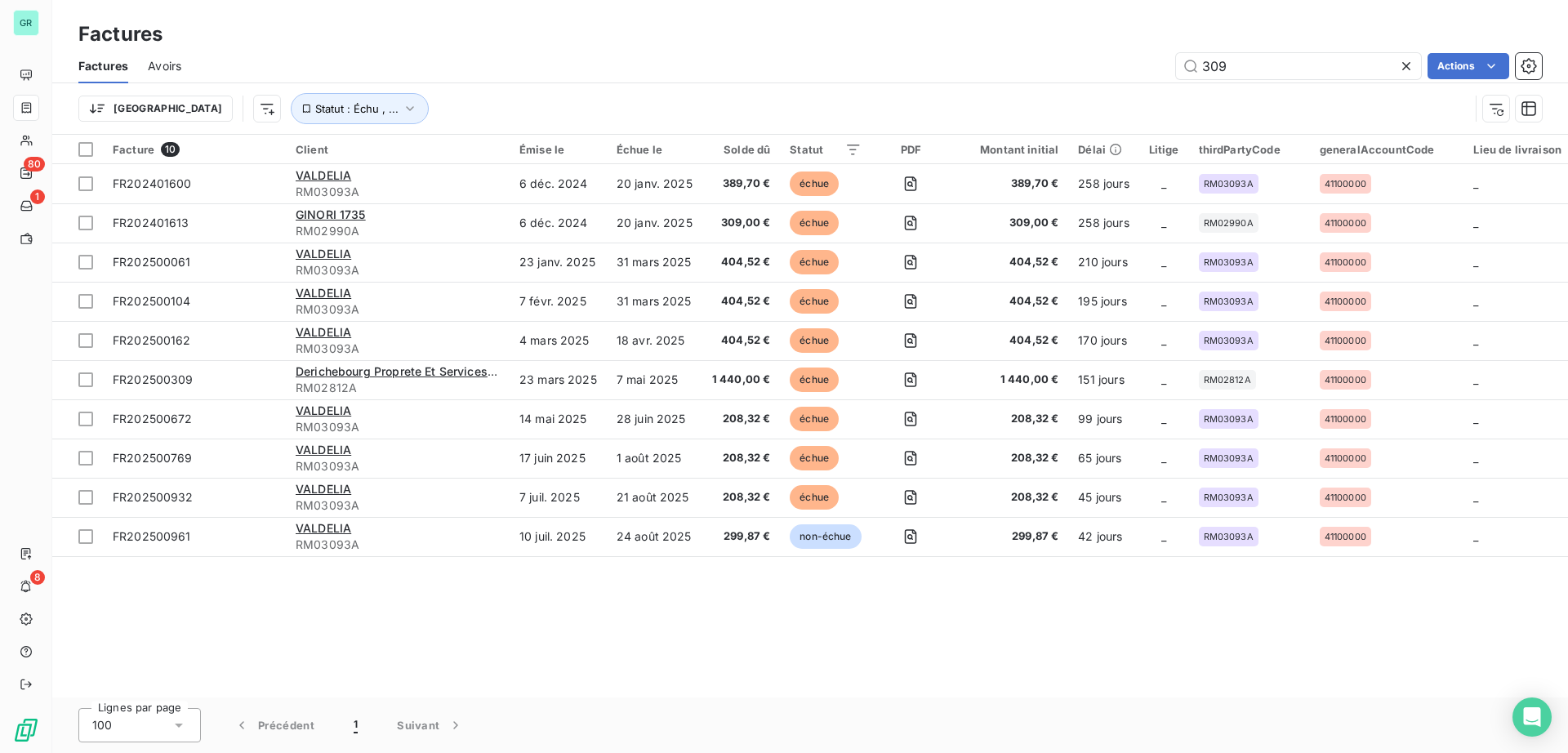
drag, startPoint x: 1263, startPoint y: 79, endPoint x: 1046, endPoint y: 58, distance: 218.0
click at [1046, 58] on div "Factures Avoirs 309 Actions" at bounding box center [810, 66] width 1516 height 34
drag, startPoint x: 1229, startPoint y: 66, endPoint x: 1152, endPoint y: 64, distance: 77.0
click at [1152, 64] on div "309 Actions" at bounding box center [871, 66] width 1341 height 26
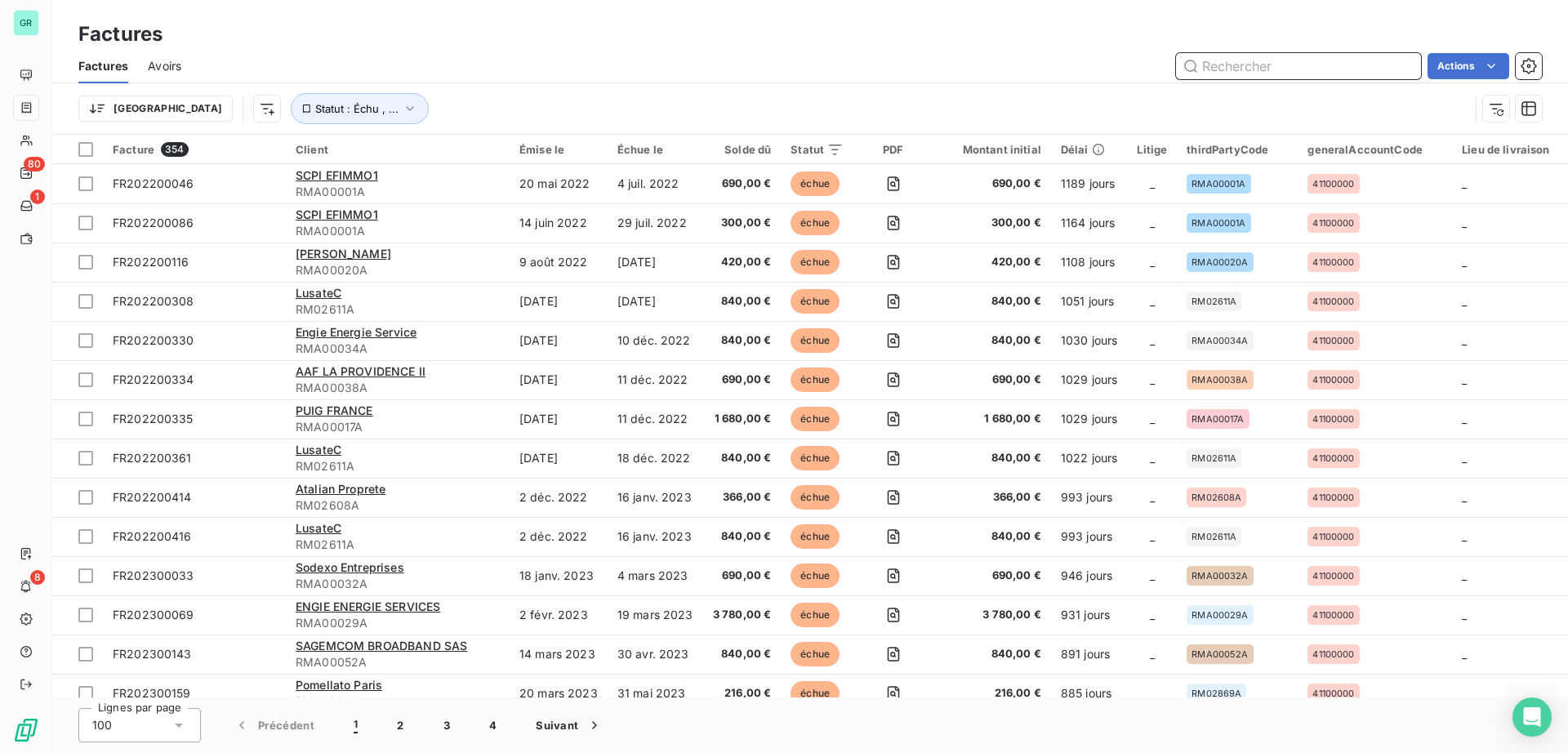
click at [1294, 64] on input "text" at bounding box center [1298, 66] width 245 height 26
paste input "FR202500885"
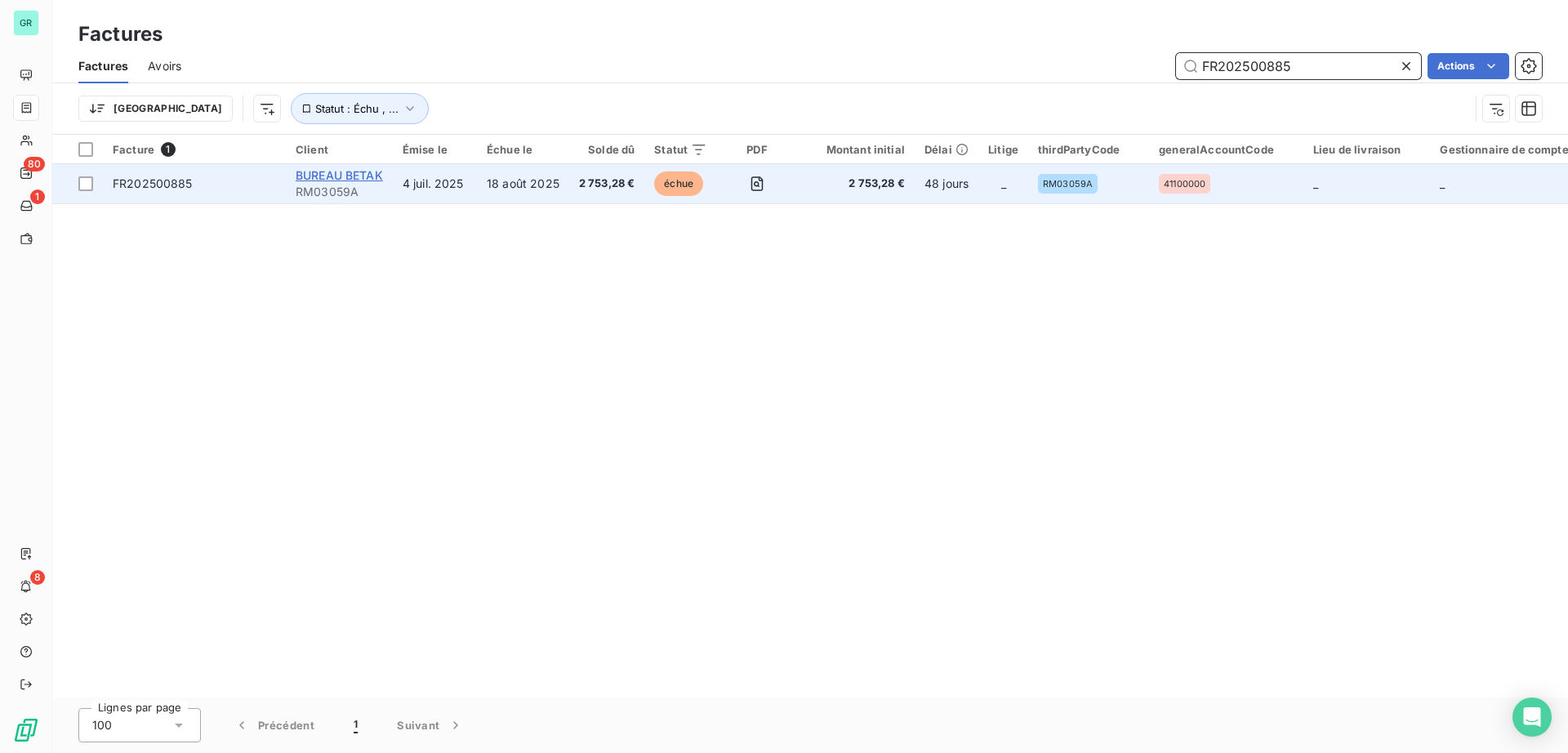
type input "FR202500885"
click at [363, 175] on span "BUREAU BETAK" at bounding box center [339, 174] width 88 height 14
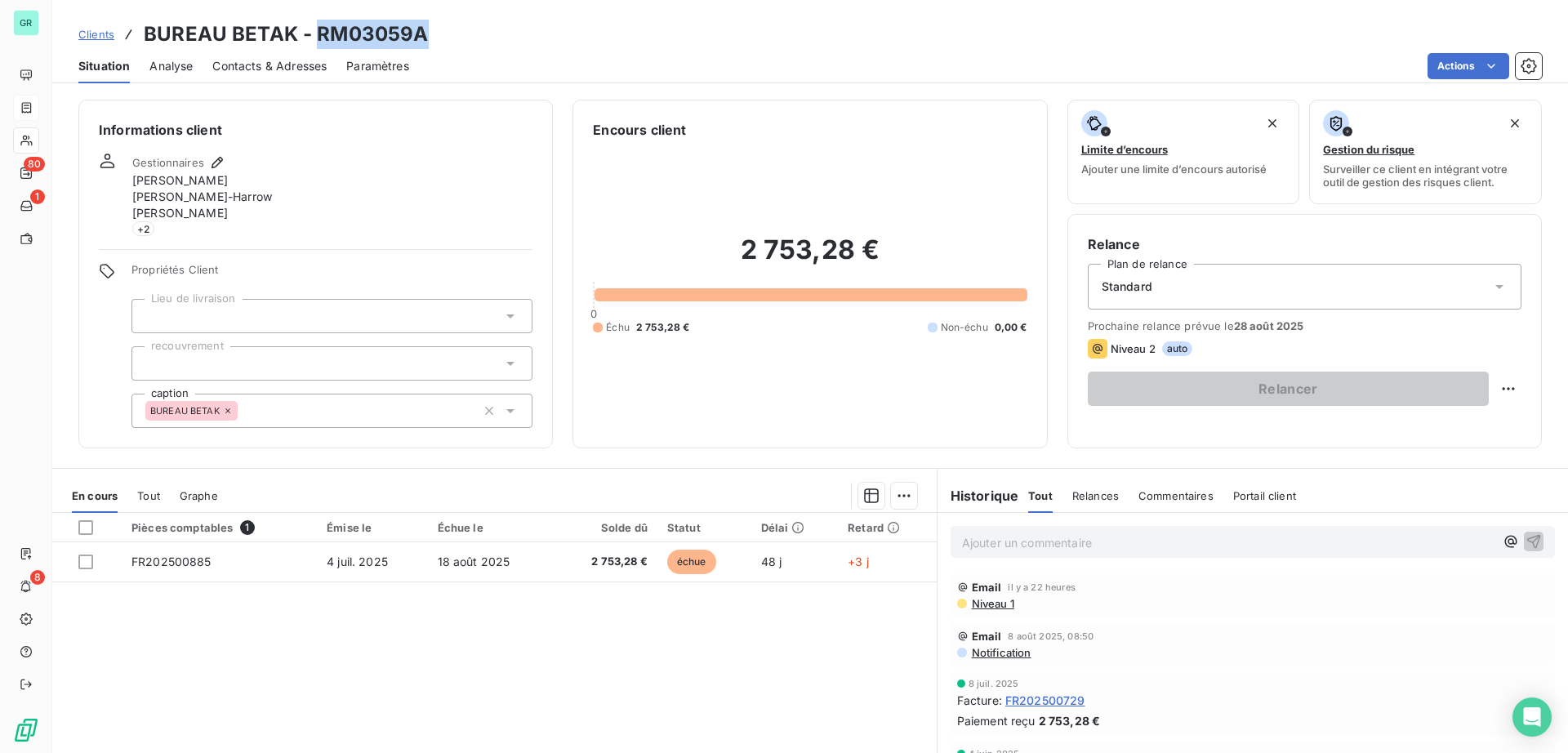
drag, startPoint x: 423, startPoint y: 38, endPoint x: 317, endPoint y: 8, distance: 110.2
click at [317, 8] on div "Clients BUREAU BETAK - RM03059A Situation Analyse Contacts & Adresses Paramètre…" at bounding box center [810, 41] width 1516 height 83
copy h3 "RM03059A"
drag, startPoint x: 290, startPoint y: 35, endPoint x: 156, endPoint y: 3, distance: 137.8
click at [160, 20] on h3 "BUREAU BETAK - RM03059A" at bounding box center [285, 34] width 284 height 29
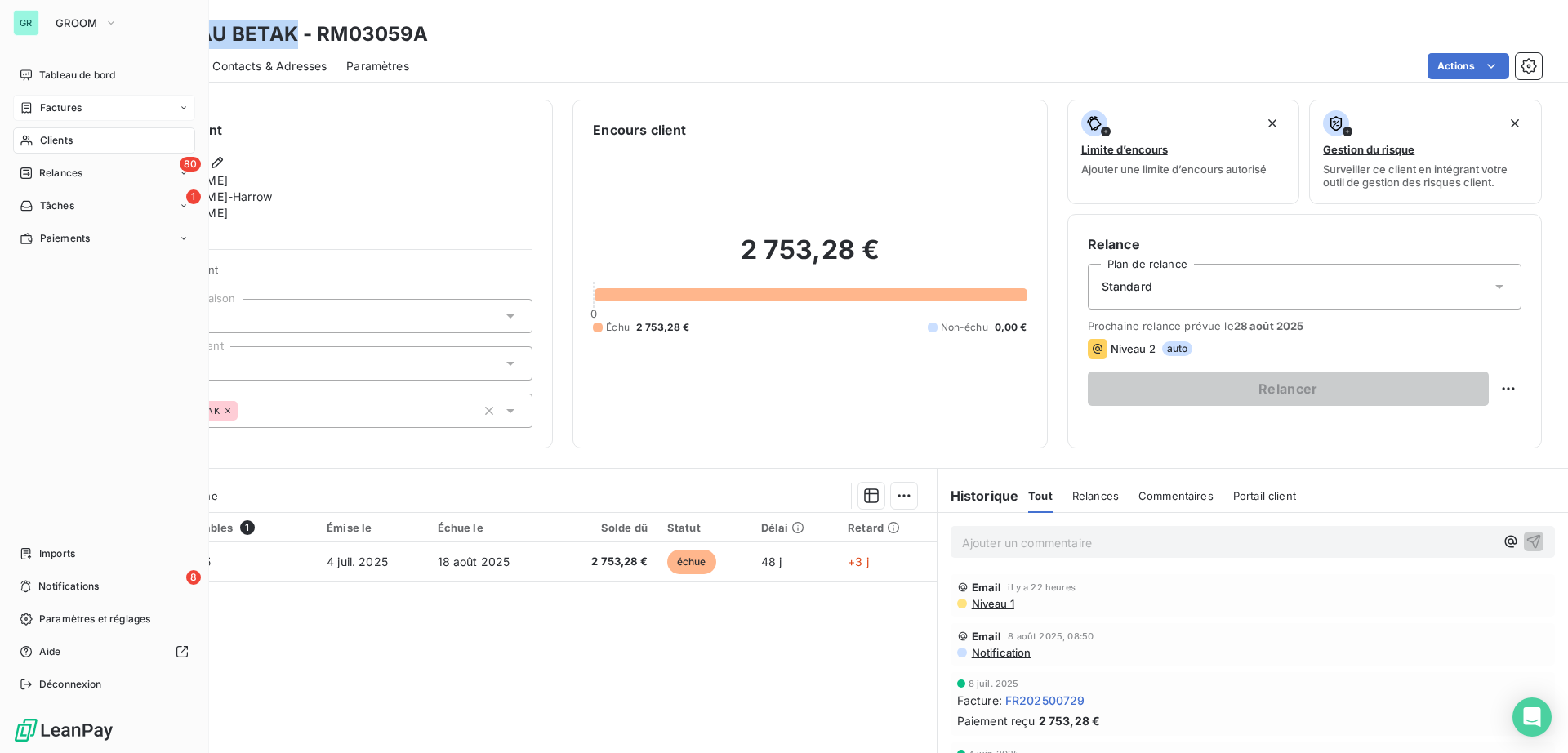
drag, startPoint x: 57, startPoint y: 109, endPoint x: 139, endPoint y: 103, distance: 82.2
click at [57, 109] on span "Factures" at bounding box center [60, 108] width 41 height 15
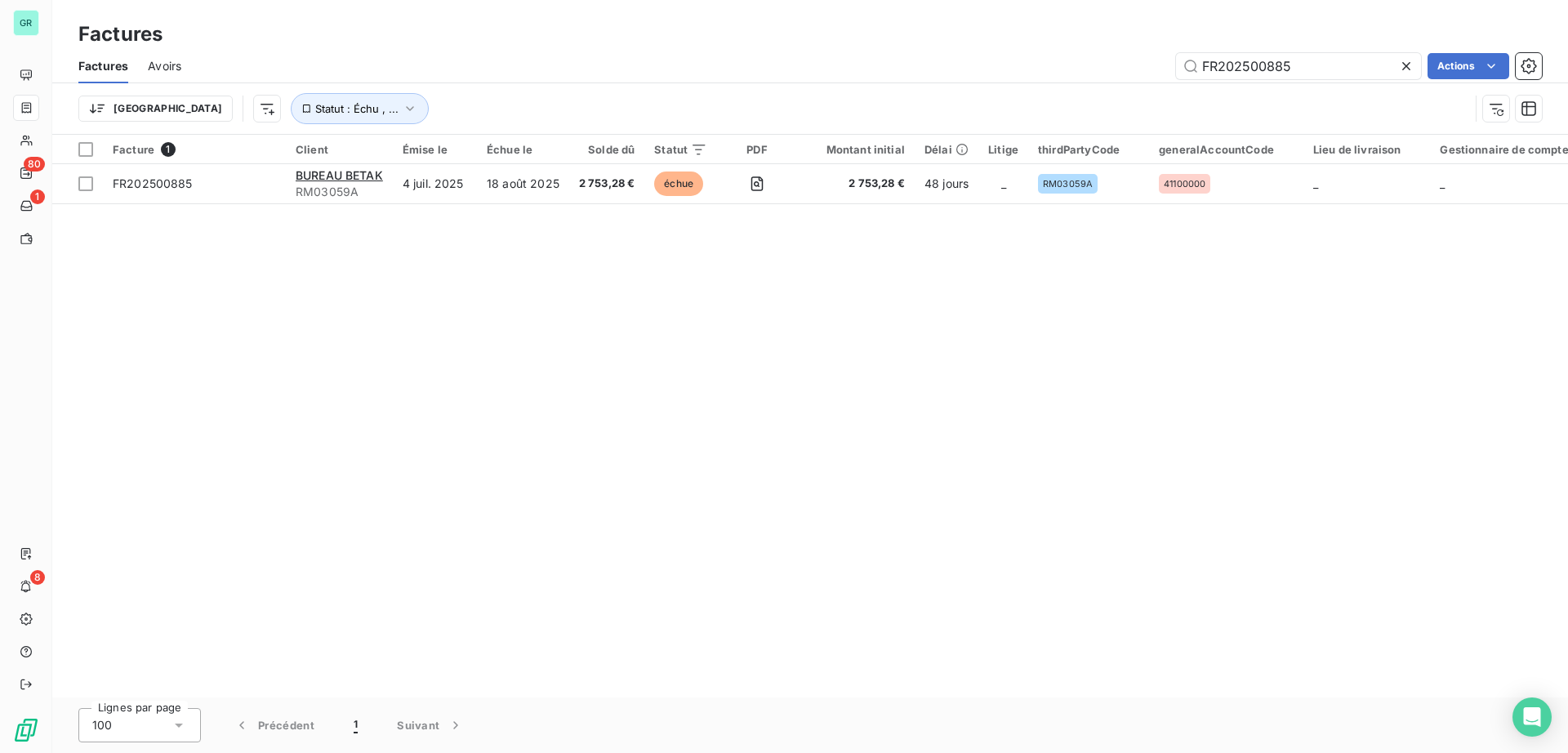
drag, startPoint x: 1373, startPoint y: 69, endPoint x: 1100, endPoint y: 74, distance: 273.0
click at [1099, 66] on div "FR202500885 Actions" at bounding box center [871, 66] width 1341 height 26
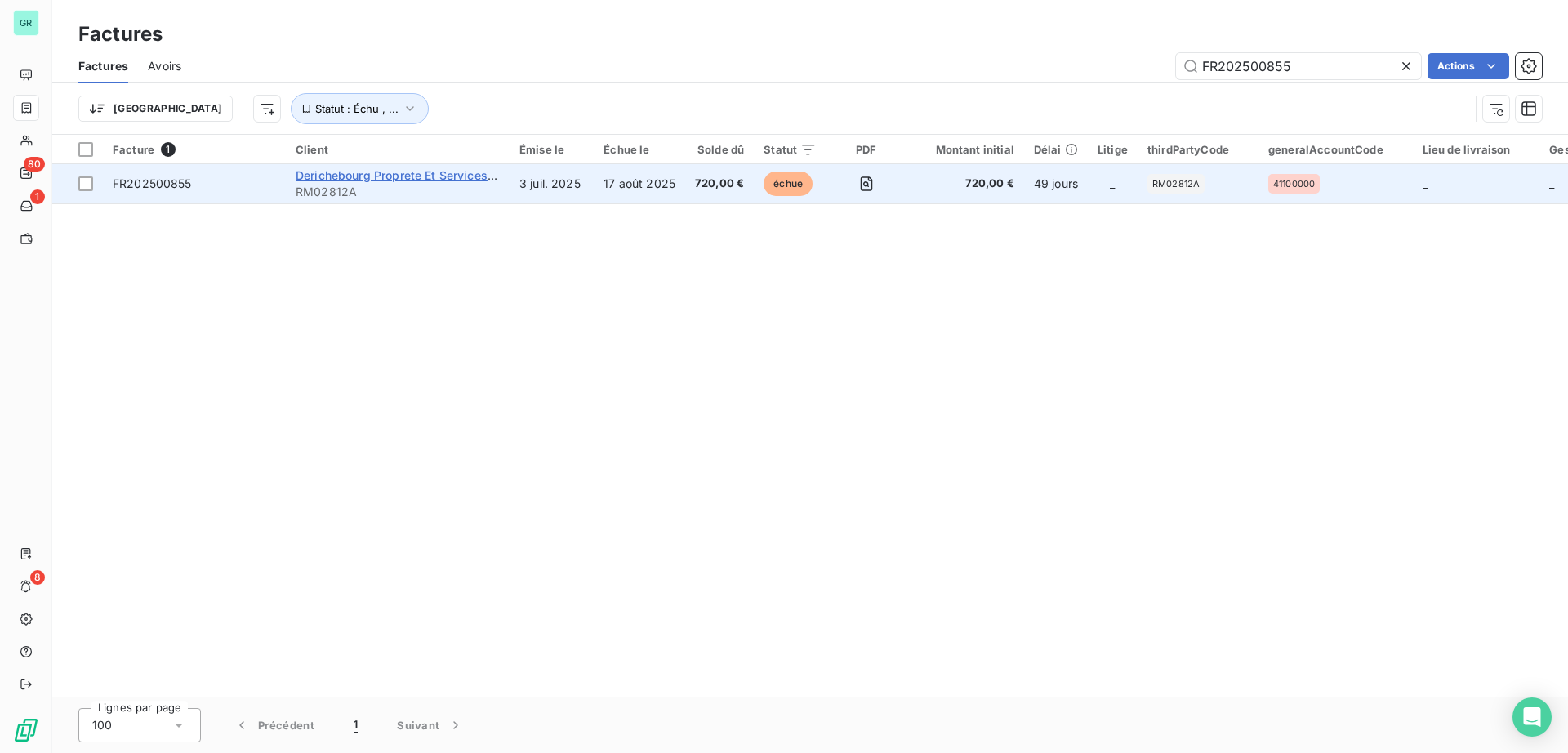
type input "FR202500855"
click at [370, 171] on span "Derichebourg Proprete Et Services Associes" at bounding box center [420, 174] width 247 height 14
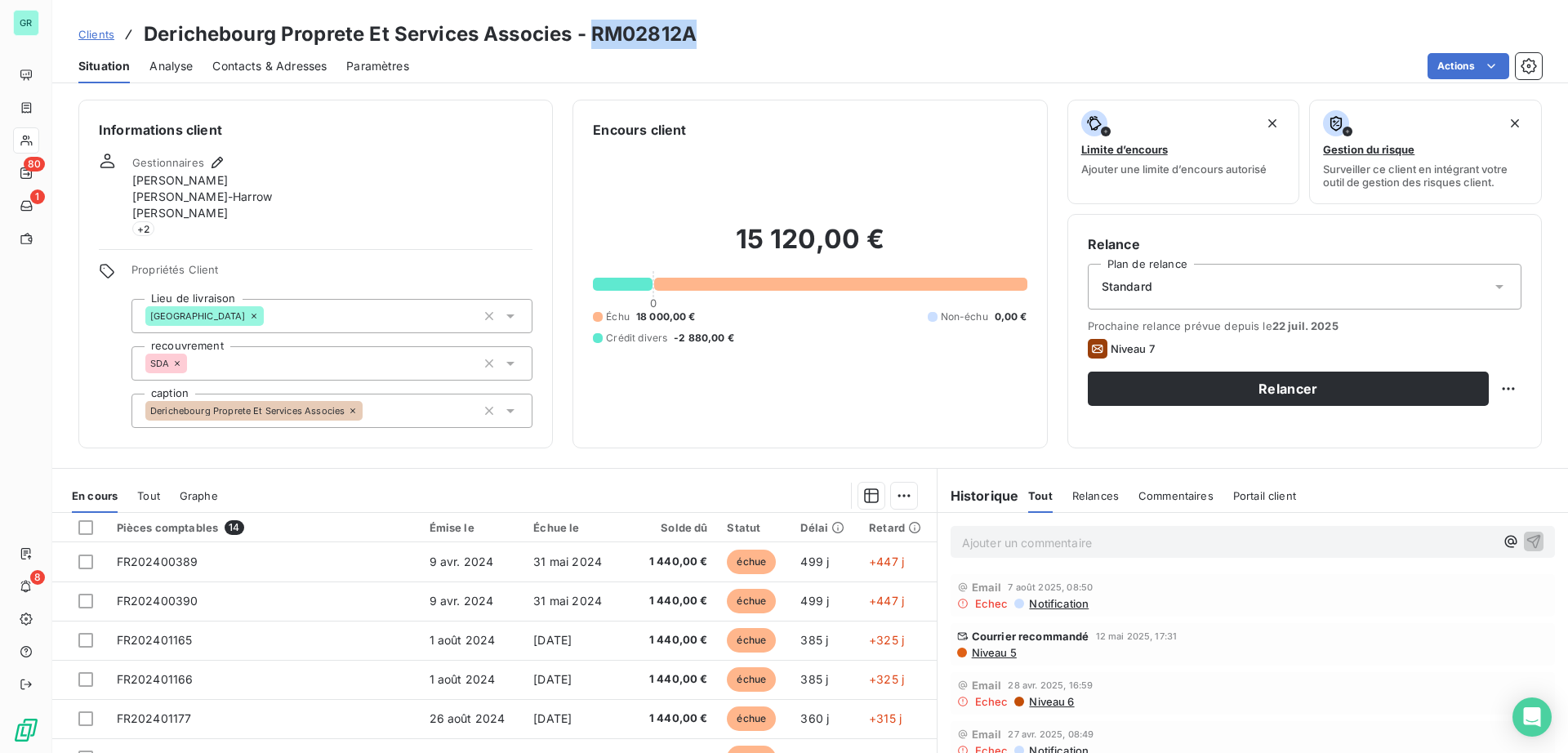
drag, startPoint x: 668, startPoint y: 30, endPoint x: 595, endPoint y: 31, distance: 73.0
click at [595, 31] on h3 "Derichebourg Proprete Et Services Associes - RM02812A" at bounding box center [420, 34] width 553 height 29
copy h3 "RM02812A"
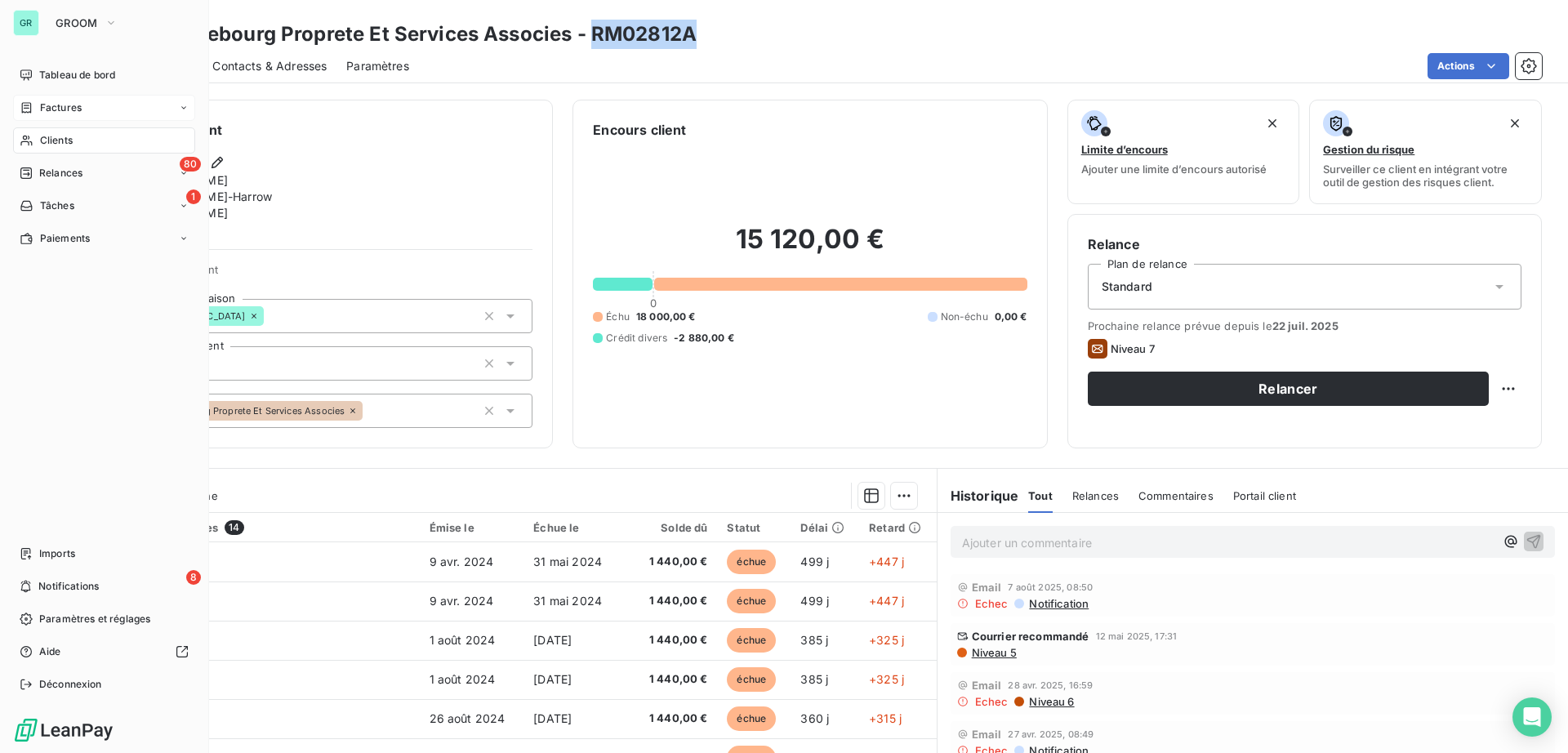
click at [72, 108] on span "Factures" at bounding box center [60, 108] width 41 height 15
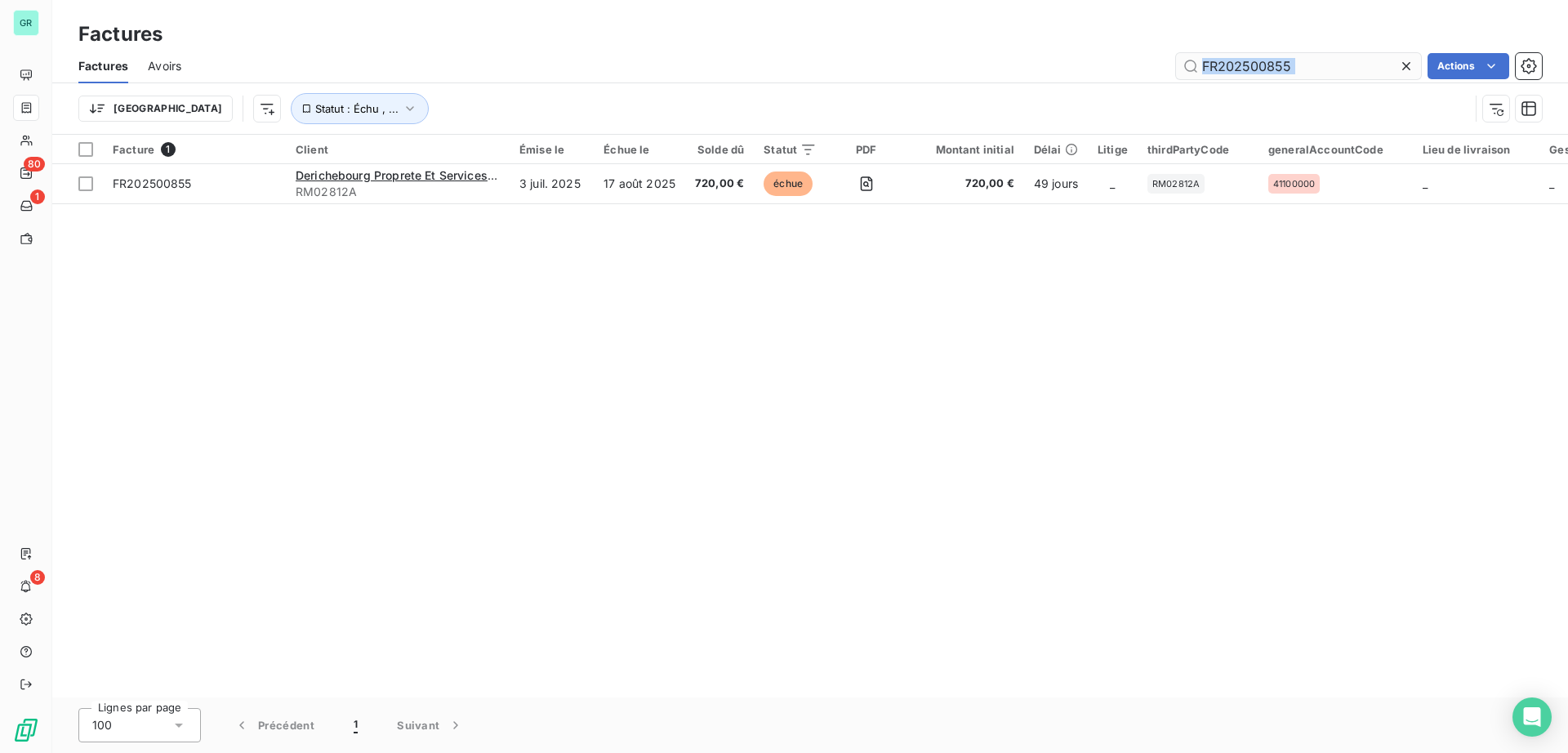
drag, startPoint x: 1318, startPoint y: 89, endPoint x: 1187, endPoint y: 58, distance: 134.6
click at [1187, 58] on div "Factures Avoirs FR202500855 Actions Trier Statut : Échu , ..." at bounding box center [810, 91] width 1516 height 85
drag, startPoint x: 1267, startPoint y: 72, endPoint x: 1282, endPoint y: 73, distance: 15.0
click at [1267, 72] on input "FR202500855" at bounding box center [1298, 66] width 245 height 26
click at [1290, 61] on input "FR202500855" at bounding box center [1298, 66] width 245 height 26
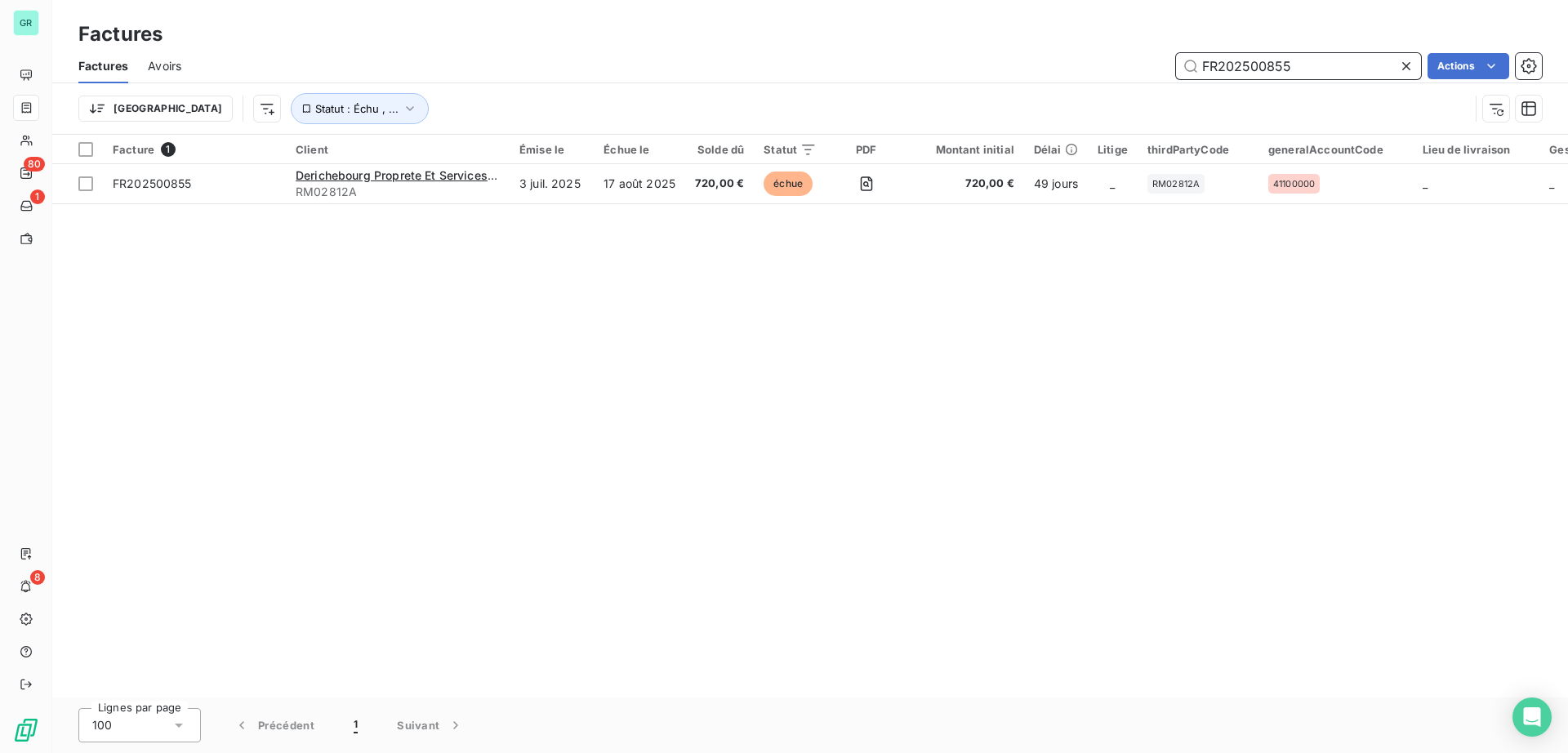
drag, startPoint x: 1297, startPoint y: 73, endPoint x: 1215, endPoint y: 77, distance: 82.1
click at [1133, 71] on div "FR202500855 Actions" at bounding box center [871, 66] width 1341 height 26
paste input "79"
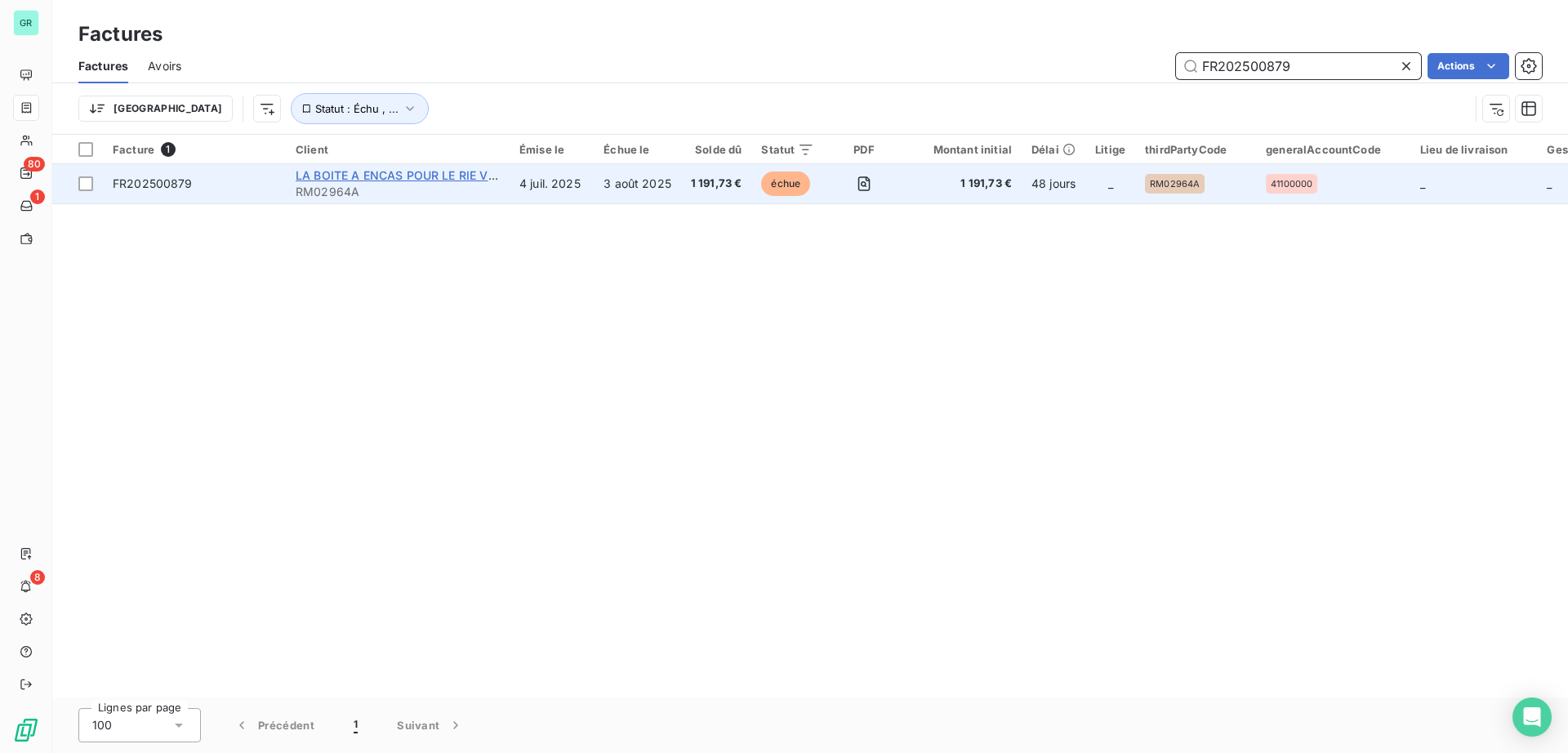
type input "FR202500879"
click at [470, 172] on span "LA BOITE A ENCAS POUR LE RIE VSQ" at bounding box center [401, 174] width 209 height 14
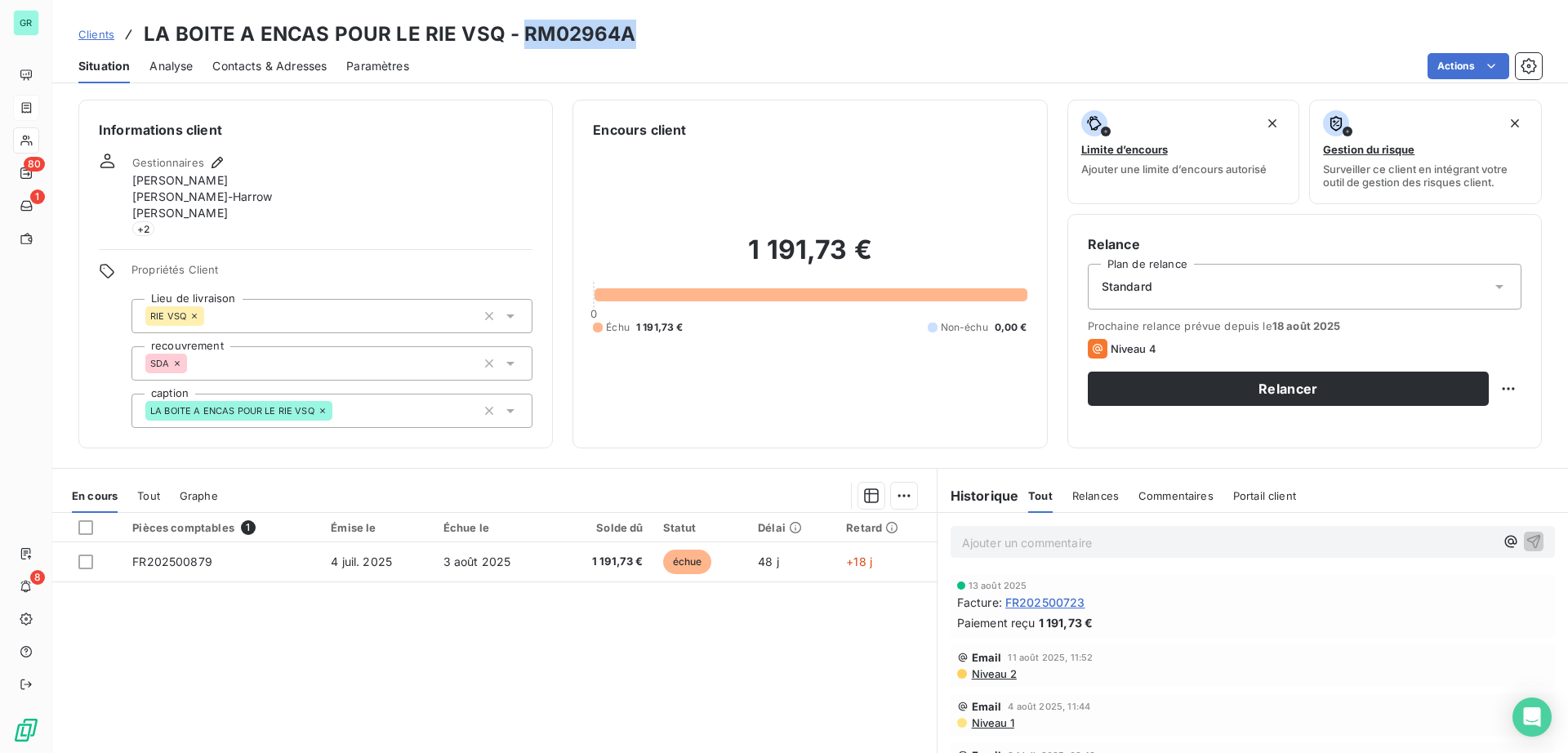
drag, startPoint x: 628, startPoint y: 31, endPoint x: 520, endPoint y: 28, distance: 108.0
click at [520, 28] on div "Clients LA BOITE A ENCAS POUR LE RIE VSQ - RM02964A" at bounding box center [810, 34] width 1516 height 29
copy h3 "RM02964A"
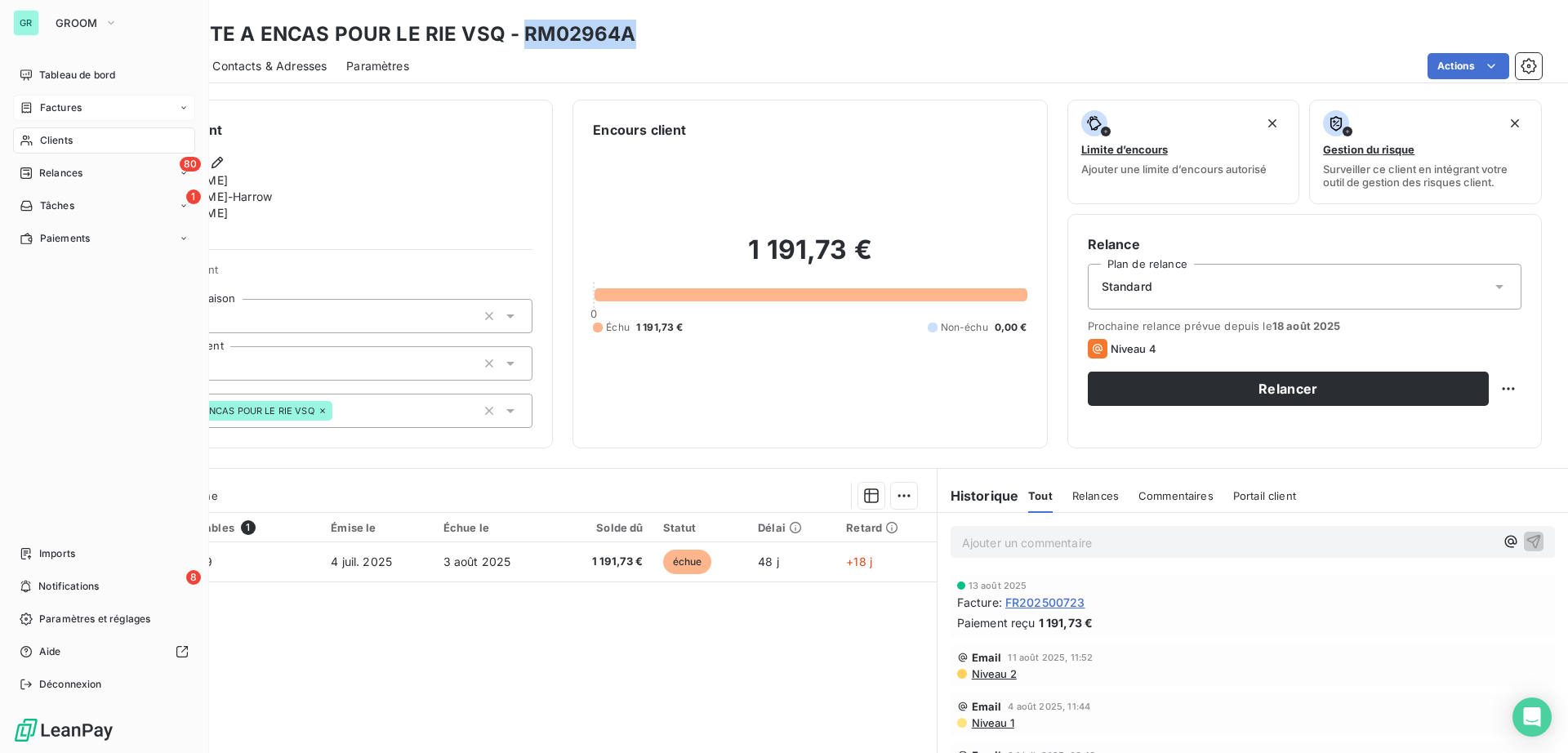
drag, startPoint x: 65, startPoint y: 112, endPoint x: 94, endPoint y: 103, distance: 30.4
click at [65, 111] on span "Factures" at bounding box center [60, 108] width 41 height 15
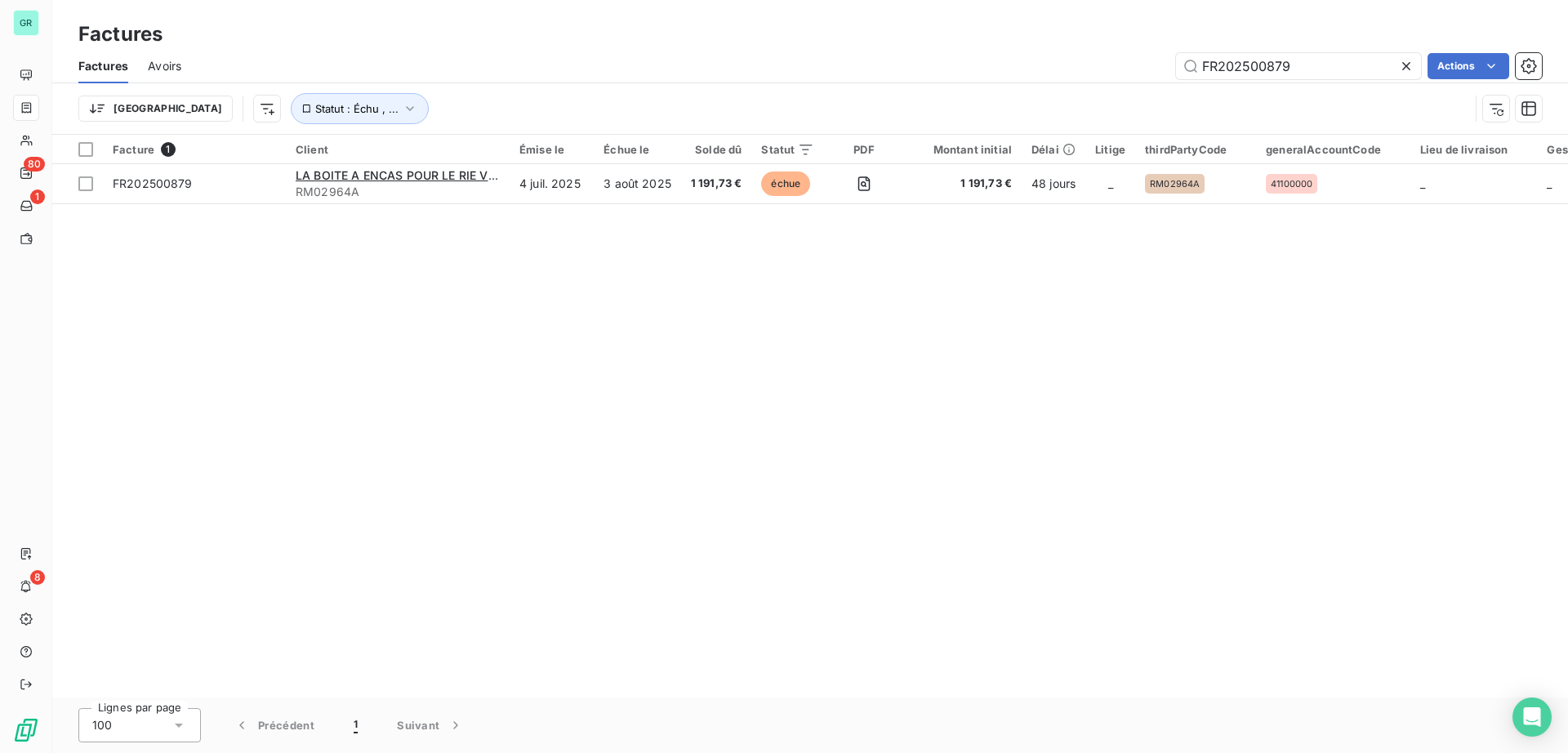
drag, startPoint x: 1310, startPoint y: 61, endPoint x: 993, endPoint y: 64, distance: 317.0
click at [993, 62] on div "FR202500879 Actions" at bounding box center [871, 66] width 1341 height 26
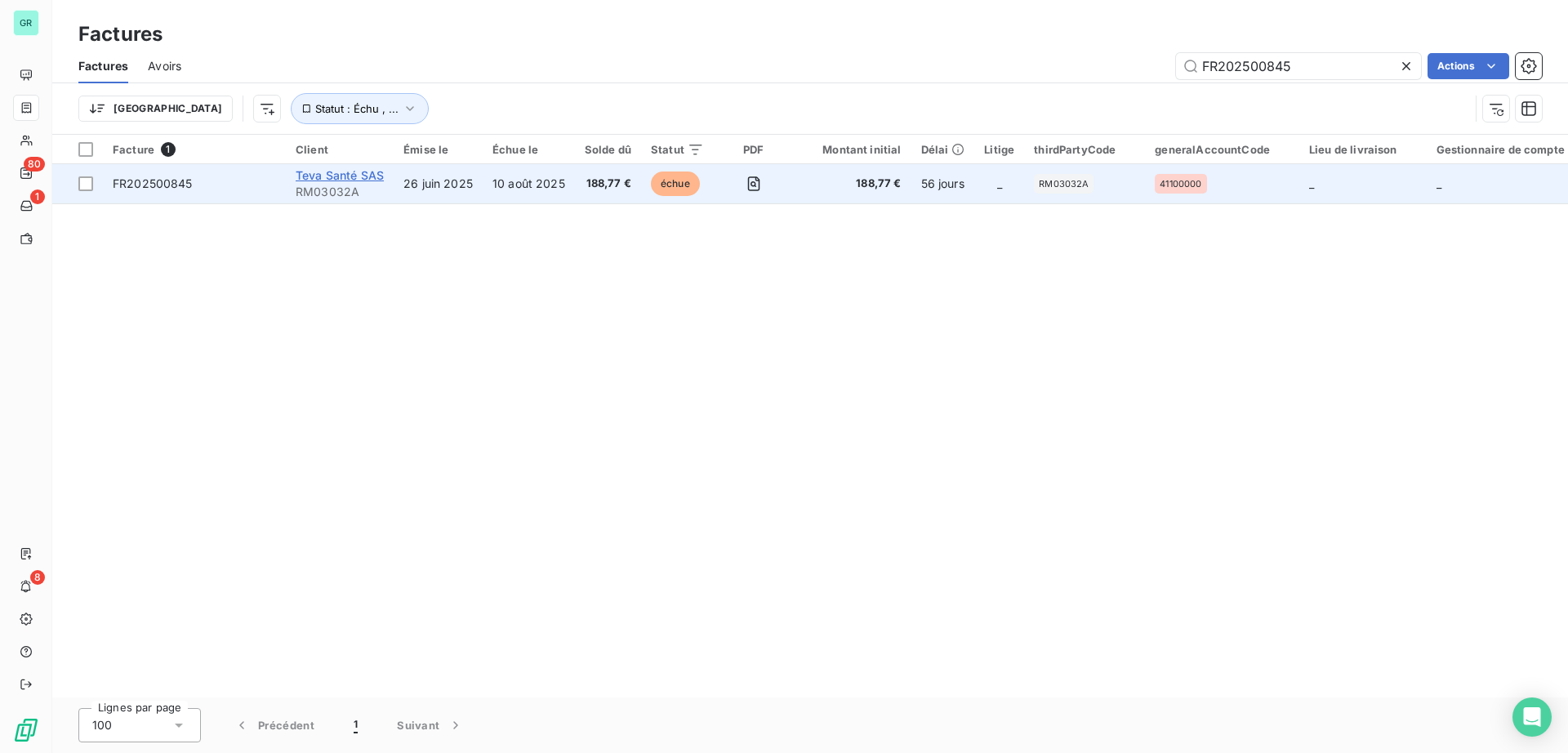
type input "FR202500845"
click at [379, 179] on span "Teva Santé SAS" at bounding box center [340, 174] width 89 height 14
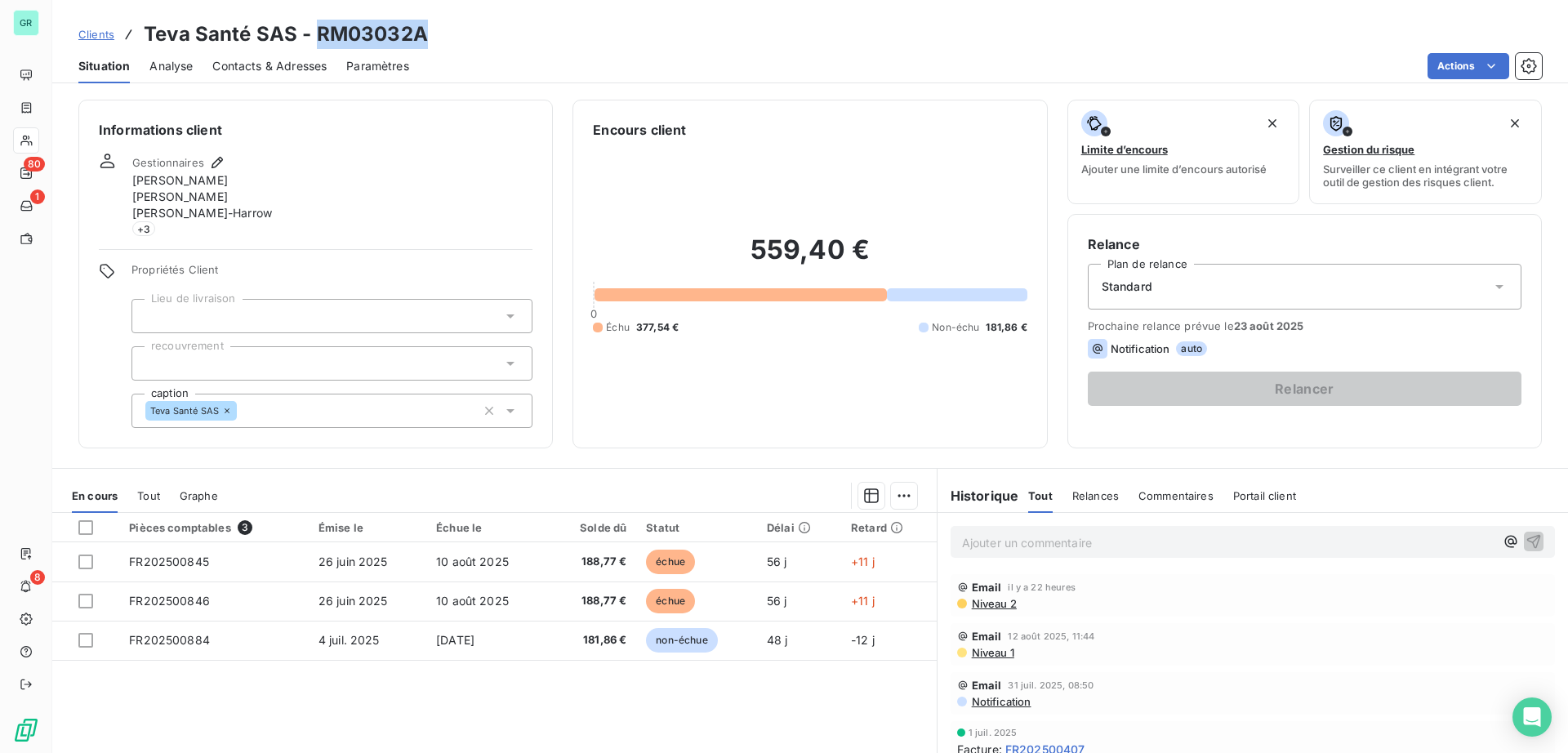
drag, startPoint x: 427, startPoint y: 46, endPoint x: 319, endPoint y: 37, distance: 108.4
click at [319, 37] on div "Clients Teva Santé SAS - RM03032A" at bounding box center [810, 34] width 1516 height 29
copy h3 "RM03032A"
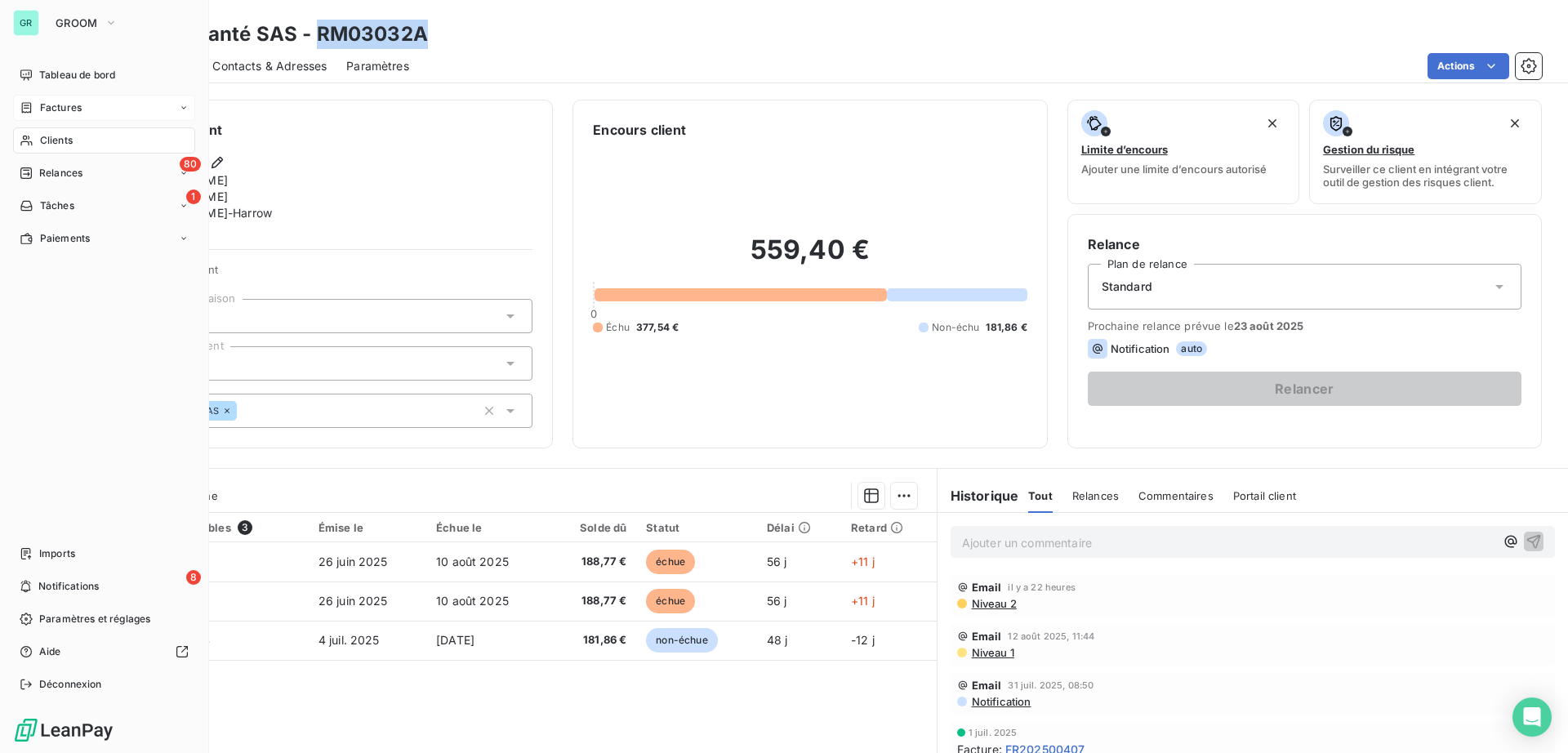
drag, startPoint x: 82, startPoint y: 108, endPoint x: 101, endPoint y: 108, distance: 19.0
click at [82, 108] on div "Factures" at bounding box center [104, 107] width 182 height 26
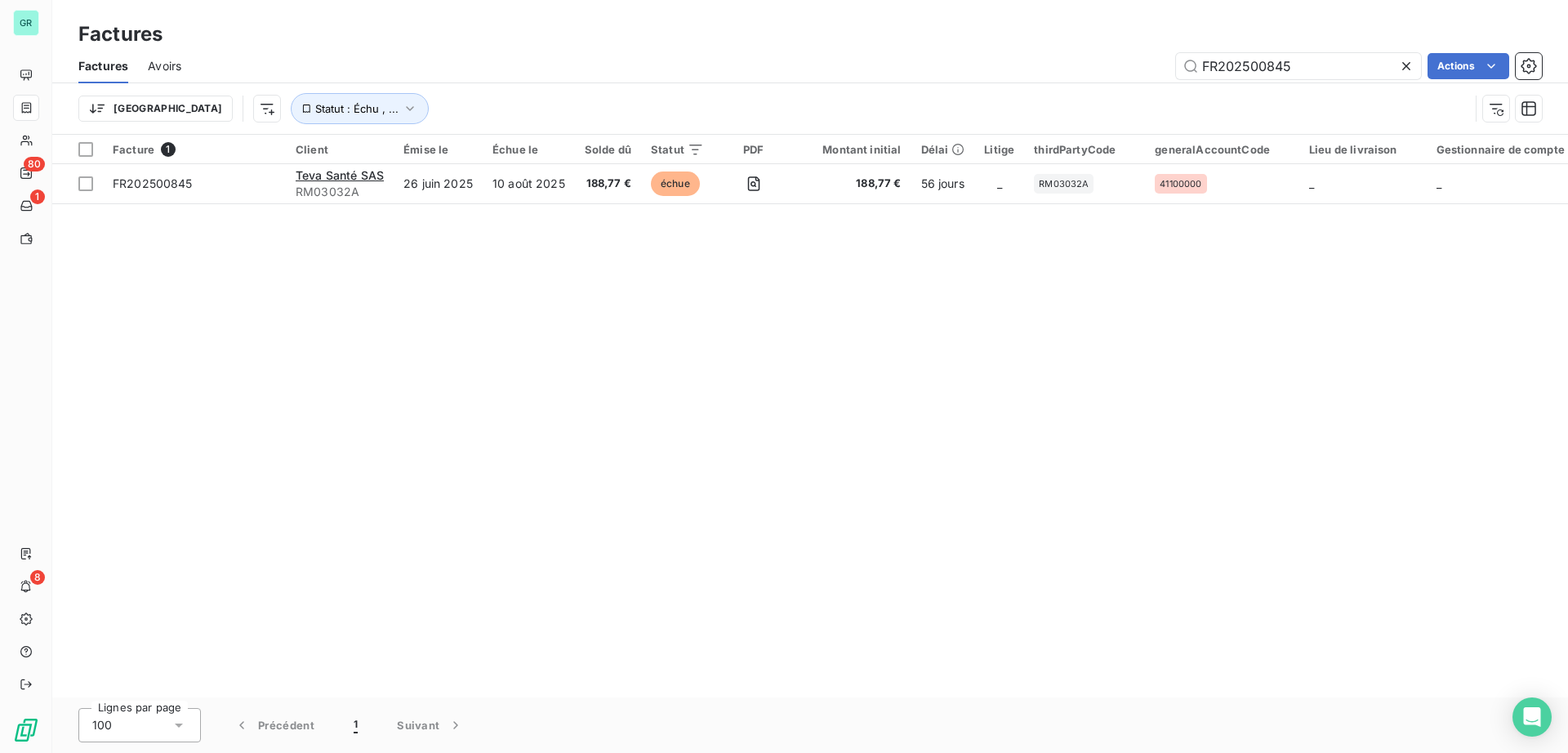
drag, startPoint x: 1326, startPoint y: 68, endPoint x: 1120, endPoint y: 94, distance: 207.6
click at [1102, 91] on div "Factures Avoirs FR202500845 Actions Trier Statut : Échu , ..." at bounding box center [810, 91] width 1516 height 85
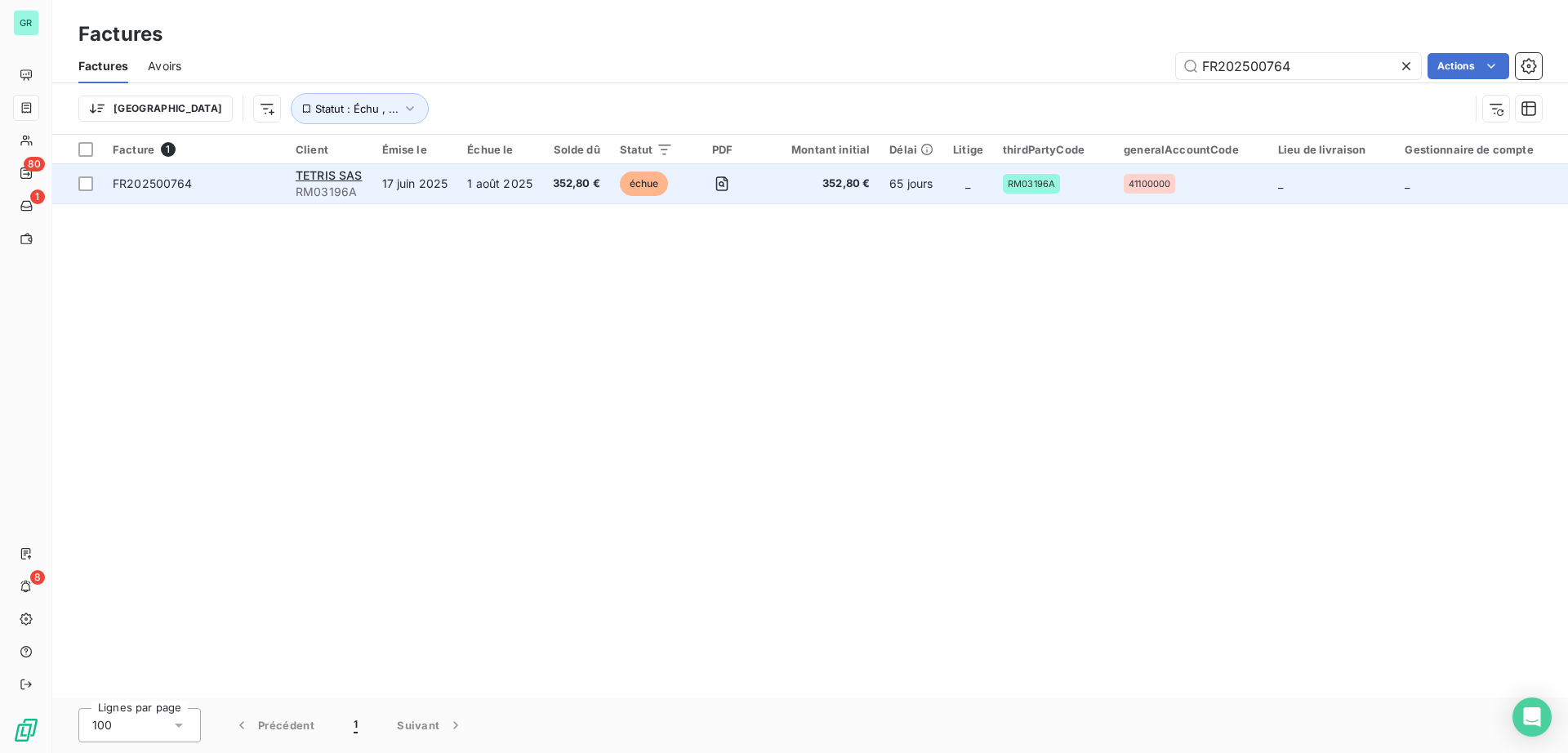
type input "FR202500764"
click at [357, 184] on span "RM03196A" at bounding box center [329, 191] width 67 height 16
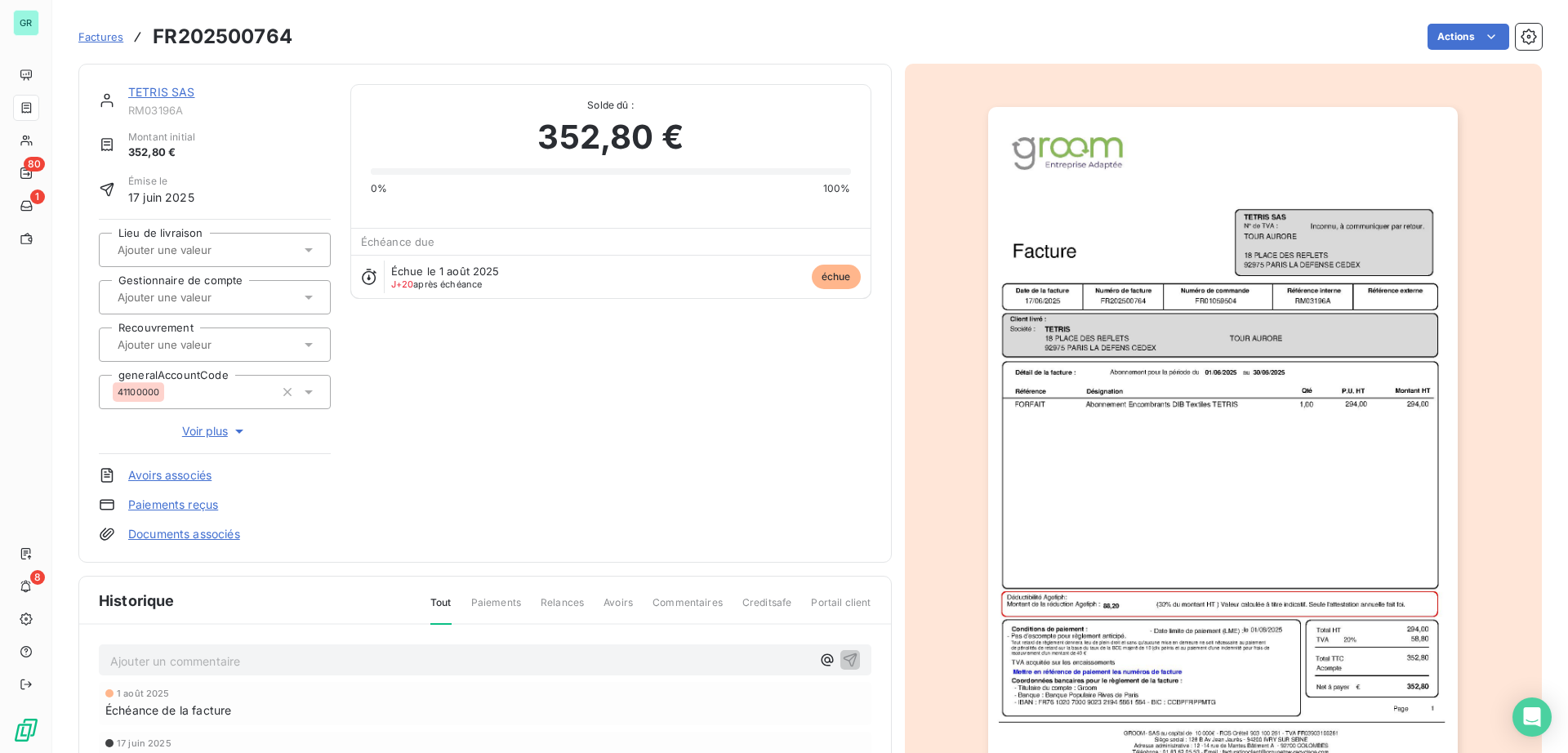
click at [180, 86] on link "TETRIS SAS" at bounding box center [161, 91] width 67 height 14
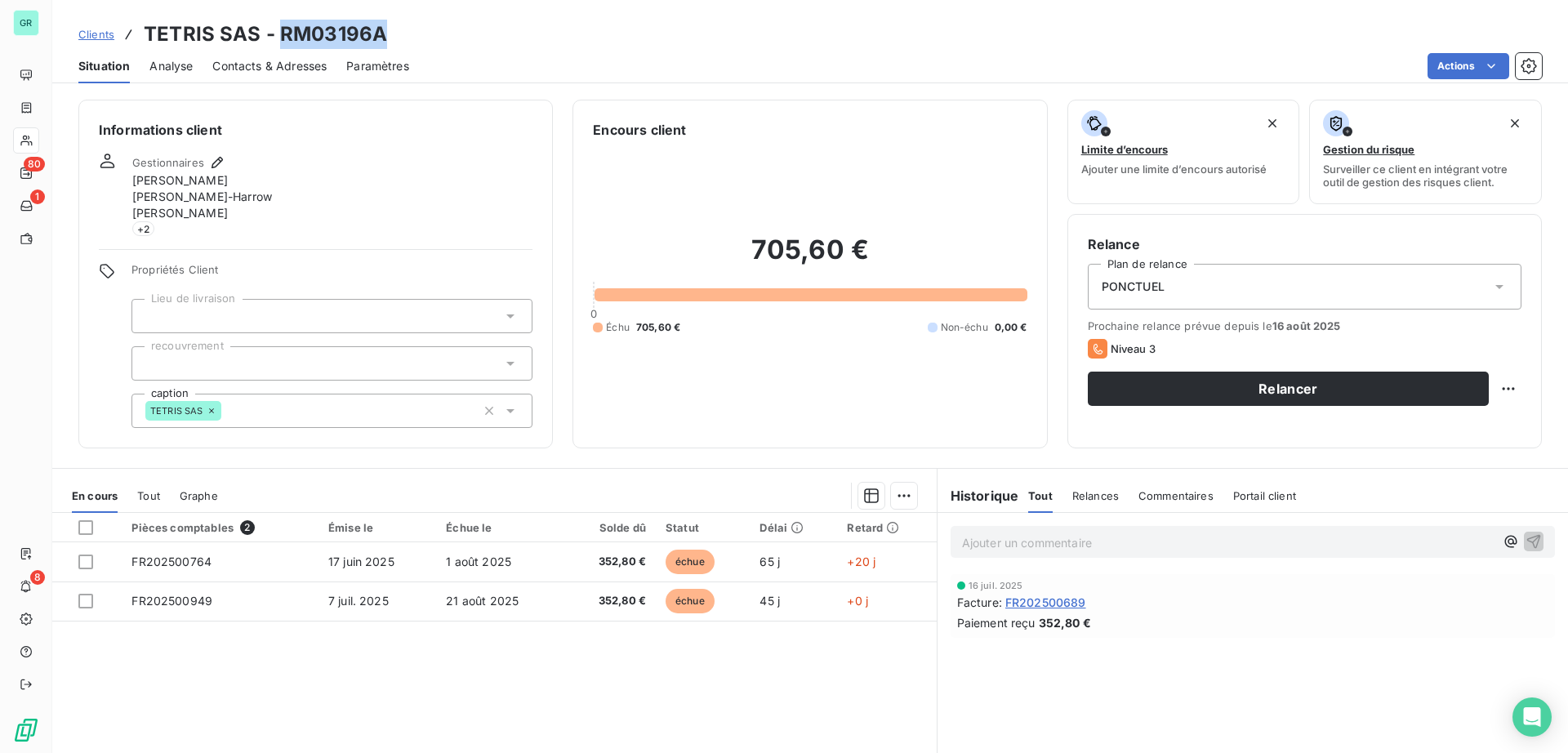
drag, startPoint x: 398, startPoint y: 41, endPoint x: 278, endPoint y: 29, distance: 120.6
click at [278, 29] on div "Clients TETRIS SAS - RM03196A" at bounding box center [810, 34] width 1516 height 29
copy h3 "RM03196A"
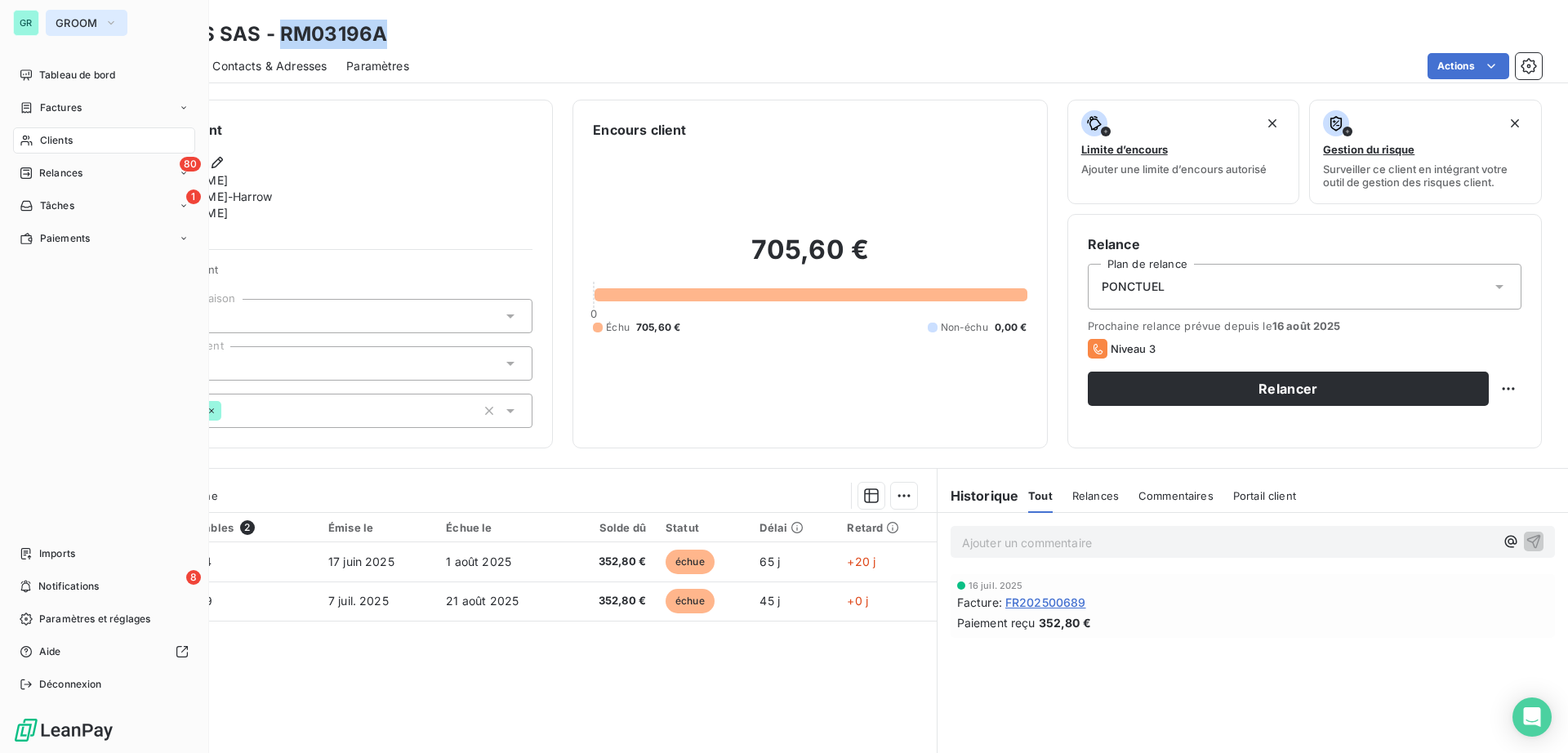
click at [107, 32] on button "GROOM" at bounding box center [87, 23] width 82 height 26
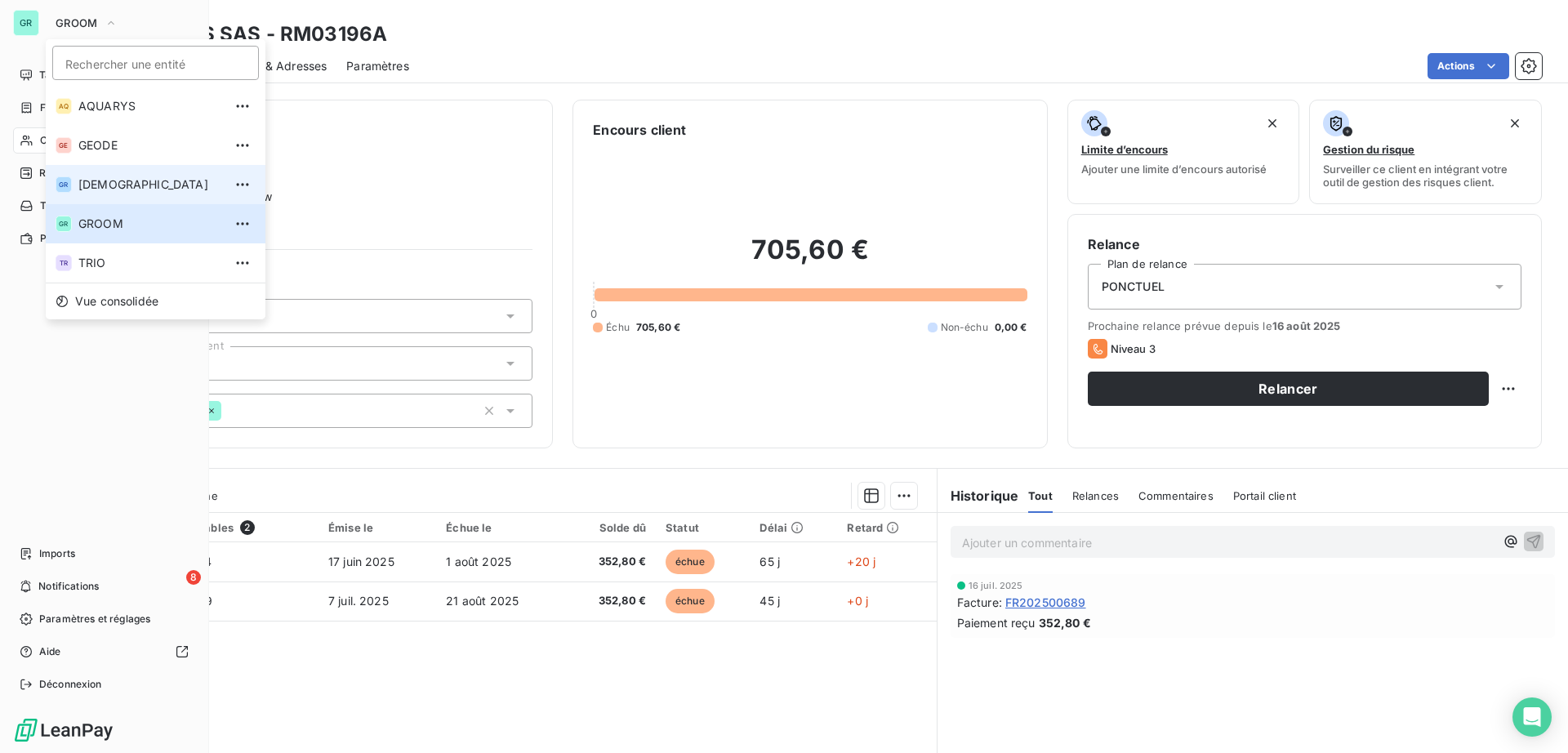
click at [126, 185] on span "GREENWISHES" at bounding box center [150, 184] width 144 height 16
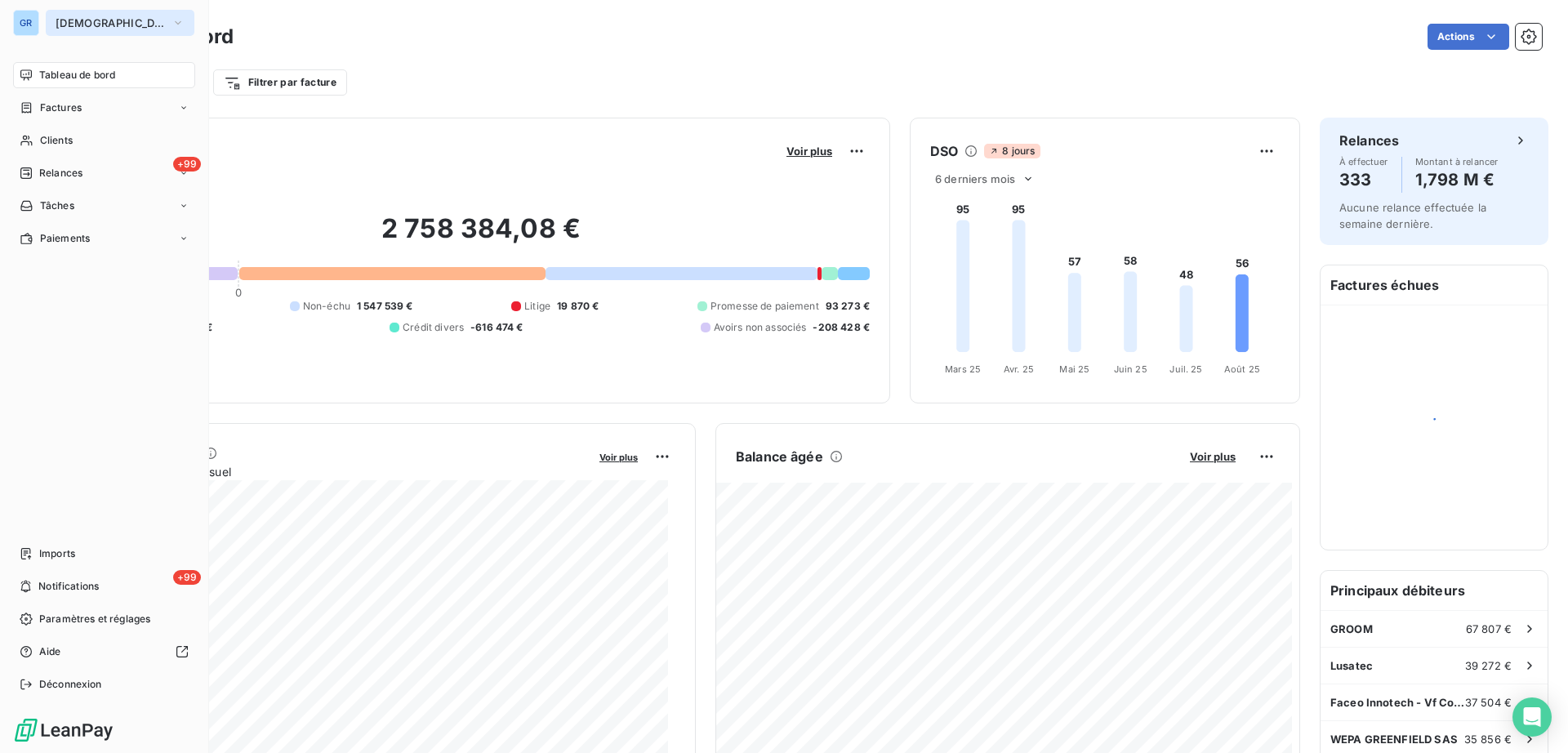
click at [107, 25] on span "[DEMOGRAPHIC_DATA]" at bounding box center [110, 23] width 109 height 13
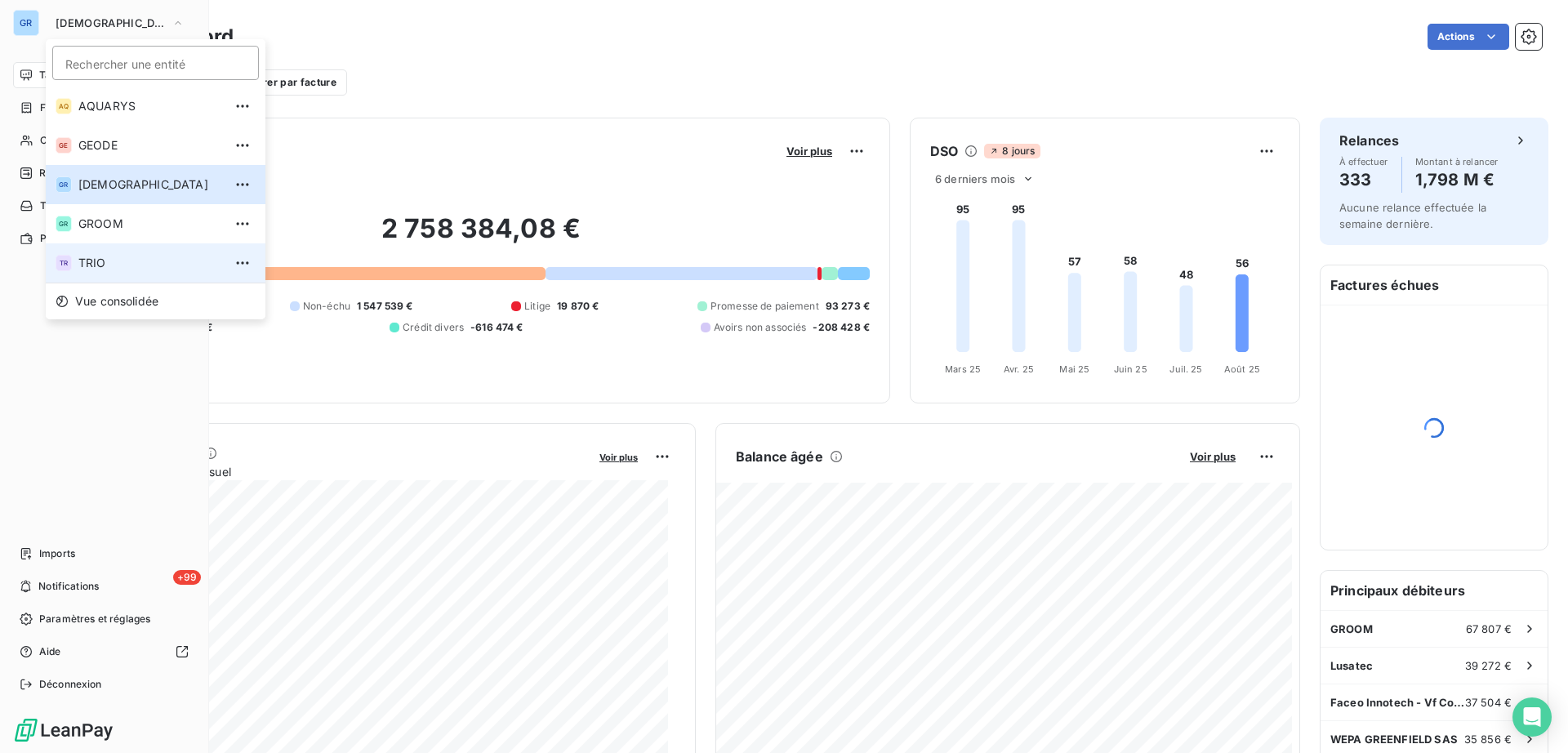
drag, startPoint x: 105, startPoint y: 265, endPoint x: 106, endPoint y: 242, distance: 23.0
click at [105, 264] on span "TRIO" at bounding box center [150, 262] width 144 height 16
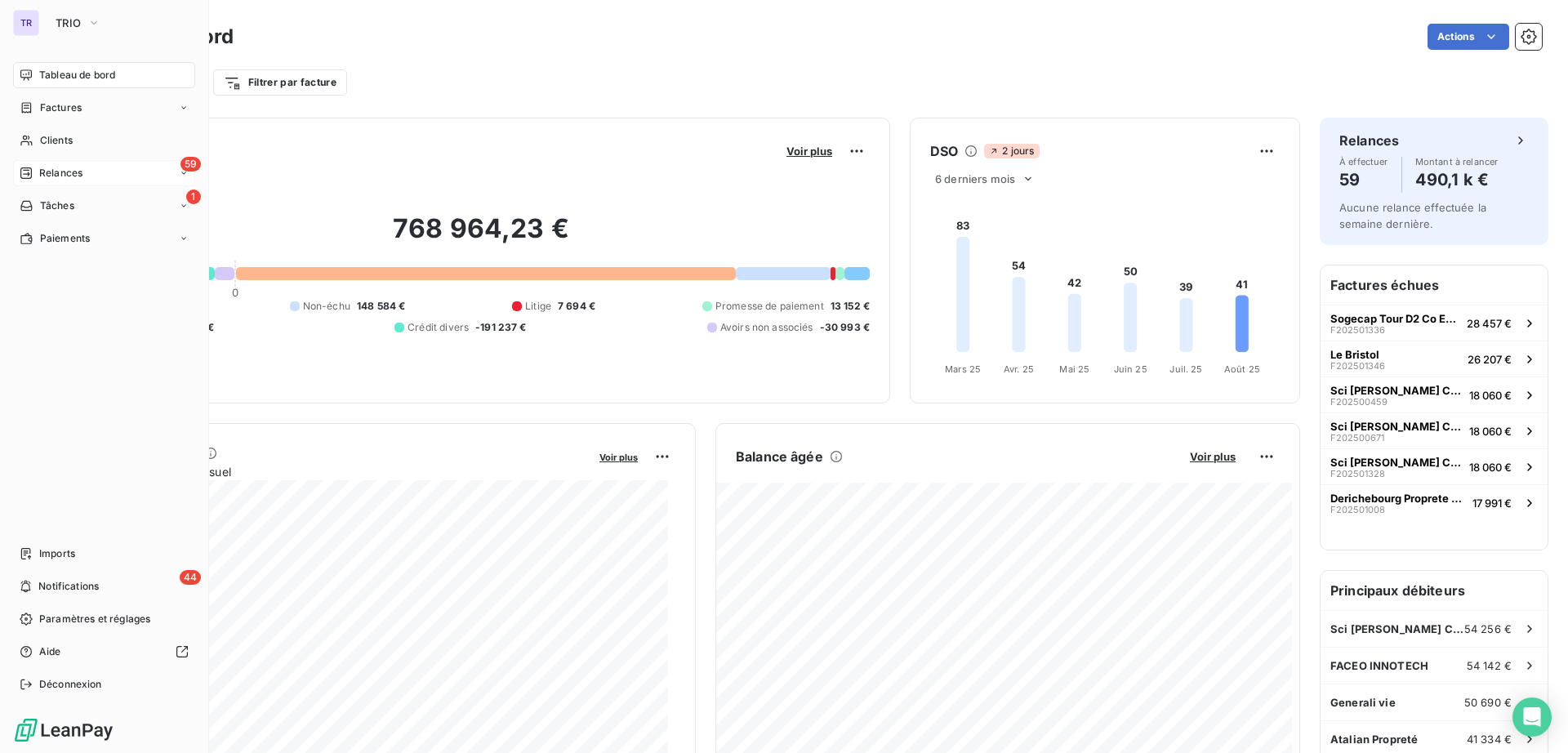
click at [60, 170] on span "Relances" at bounding box center [61, 173] width 43 height 15
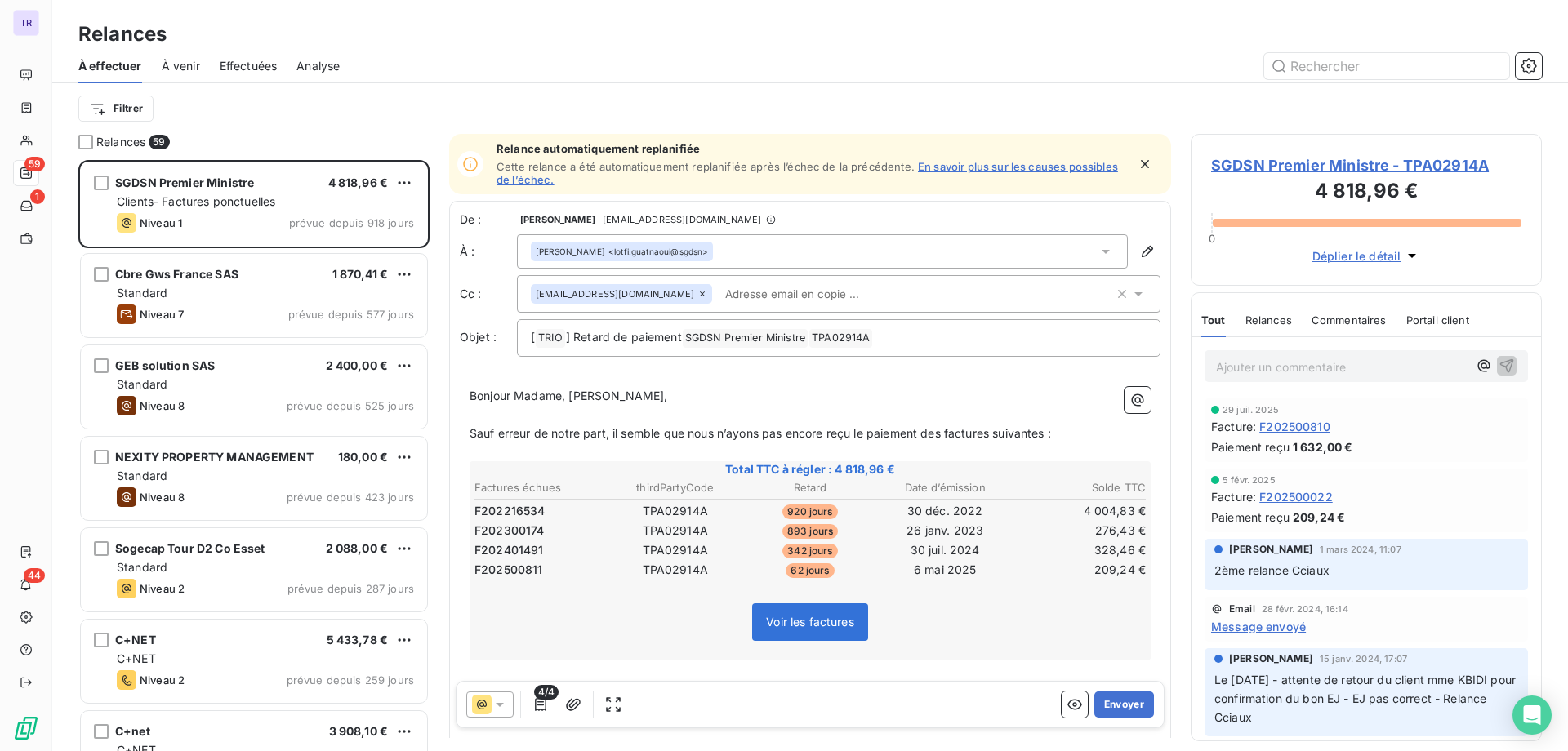
scroll to position [576, 336]
